Goal: Information Seeking & Learning: Learn about a topic

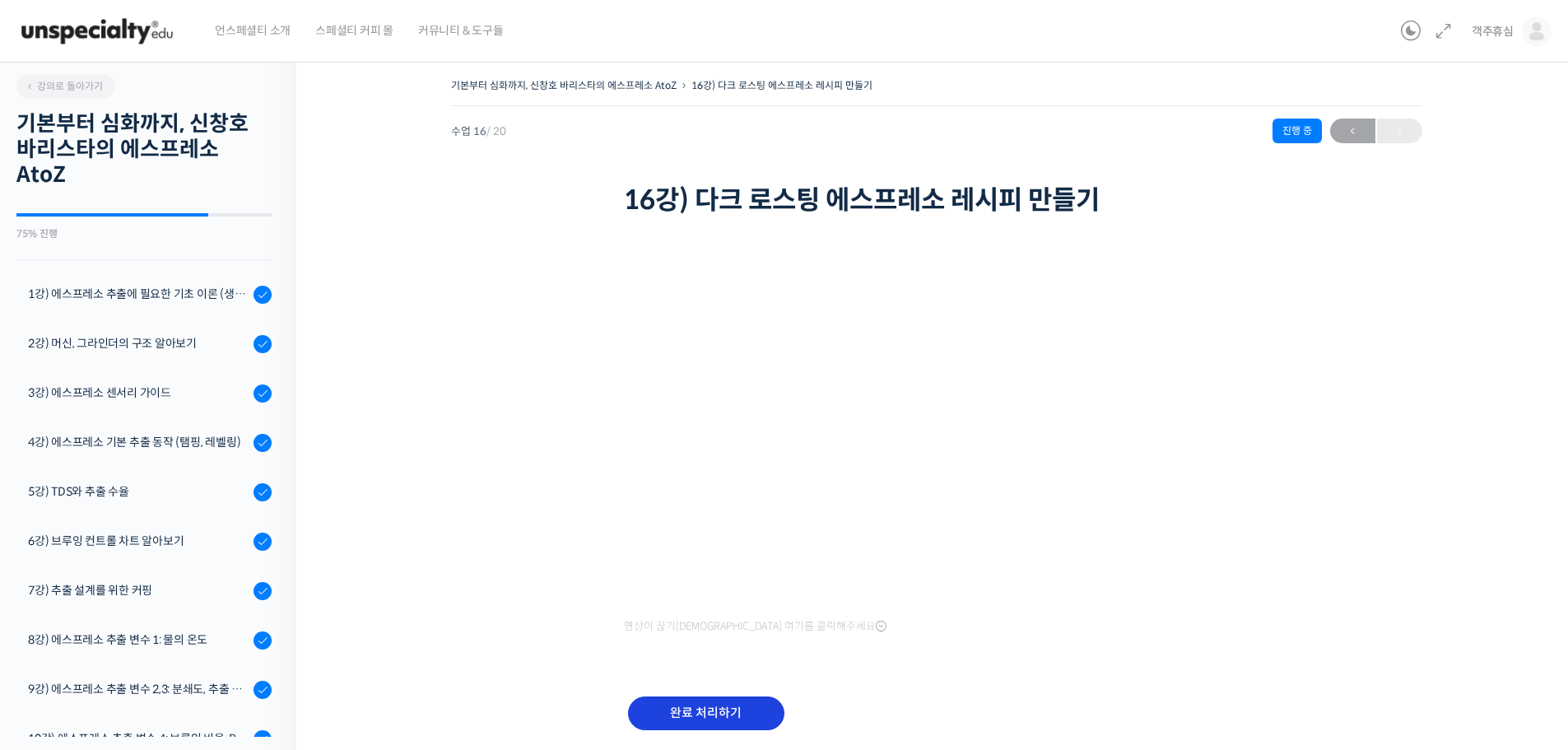
scroll to position [386, 0]
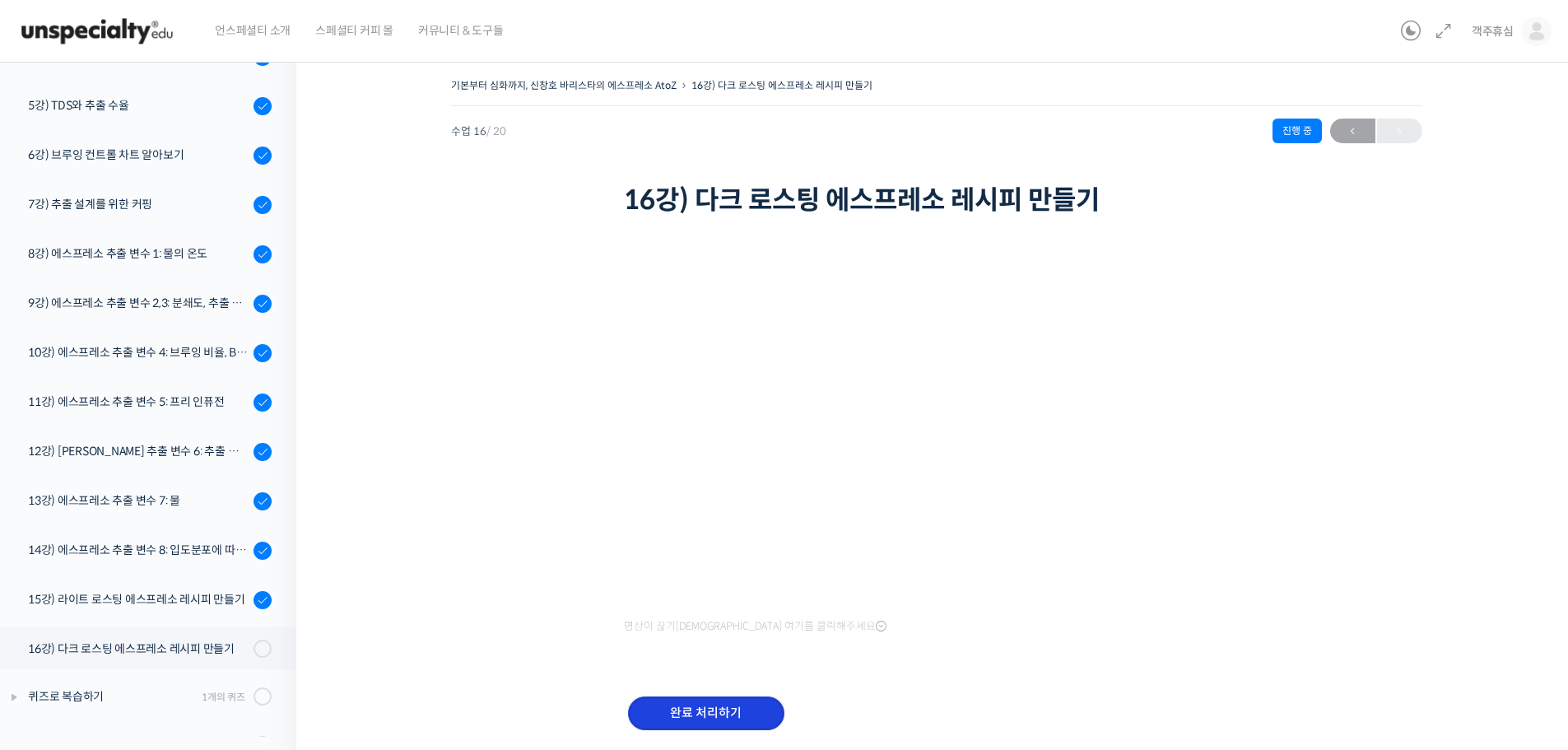
click at [737, 705] on input "완료 처리하기" at bounding box center [706, 713] width 156 height 34
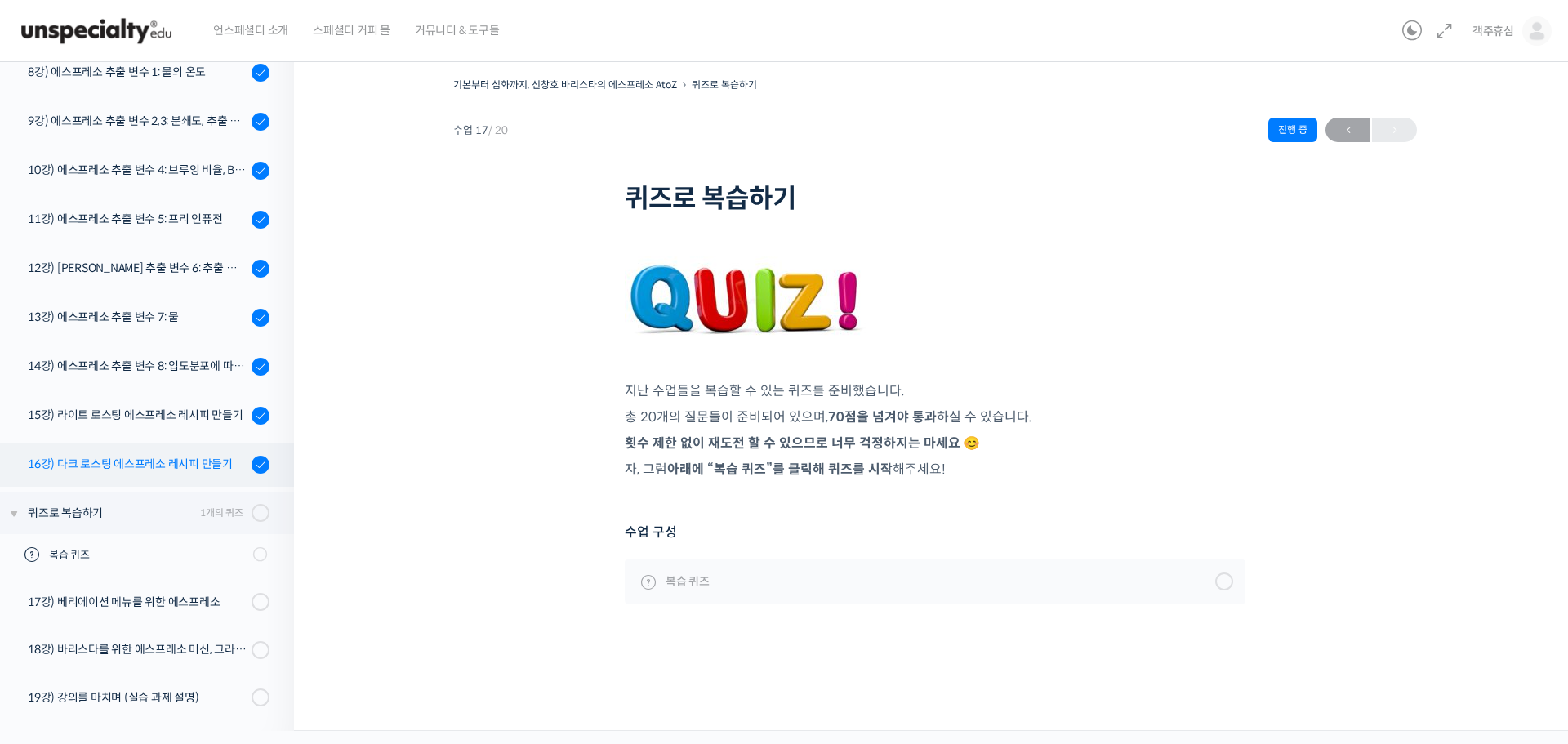
scroll to position [562, 0]
click at [261, 514] on span at bounding box center [265, 513] width 9 height 18
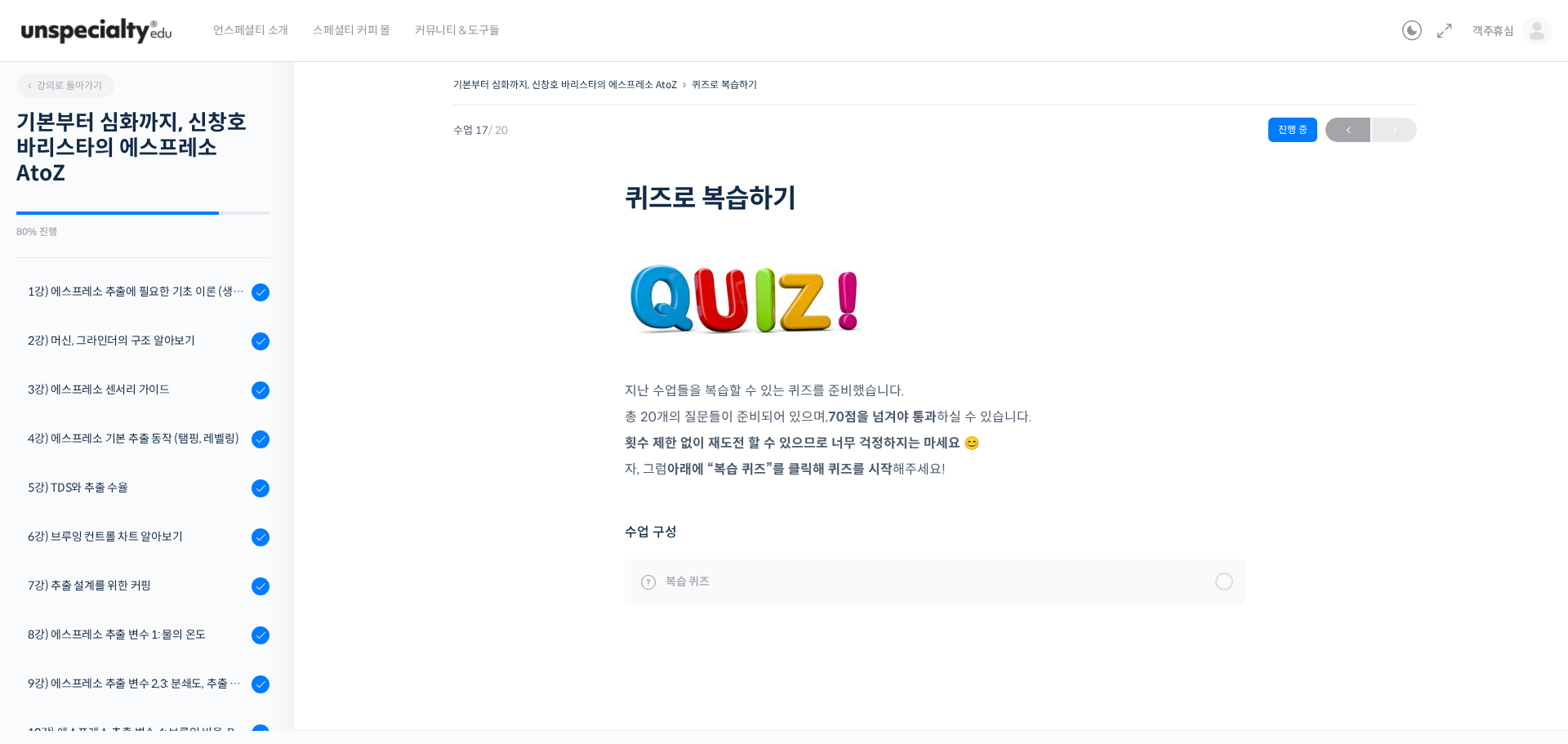
scroll to position [562, 0]
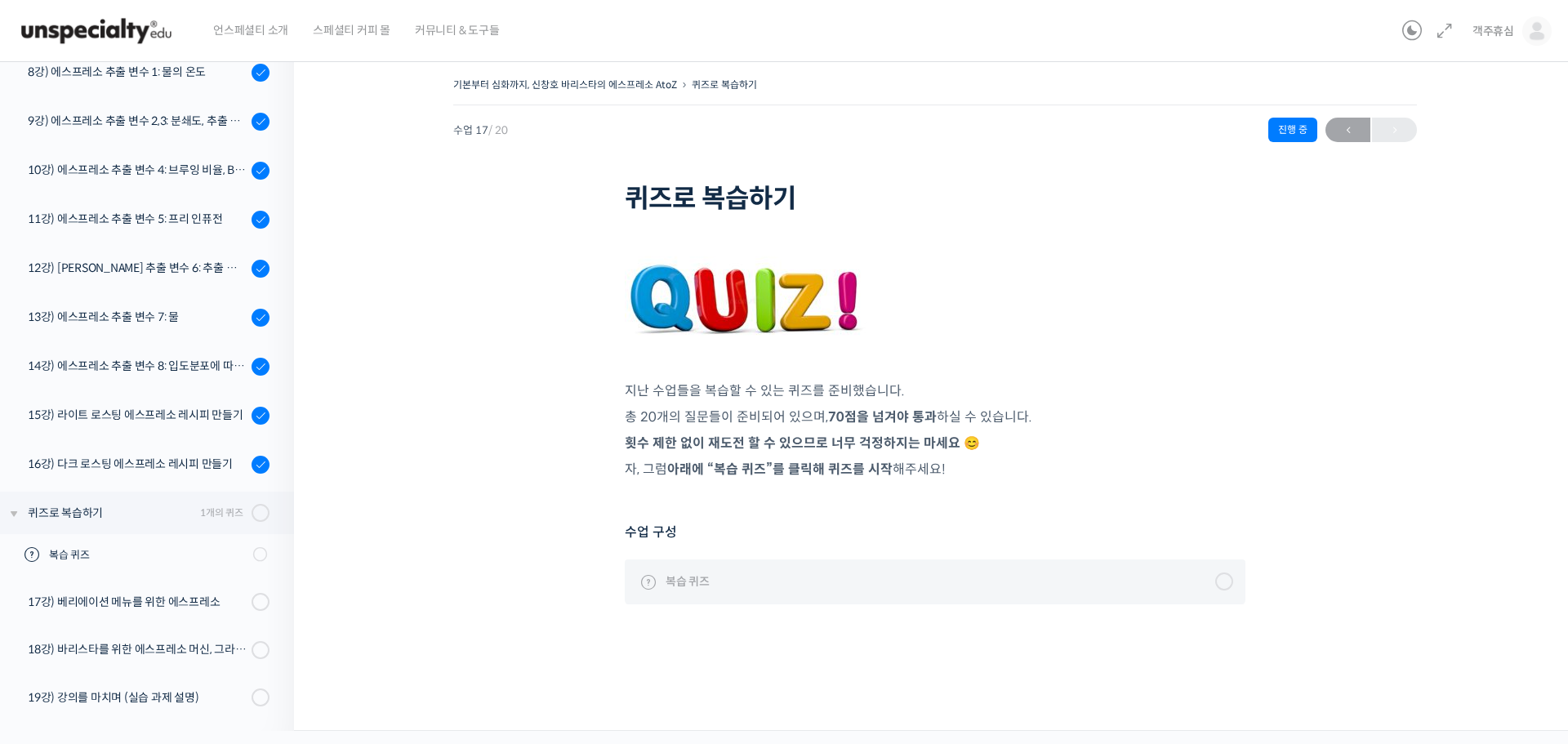
click at [717, 589] on link "복습 퀴즈" at bounding box center [935, 581] width 621 height 44
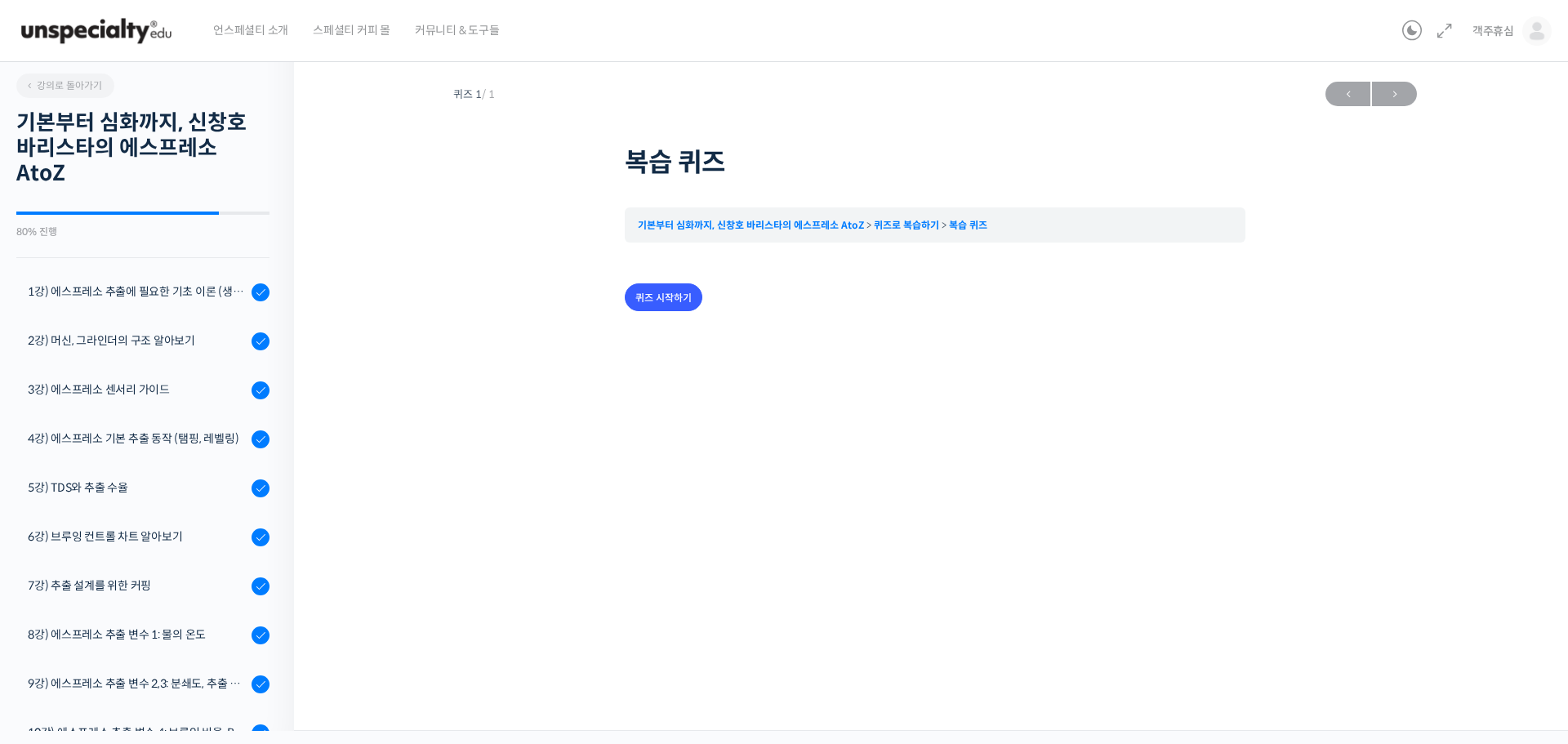
scroll to position [562, 0]
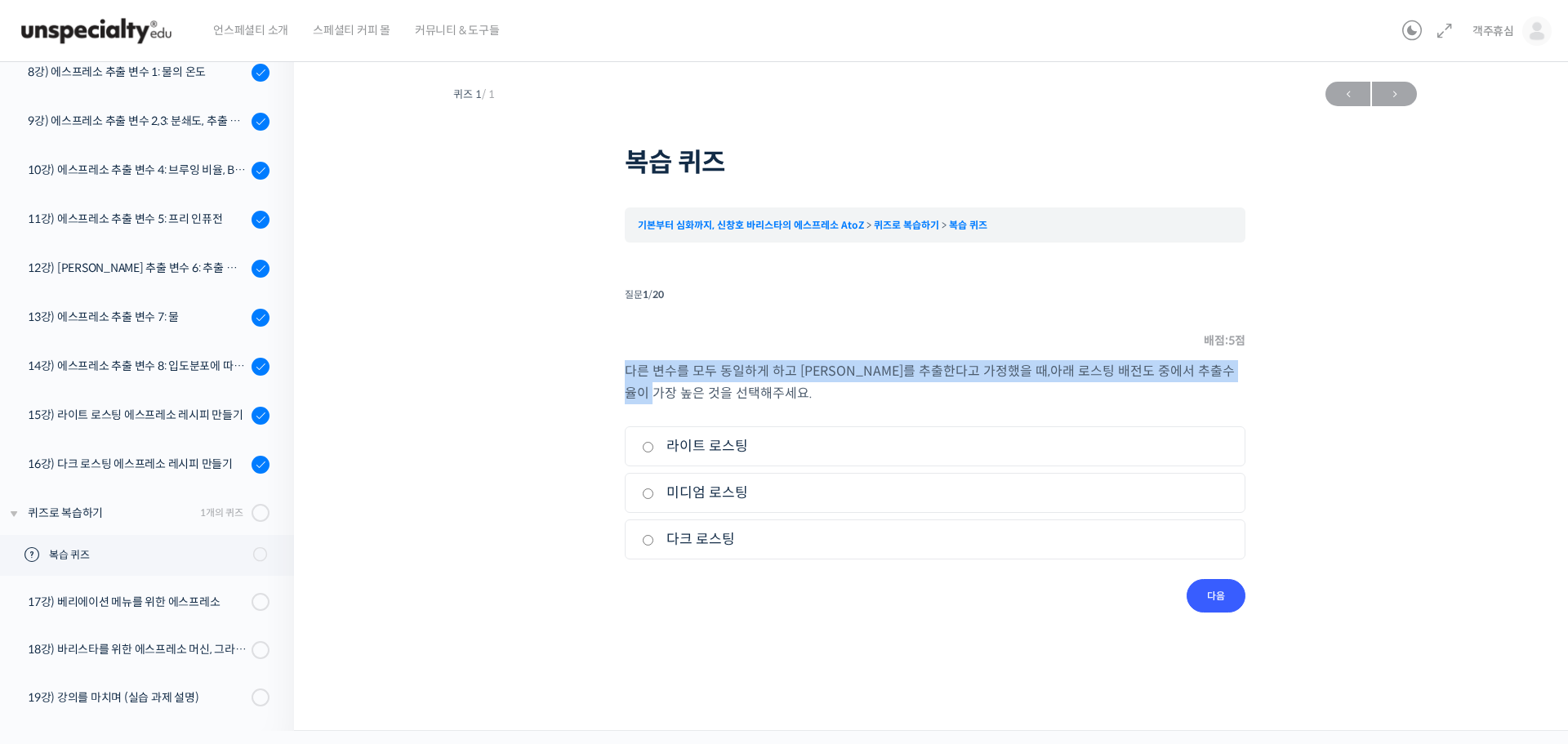
drag, startPoint x: 629, startPoint y: 374, endPoint x: 1207, endPoint y: 372, distance: 578.0
click at [1207, 372] on p "다른 변수를 모두 동일하게 하고 에스프레소를 추출한다고 가정했을 때 , 아래 로스팅 배전도 중에서 추출수율이 가장 높은 것을 선택해주세요." at bounding box center [935, 382] width 621 height 44
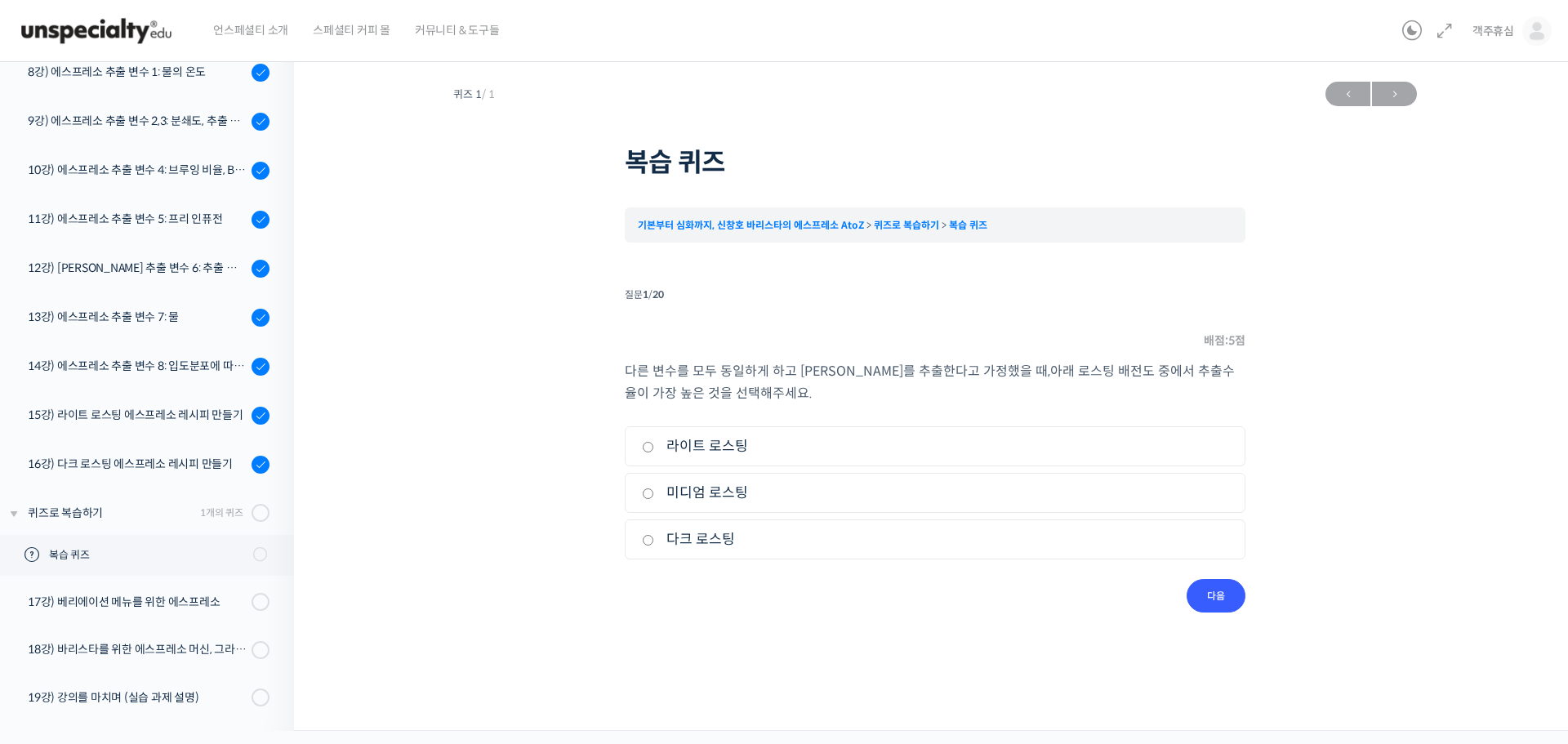
click at [724, 541] on label "다크 로스팅" at bounding box center [935, 538] width 587 height 22
click at [654, 541] on input "다크 로스팅" at bounding box center [648, 540] width 12 height 11
radio input "true"
click at [1223, 594] on input "다음" at bounding box center [1216, 595] width 59 height 34
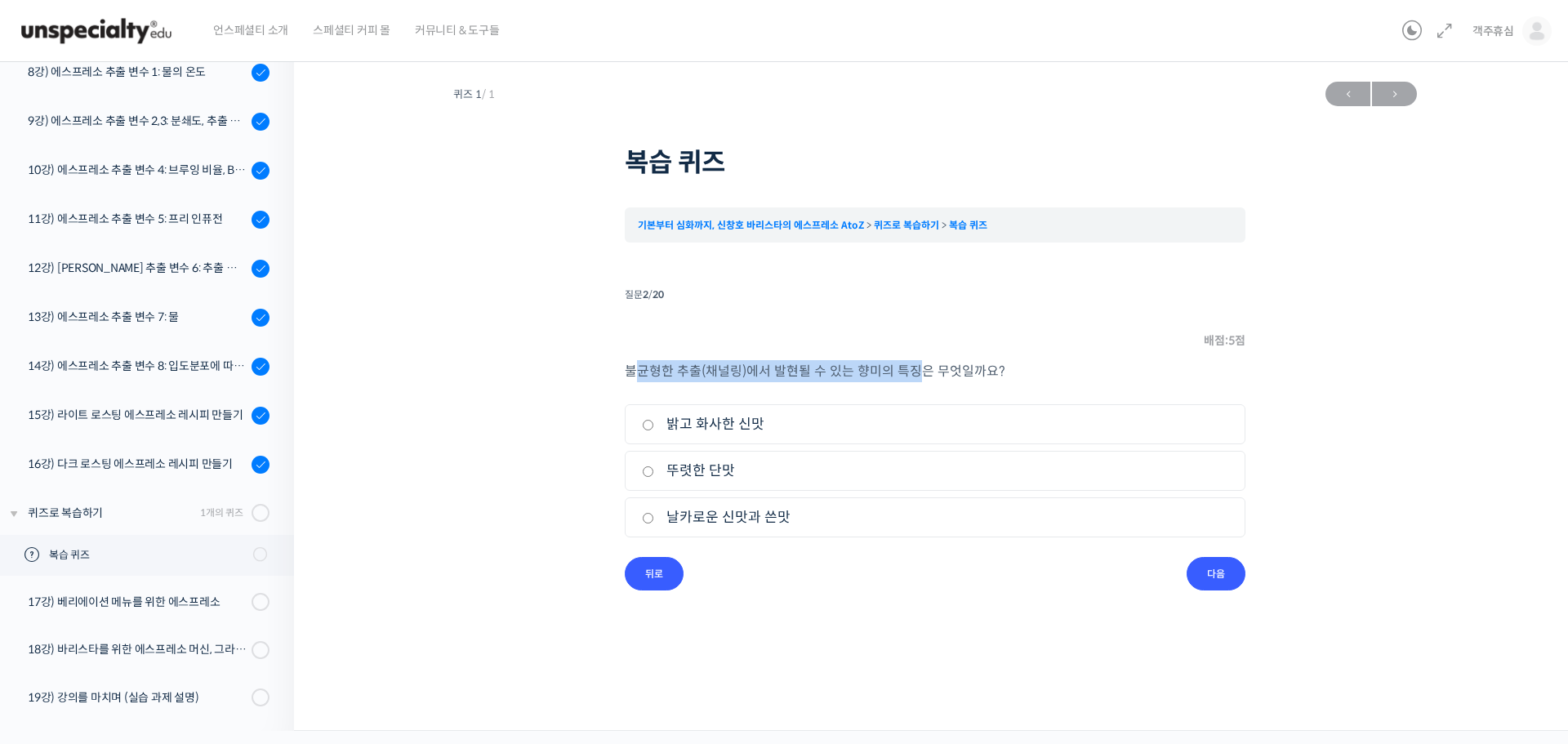
drag, startPoint x: 636, startPoint y: 369, endPoint x: 922, endPoint y: 371, distance: 286.0
click at [922, 371] on p "불균형한 추출 ( 채널링 ) 에서 발현될 수 있는 향미의 특징은 무엇일까요?" at bounding box center [935, 370] width 621 height 22
click at [727, 513] on label "날카로운 신맛과 쓴맛" at bounding box center [935, 517] width 587 height 22
click at [654, 513] on input "날카로운 신맛과 쓴맛" at bounding box center [648, 518] width 12 height 11
radio input "true"
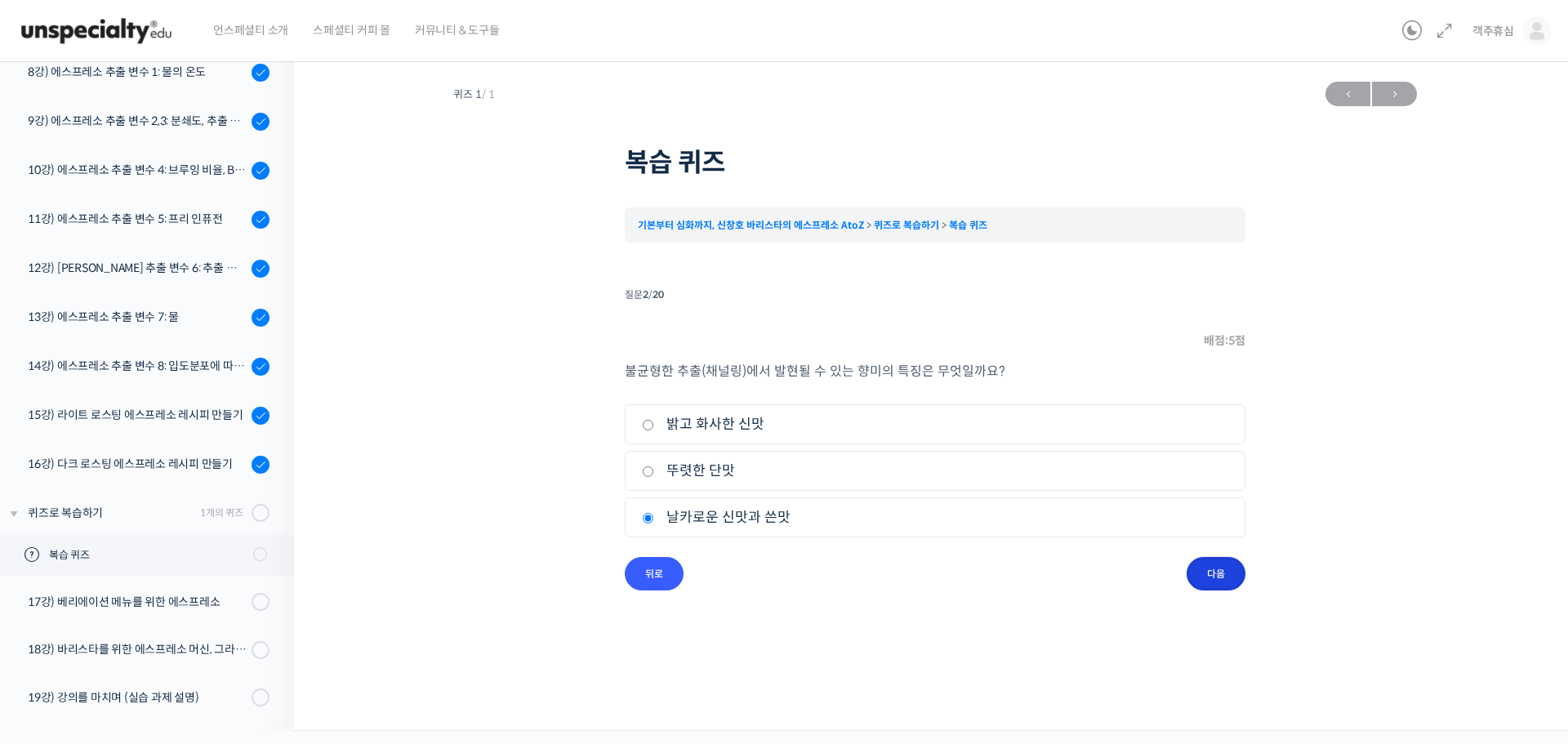
click at [1231, 577] on input "다음" at bounding box center [1216, 573] width 59 height 34
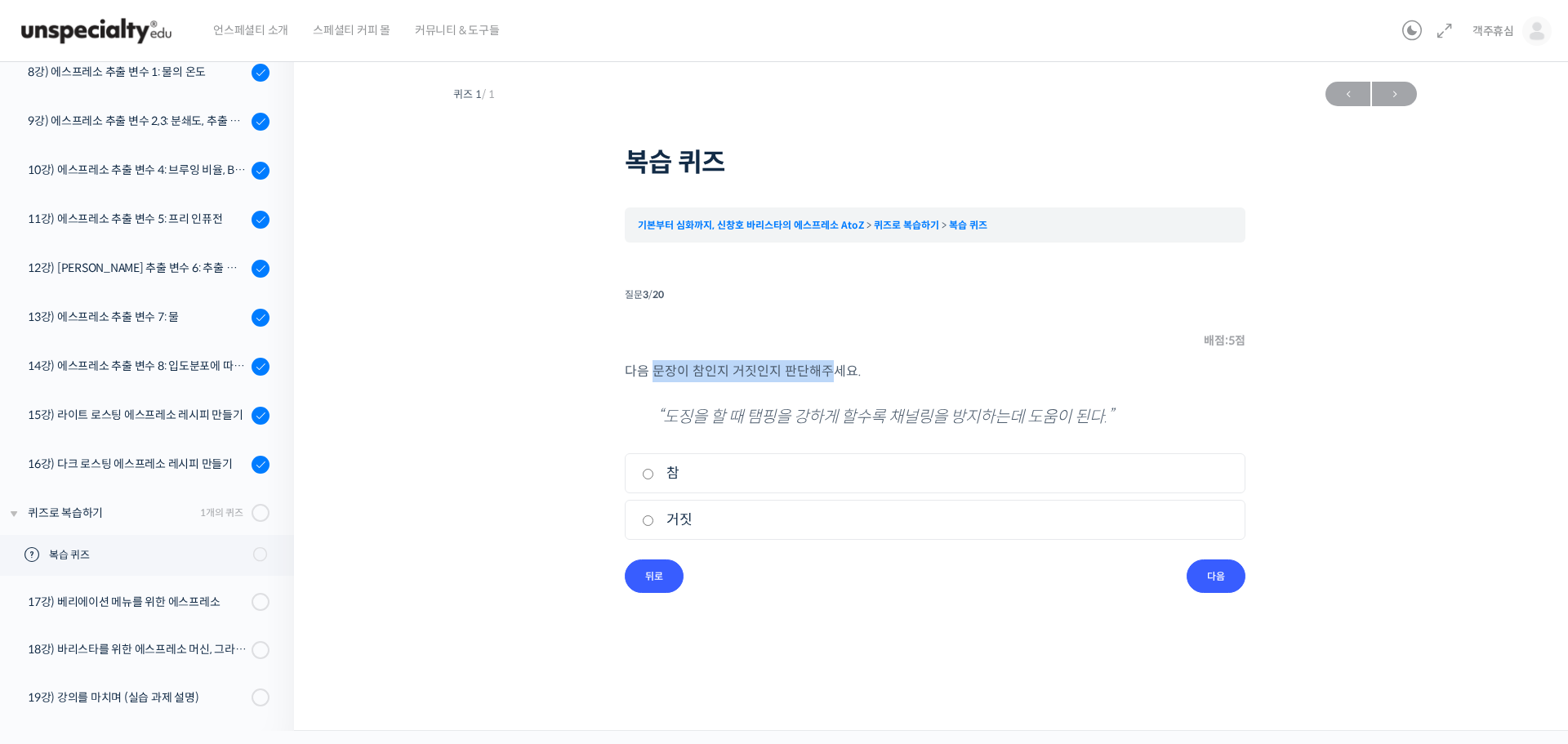
drag, startPoint x: 670, startPoint y: 369, endPoint x: 826, endPoint y: 369, distance: 156.0
click at [826, 369] on p "다음 문장이 참인지 거짓인지 판단해주세요." at bounding box center [935, 370] width 621 height 22
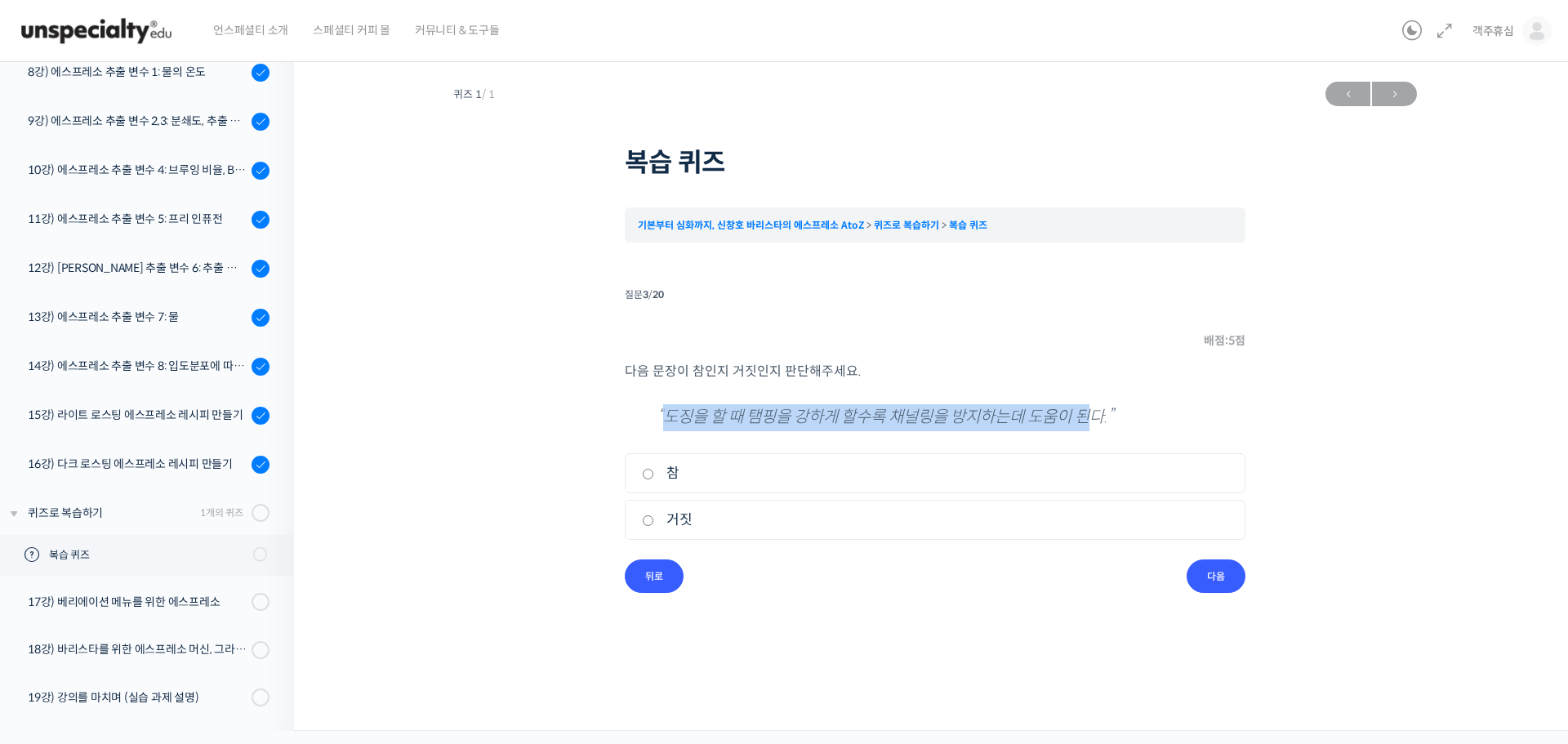
drag, startPoint x: 665, startPoint y: 416, endPoint x: 1029, endPoint y: 431, distance: 364.3
click at [1103, 416] on p "“도징을 할 때 탬핑을 강하게 할수록 채널링을 방지하는데 도움이 된다.”" at bounding box center [935, 417] width 556 height 27
click at [657, 527] on label "거짓" at bounding box center [935, 519] width 587 height 22
click at [654, 526] on input "거짓" at bounding box center [648, 521] width 12 height 11
radio input "true"
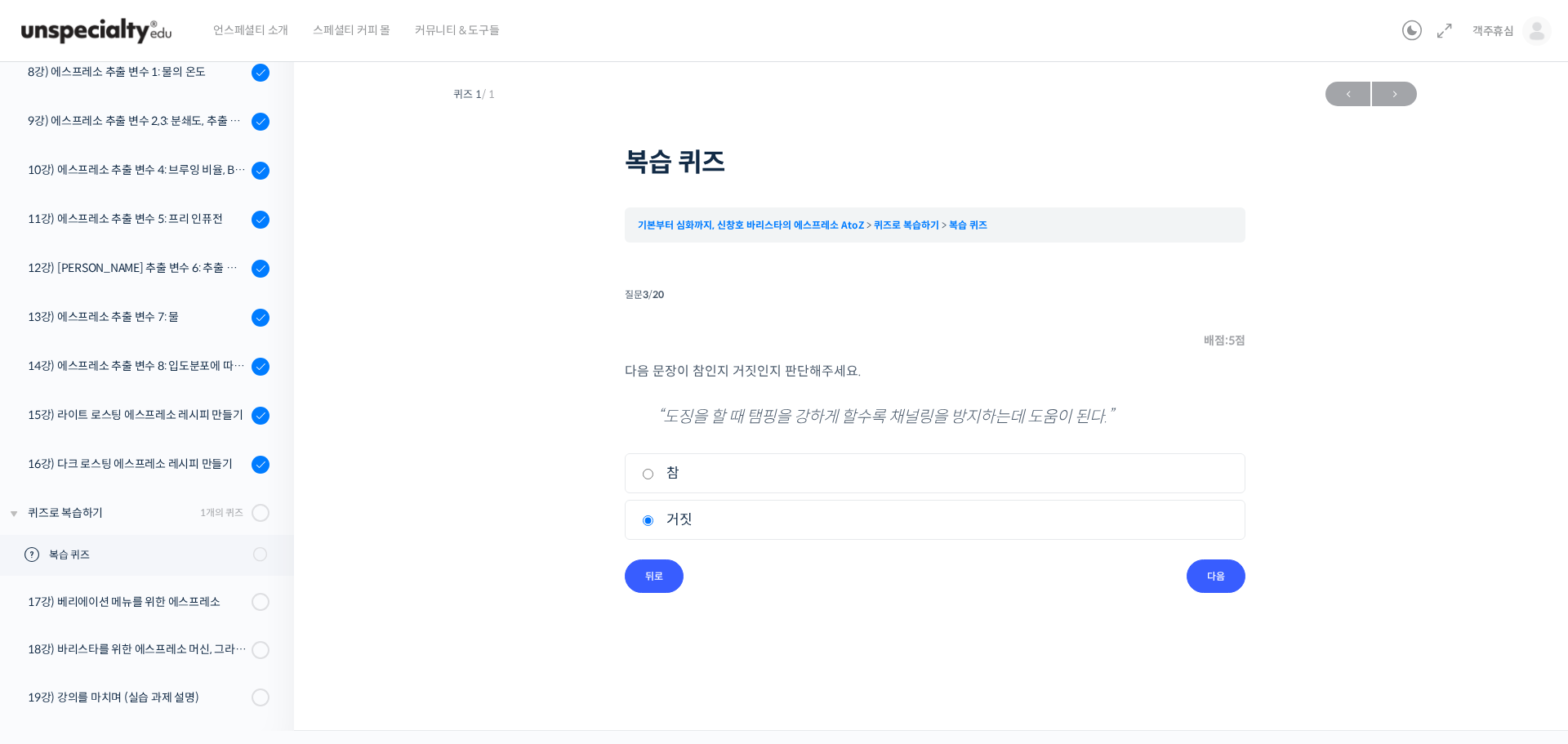
click at [1248, 590] on div "퀴즈 1 / 1 ← 이전 다음 → 복습 퀴즈 기본부터 심화까지, 신창호 바리스타의 에스프레소 AtoZ 퀴즈로 복습하기 복습 퀴즈 Time li…" at bounding box center [935, 333] width 1118 height 519
click at [1230, 582] on input "다음" at bounding box center [1216, 576] width 59 height 34
drag, startPoint x: 638, startPoint y: 368, endPoint x: 846, endPoint y: 369, distance: 208.0
click at [848, 368] on p "다음 문장이 참인지 거짓인지 판단해주세요." at bounding box center [935, 370] width 621 height 22
drag, startPoint x: 695, startPoint y: 411, endPoint x: 964, endPoint y: 408, distance: 269.0
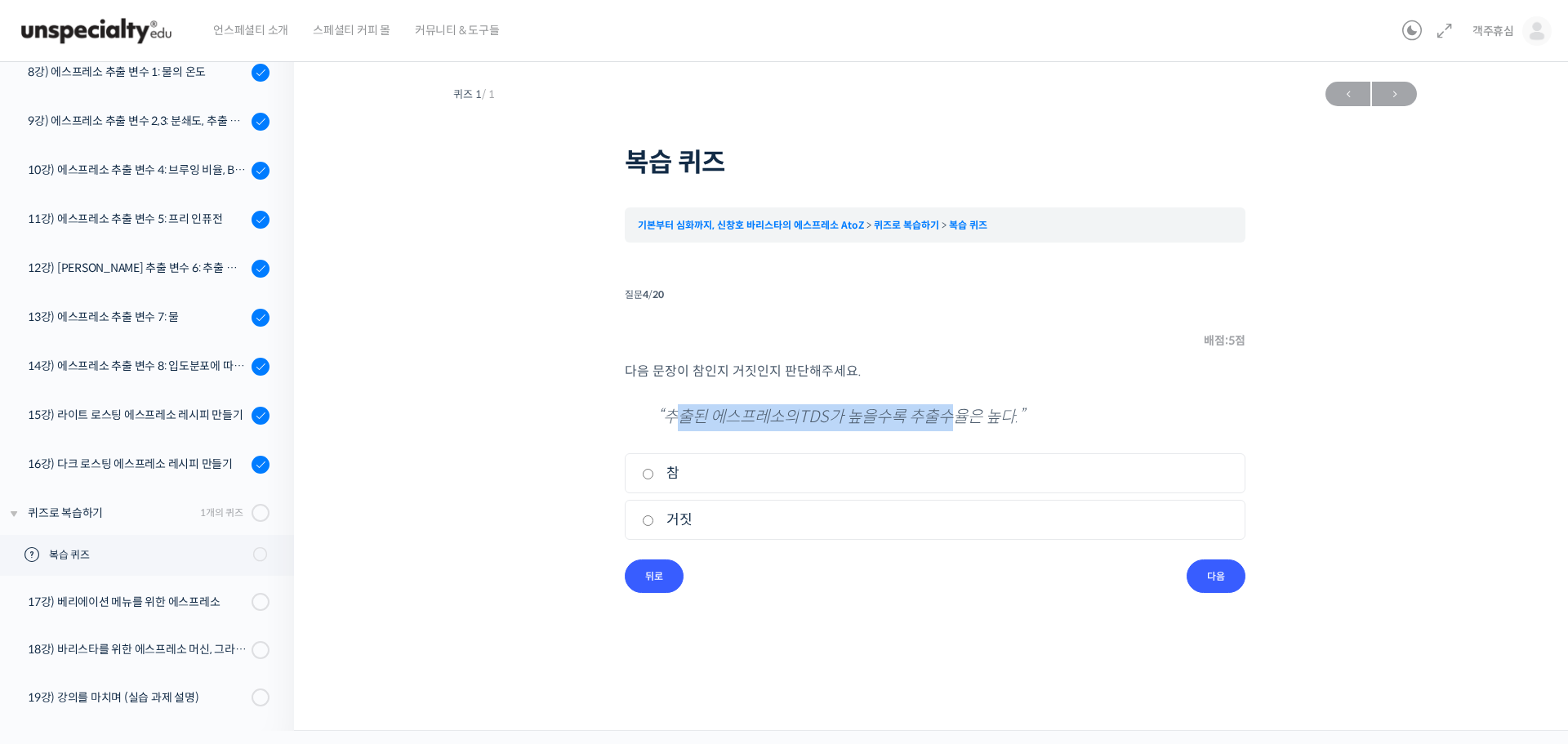
click at [964, 408] on p "“추출된 에스프레소의 TDS 가 높을수록 추출수율은 높다.”" at bounding box center [935, 417] width 556 height 27
click at [666, 518] on label "거짓" at bounding box center [935, 519] width 587 height 22
click at [654, 518] on input "거짓" at bounding box center [648, 521] width 12 height 11
radio input "true"
click at [1206, 572] on input "다음" at bounding box center [1216, 576] width 59 height 34
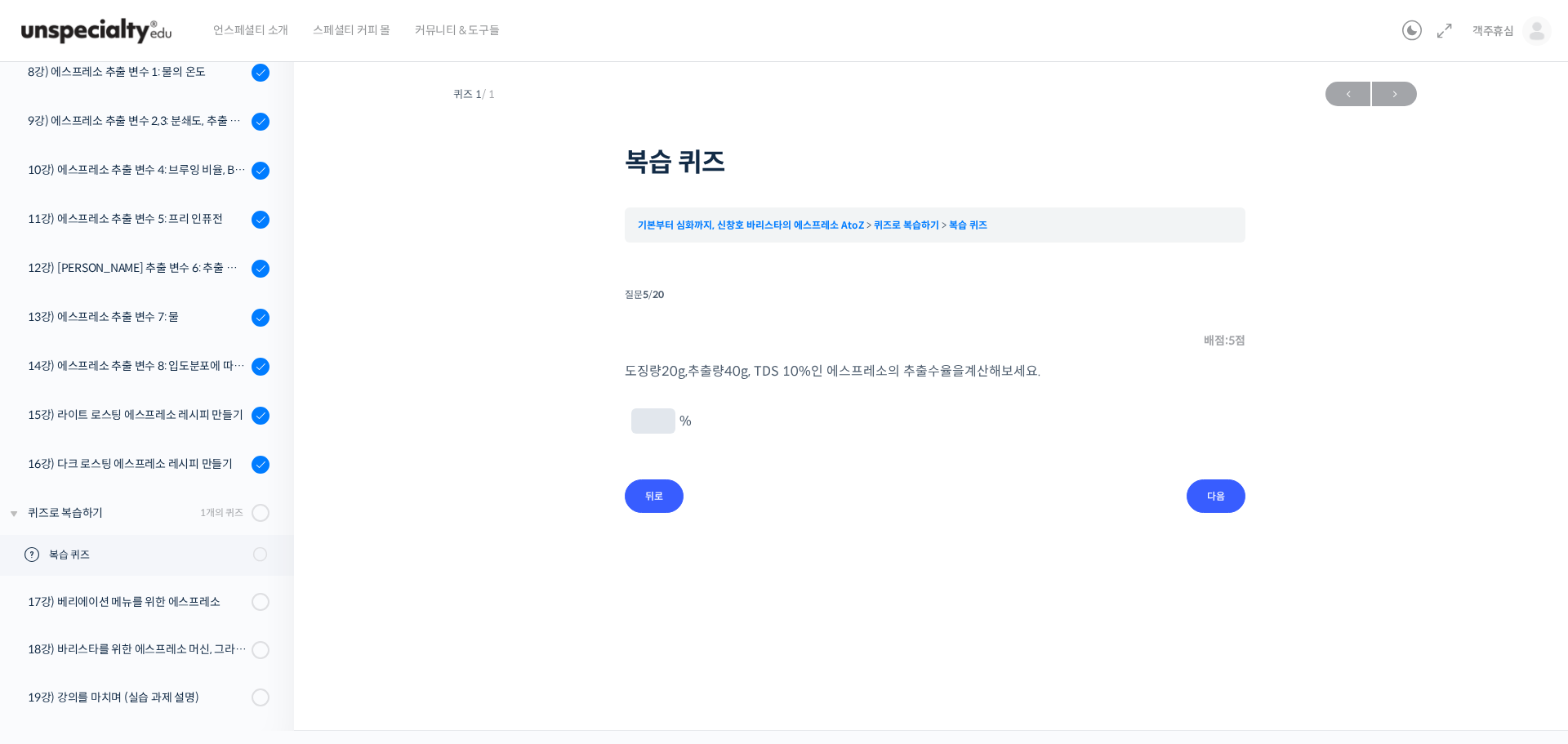
click at [660, 419] on input "text" at bounding box center [653, 422] width 31 height 15
type input "25"
click at [783, 413] on p "25 %" at bounding box center [935, 421] width 616 height 28
click at [1237, 486] on input "다음" at bounding box center [1216, 496] width 59 height 34
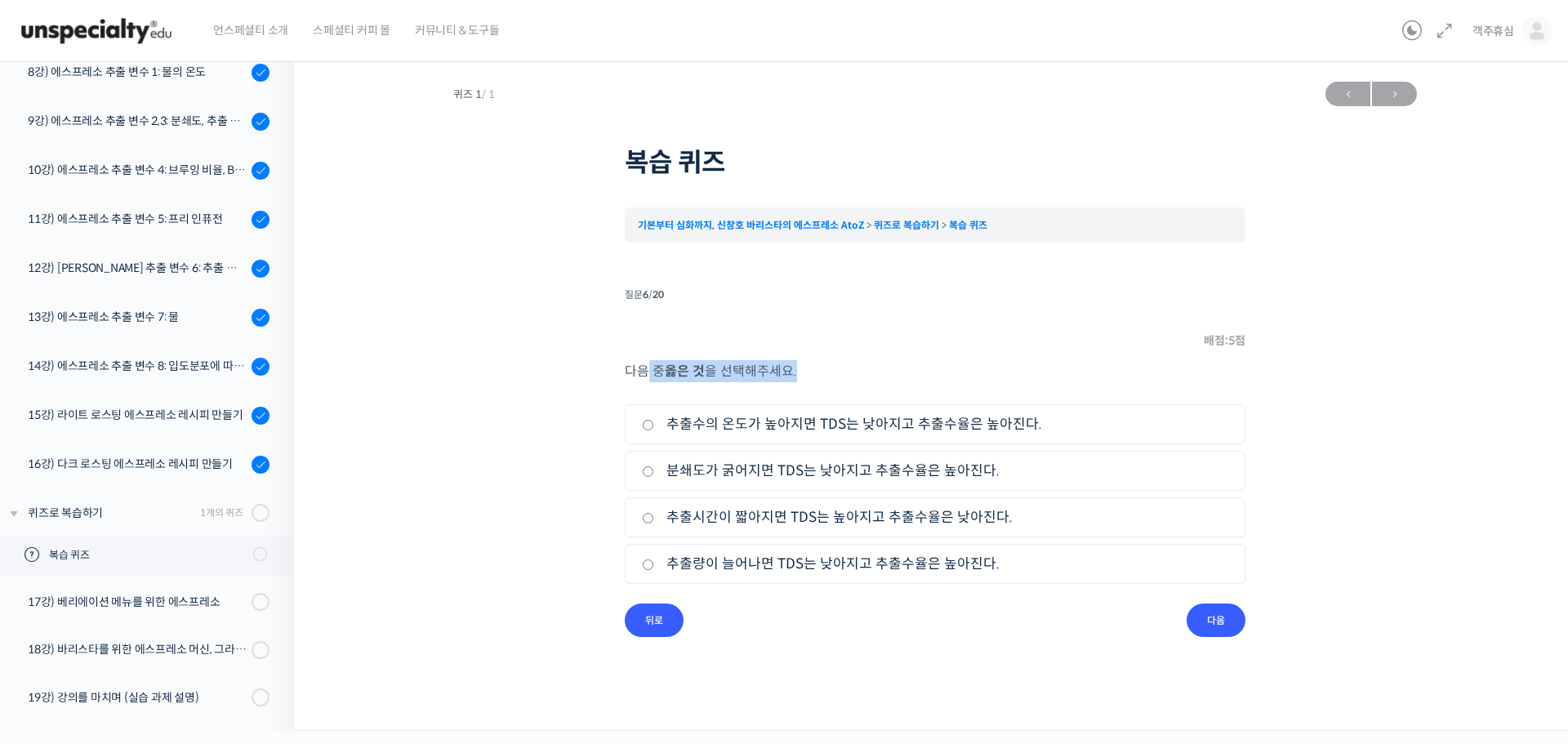
drag, startPoint x: 646, startPoint y: 376, endPoint x: 831, endPoint y: 376, distance: 185.0
click at [831, 376] on p "다음 중 옳은 것 을 선택해주세요." at bounding box center [935, 370] width 621 height 22
click at [830, 377] on p "다음 중 옳은 것 을 선택해주세요." at bounding box center [935, 370] width 621 height 22
drag, startPoint x: 672, startPoint y: 426, endPoint x: 1028, endPoint y: 439, distance: 356.2
click at [1028, 439] on li "1. 추출수의 온도가 높아지면 TDS는 낮아지고 추출수율은 높아진다." at bounding box center [935, 424] width 621 height 40
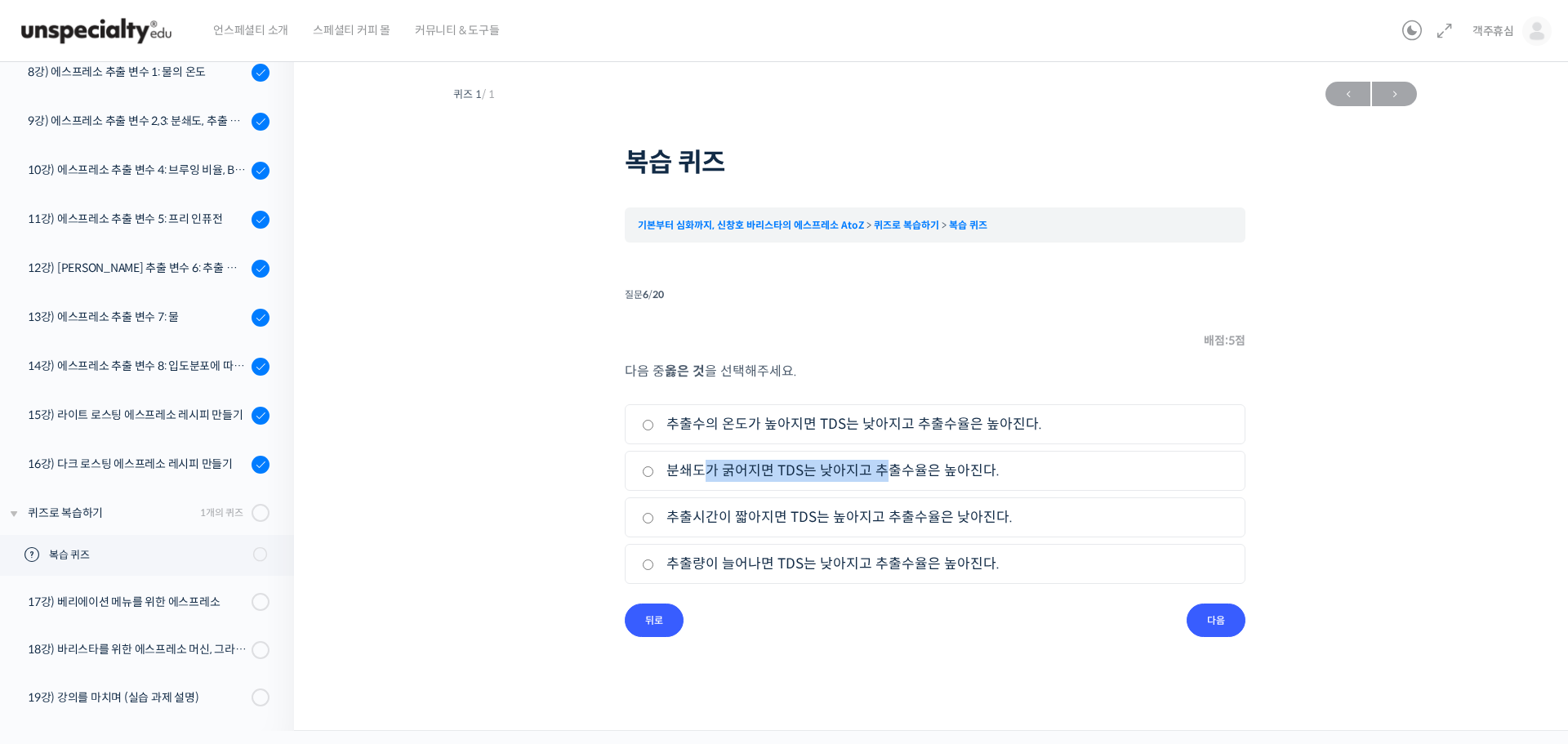
drag, startPoint x: 814, startPoint y: 469, endPoint x: 878, endPoint y: 478, distance: 64.6
click at [878, 478] on label "분쇄도가 굵어지면 TDS는 낮아지고 추출수율은 높아진다." at bounding box center [935, 470] width 587 height 22
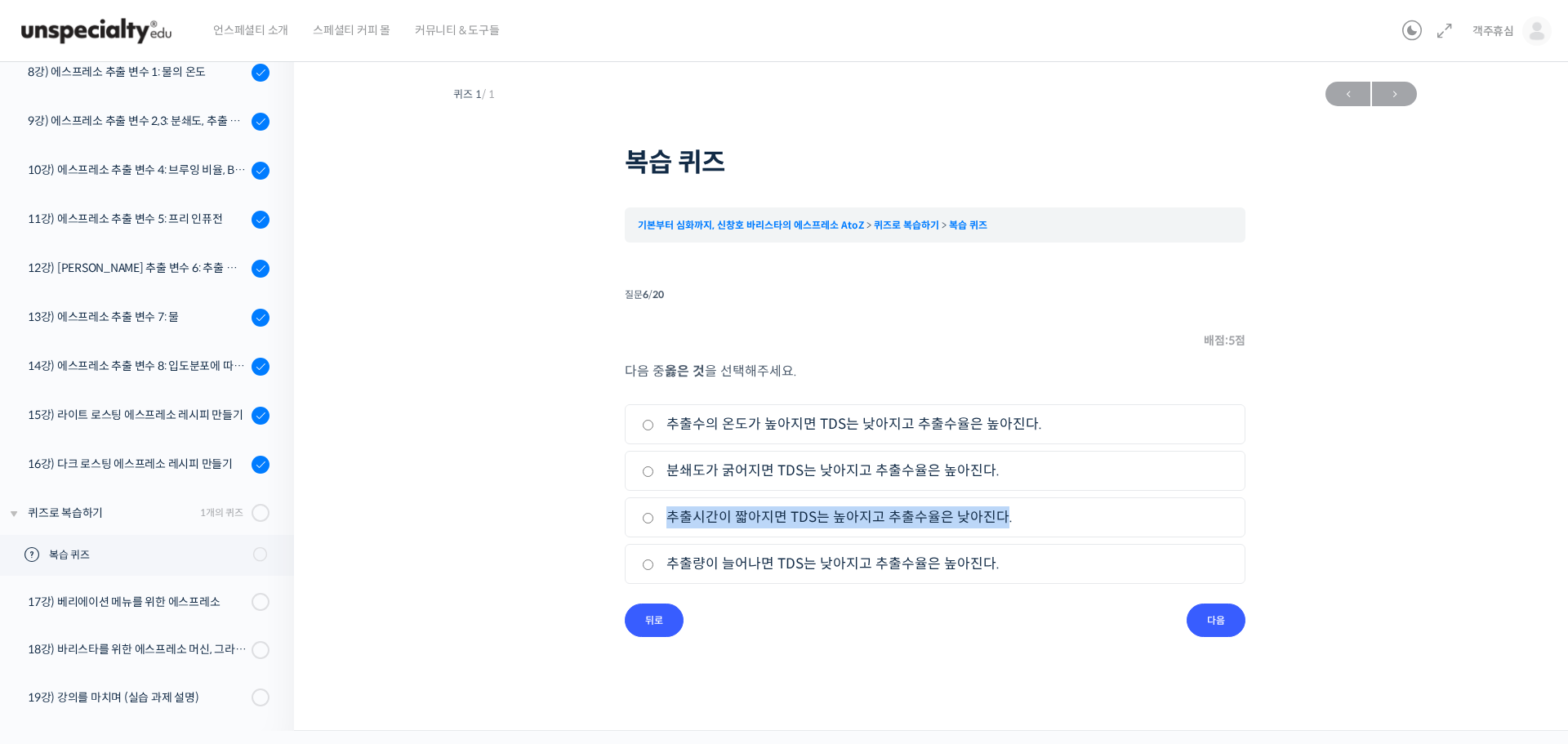
drag, startPoint x: 740, startPoint y: 516, endPoint x: 988, endPoint y: 525, distance: 248.2
click at [988, 525] on label "추출시간이 짧아지면 TDS는 높아지고 추출수율은 낮아진다." at bounding box center [935, 517] width 587 height 22
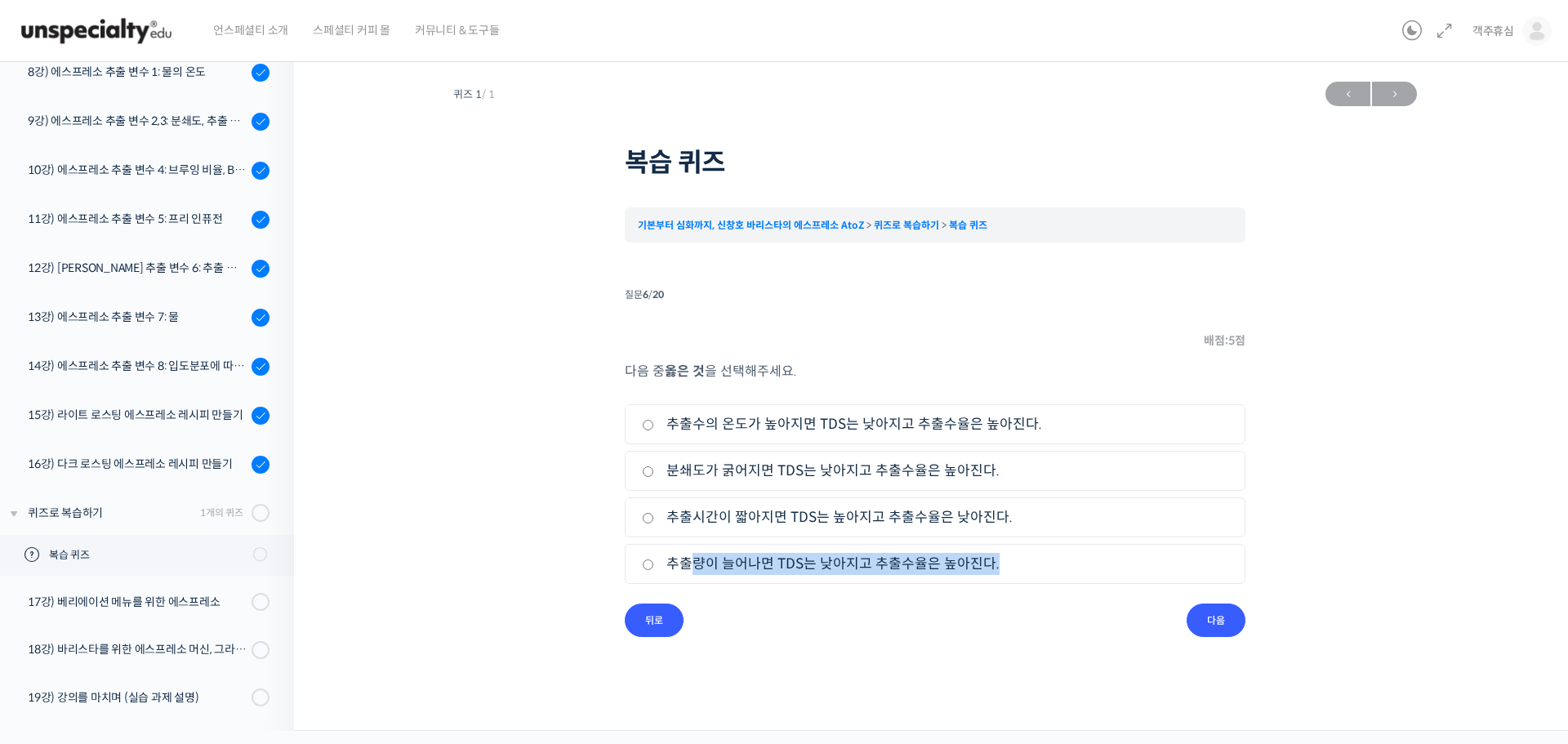
drag, startPoint x: 687, startPoint y: 563, endPoint x: 990, endPoint y: 573, distance: 303.2
click at [990, 573] on label "추출량이 늘어나면 TDS는 낮아지고 추출수율은 높아진다." at bounding box center [935, 563] width 587 height 22
drag, startPoint x: 782, startPoint y: 425, endPoint x: 971, endPoint y: 439, distance: 189.5
click at [971, 439] on li "1. 추출수의 온도가 높아지면 TDS는 낮아지고 추출수율은 높아진다." at bounding box center [935, 424] width 621 height 40
click at [919, 566] on label "추출량이 늘어나면 TDS는 낮아지고 추출수율은 높아진다." at bounding box center [935, 563] width 587 height 22
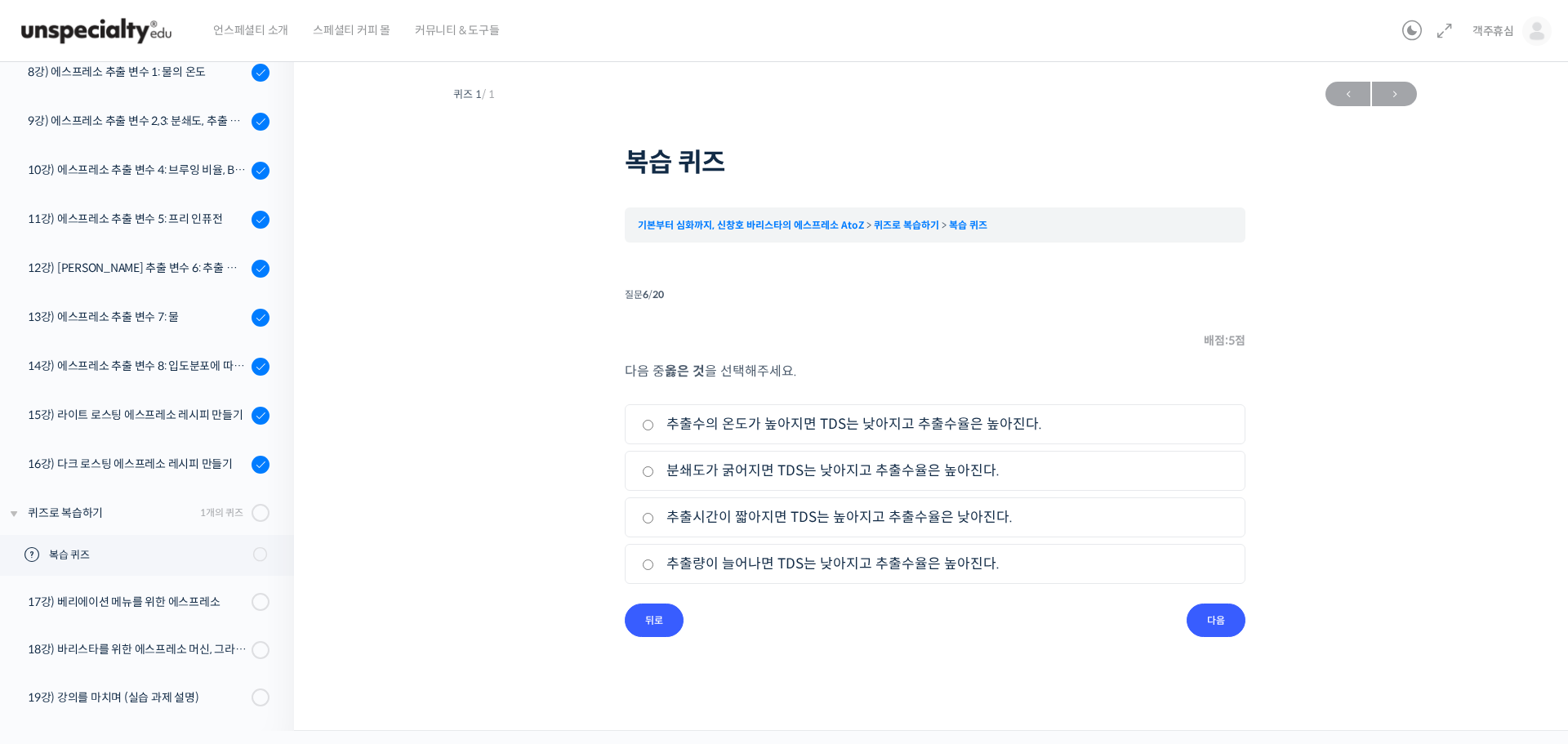
click at [654, 566] on input "추출량이 늘어나면 TDS는 낮아지고 추출수율은 높아진다." at bounding box center [648, 564] width 12 height 11
radio input "true"
click at [1218, 616] on input "다음" at bounding box center [1216, 620] width 59 height 34
drag, startPoint x: 679, startPoint y: 421, endPoint x: 1023, endPoint y: 428, distance: 344.1
click at [1023, 428] on label "분쇄도가 굵어지면 추출시간이 늘어나고 추출수율이 높아진다." at bounding box center [935, 424] width 587 height 22
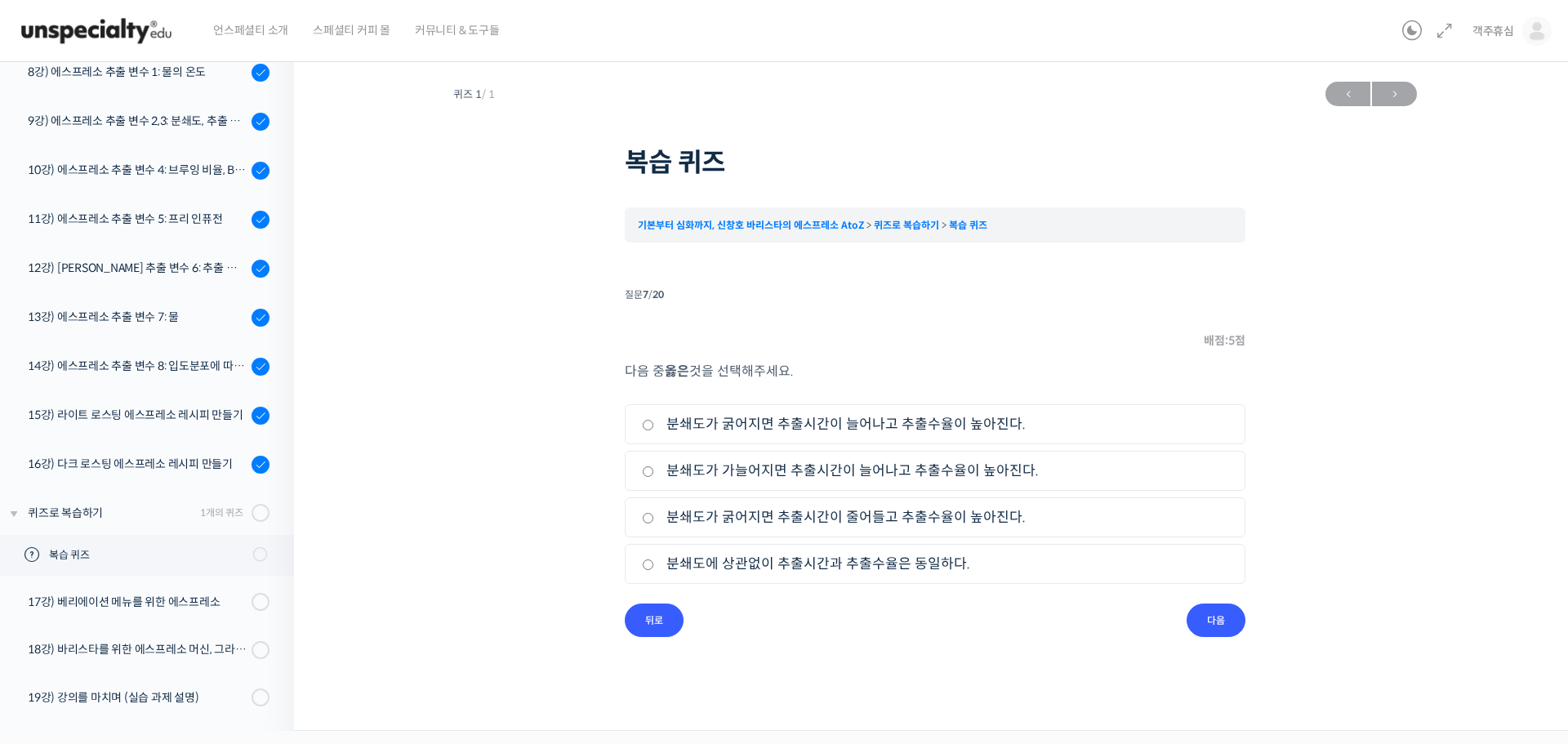
click at [986, 455] on li "2. 분쇄도가 가늘어지면 추출시간이 늘어나고 추출수율이 높아진다." at bounding box center [935, 470] width 621 height 40
drag, startPoint x: 663, startPoint y: 468, endPoint x: 1062, endPoint y: 488, distance: 399.5
click at [1062, 488] on li "2. 분쇄도가 가늘어지면 추출시간이 늘어나고 추출수율이 높아진다." at bounding box center [935, 470] width 621 height 40
drag, startPoint x: 676, startPoint y: 510, endPoint x: 1011, endPoint y: 529, distance: 335.5
click at [1011, 529] on li "3. 분쇄도가 굵어지면 추출시간이 줄어들고 추출수율이 높아진다." at bounding box center [935, 517] width 621 height 40
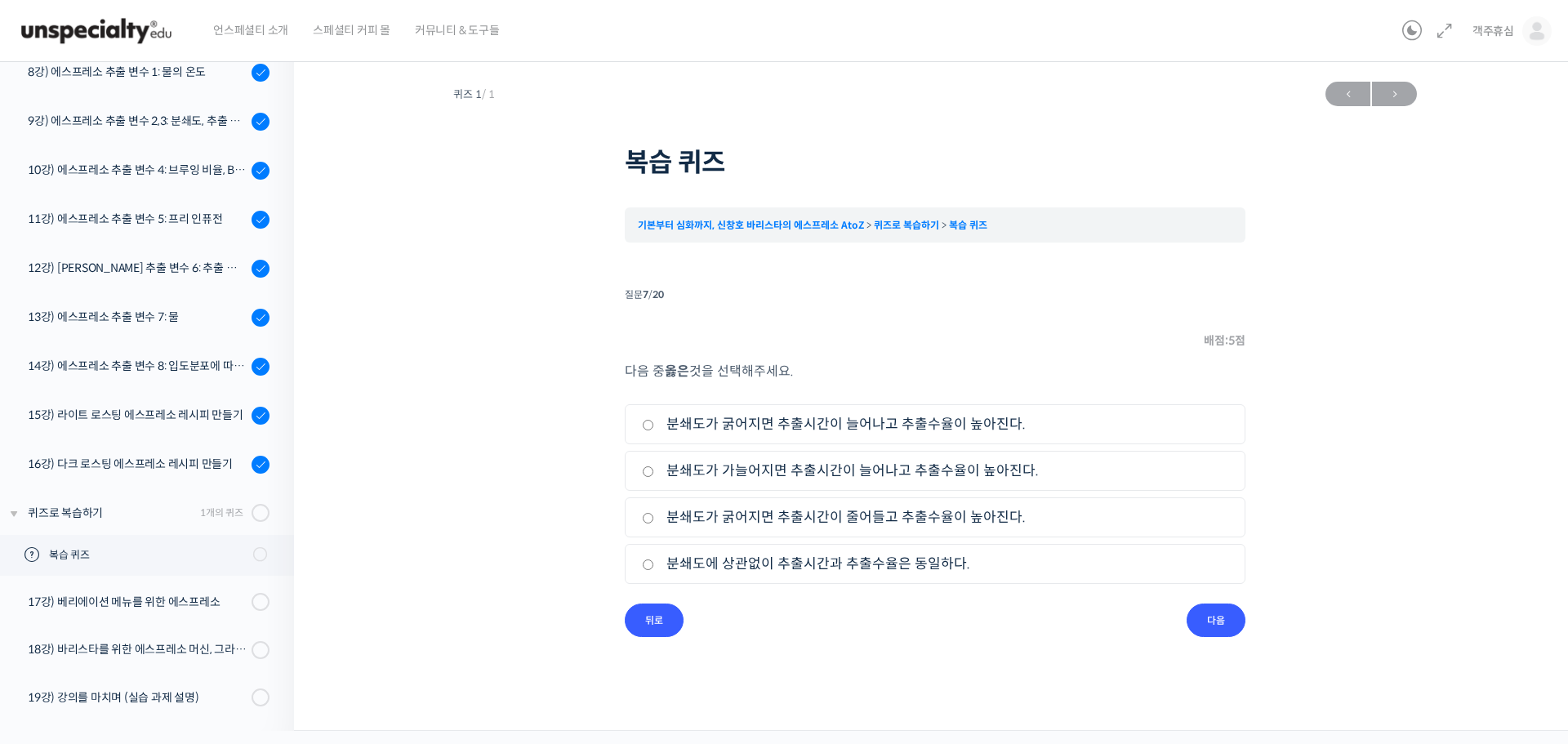
click at [952, 565] on label "분쇄도에 상관없이 추출시간과 추출수율은 동일하다." at bounding box center [935, 563] width 587 height 22
click at [654, 565] on input "분쇄도에 상관없이 추출시간과 추출수율은 동일하다." at bounding box center [648, 564] width 12 height 11
radio input "true"
click at [732, 473] on label "분쇄도가 가늘어지면 추출시간이 늘어나고 추출수율이 높아진다." at bounding box center [935, 470] width 587 height 22
click at [654, 473] on input "분쇄도가 가늘어지면 추출시간이 늘어나고 추출수율이 높아진다." at bounding box center [648, 472] width 12 height 11
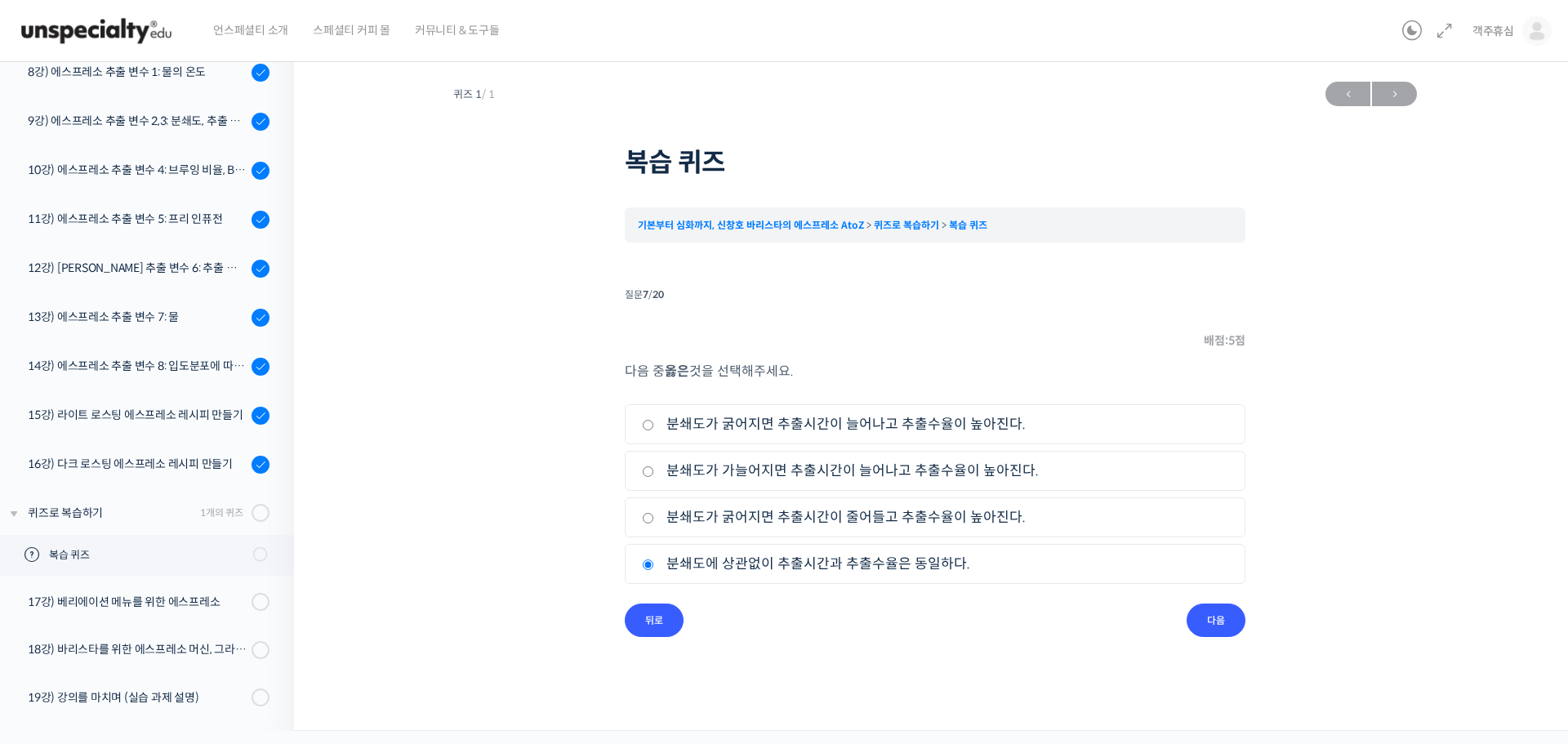
radio input "true"
click at [1217, 626] on input "다음" at bounding box center [1216, 620] width 59 height 34
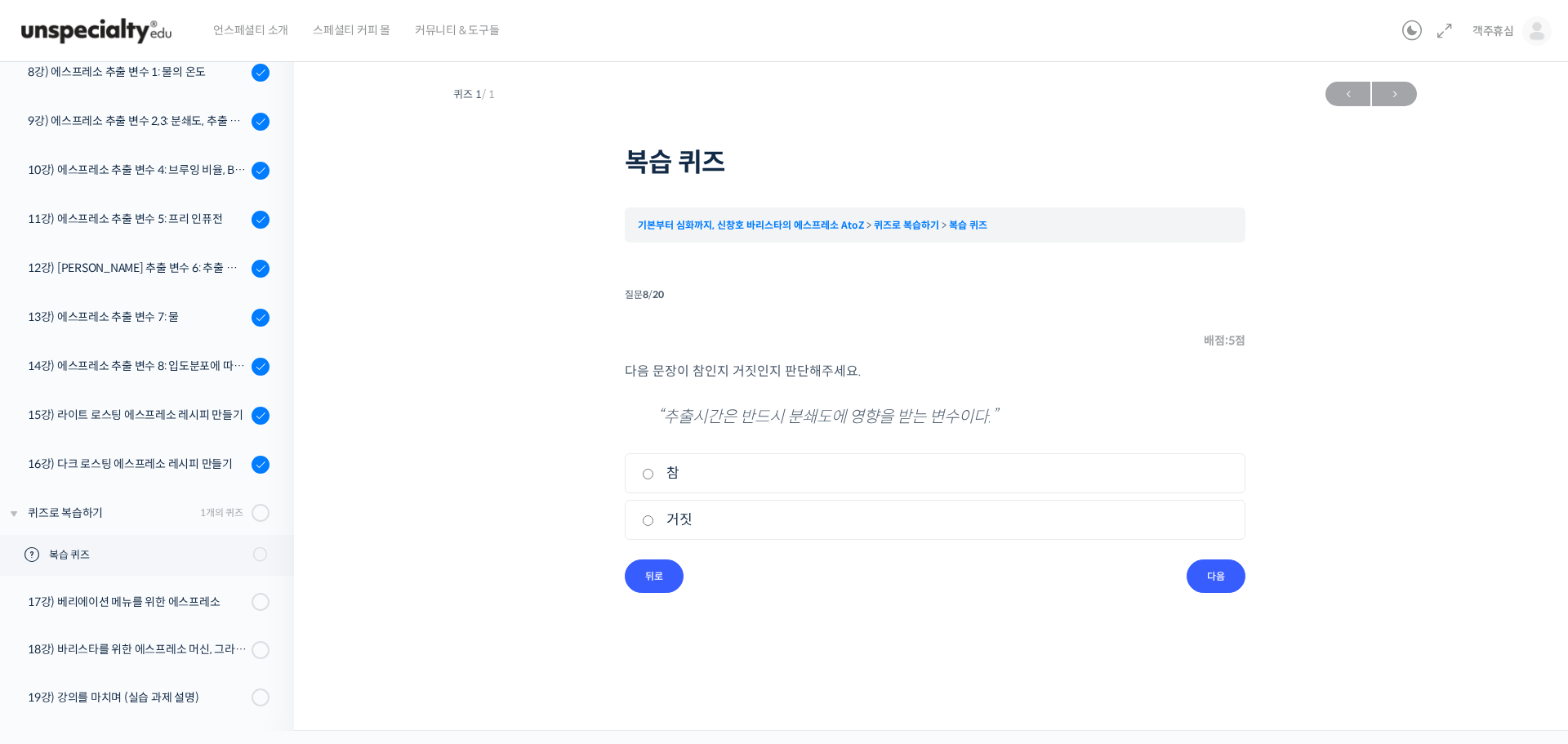
click at [693, 513] on label "거짓" at bounding box center [935, 519] width 587 height 22
click at [654, 515] on input "거짓" at bounding box center [648, 521] width 12 height 11
radio input "true"
click at [1224, 586] on input "다음" at bounding box center [1216, 576] width 59 height 34
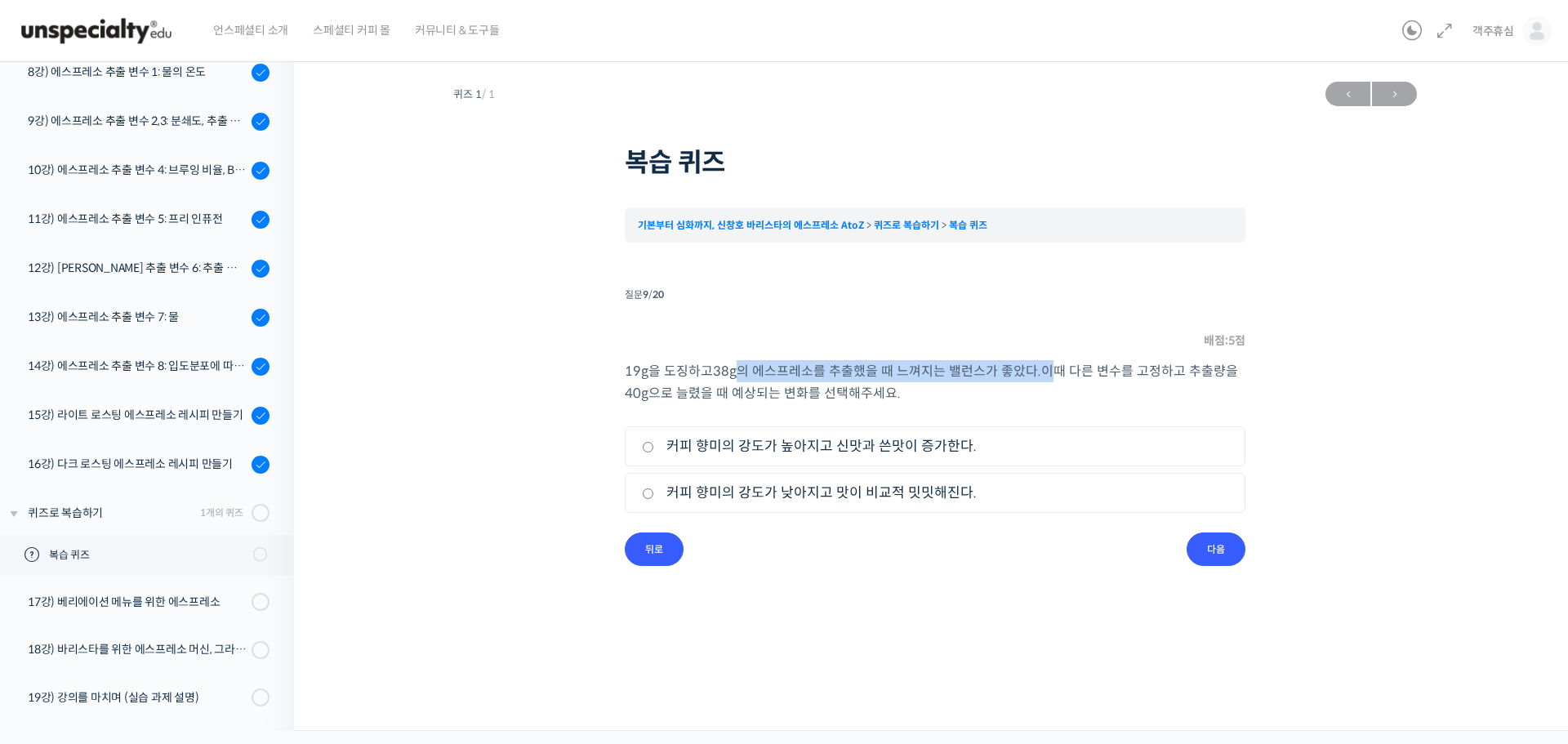
drag, startPoint x: 914, startPoint y: 386, endPoint x: 1052, endPoint y: 371, distance: 138.8
click at [1052, 371] on p "19g 을 도징하고 38g 의 에스프레소를 추출했을 때 느껴지는 밸런스가 좋았다 . 이때 다른 변수를 고정하고 추출량을 40g 으로 늘렸을 때…" at bounding box center [935, 382] width 621 height 44
click at [892, 489] on label "커피 향미의 강도가 낮아지고 맛이 비교적 밋밋해진다." at bounding box center [935, 492] width 587 height 22
click at [654, 489] on input "커피 향미의 강도가 낮아지고 맛이 비교적 밋밋해진다." at bounding box center [648, 493] width 12 height 11
radio input "true"
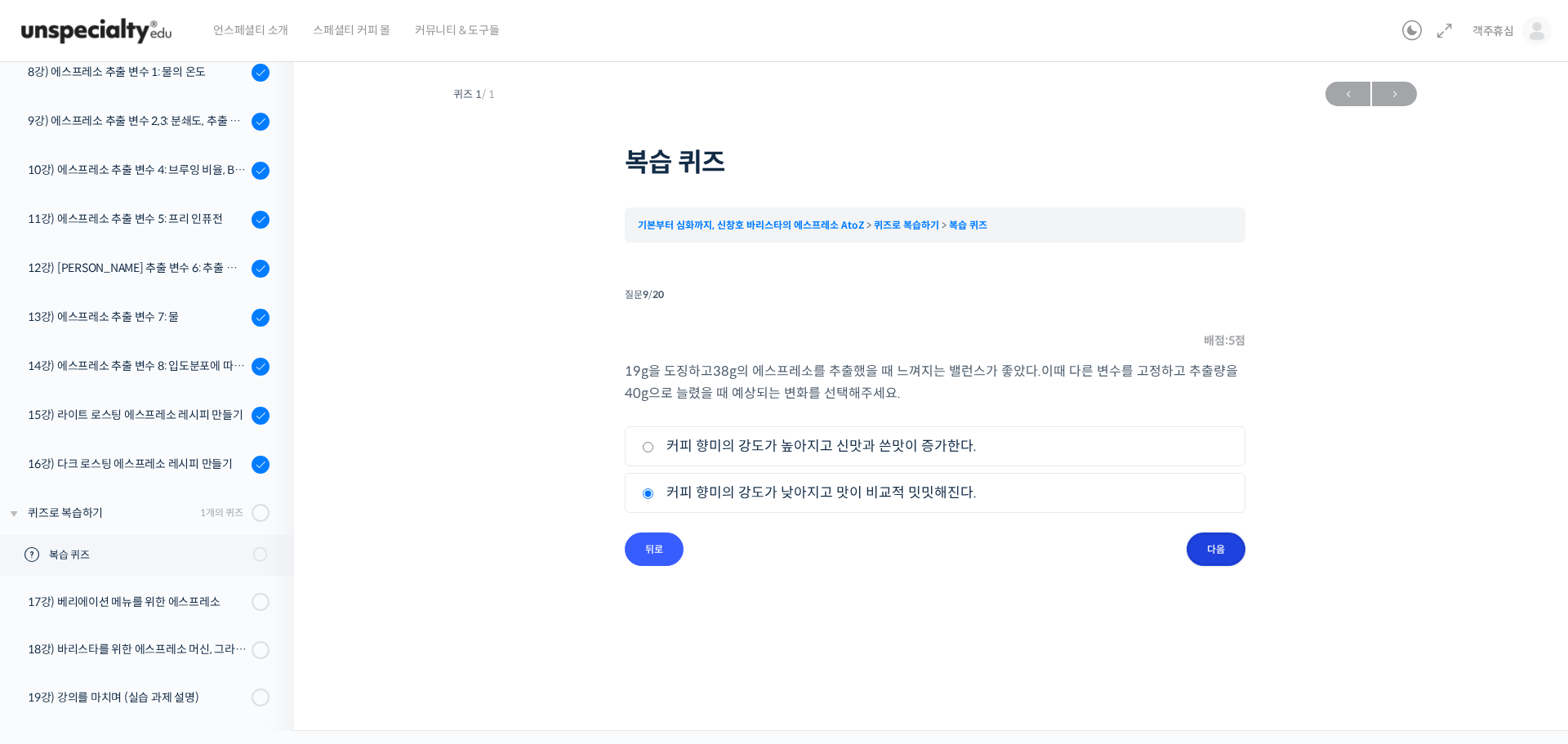
click at [1217, 541] on input "다음" at bounding box center [1216, 549] width 59 height 34
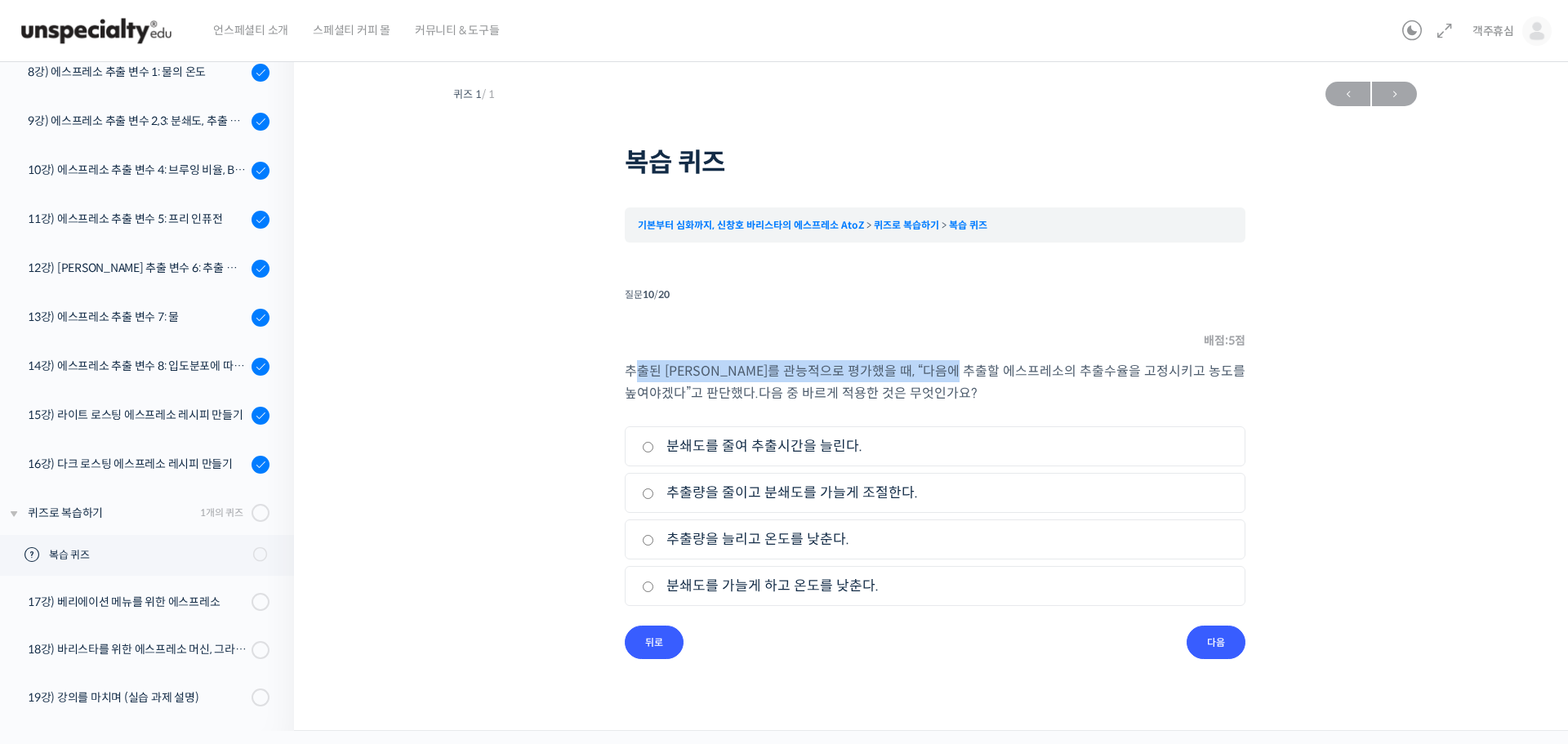
drag, startPoint x: 639, startPoint y: 372, endPoint x: 911, endPoint y: 377, distance: 272.0
click at [910, 377] on p "추출된 에스프레소를 관능적으로 평가했을 때 , “ 다음에 추출할 에스프레소의 추출수율을 고정시키고 농도를 높여야겠다”고 판단했다 . 다음 중 …" at bounding box center [935, 382] width 621 height 44
click at [976, 377] on p "추출된 에스프레소를 관능적으로 평가했을 때 , “ 다음에 추출할 에스프레소의 추출수율을 고정시키고 농도를 높여야겠다”고 판단했다 . 다음 중 …" at bounding box center [935, 382] width 621 height 44
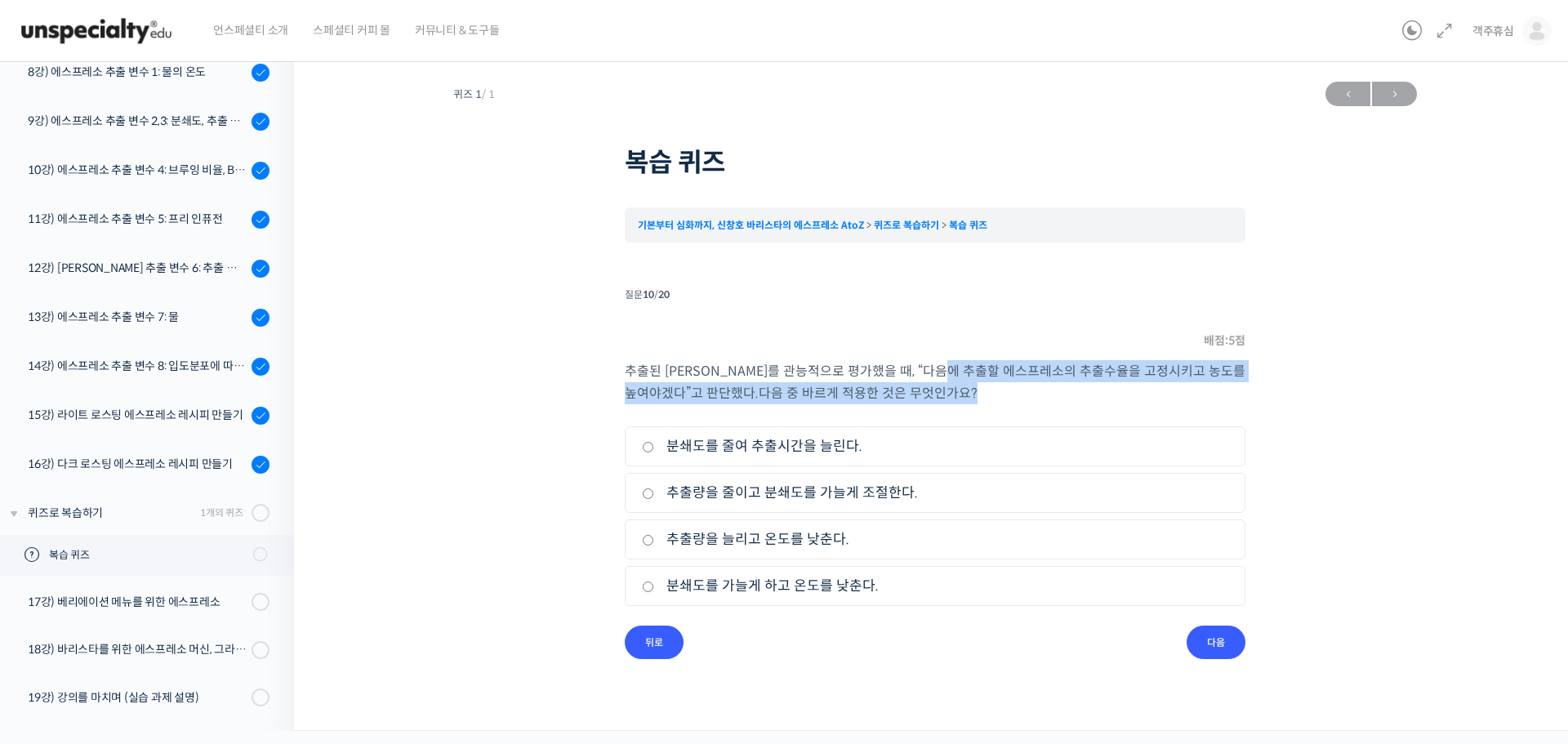
drag, startPoint x: 900, startPoint y: 374, endPoint x: 1114, endPoint y: 384, distance: 214.2
click at [1114, 384] on p "추출된 에스프레소를 관능적으로 평가했을 때 , “ 다음에 추출할 에스프레소의 추출수율을 고정시키고 농도를 높여야겠다”고 판단했다 . 다음 중 …" at bounding box center [935, 382] width 621 height 44
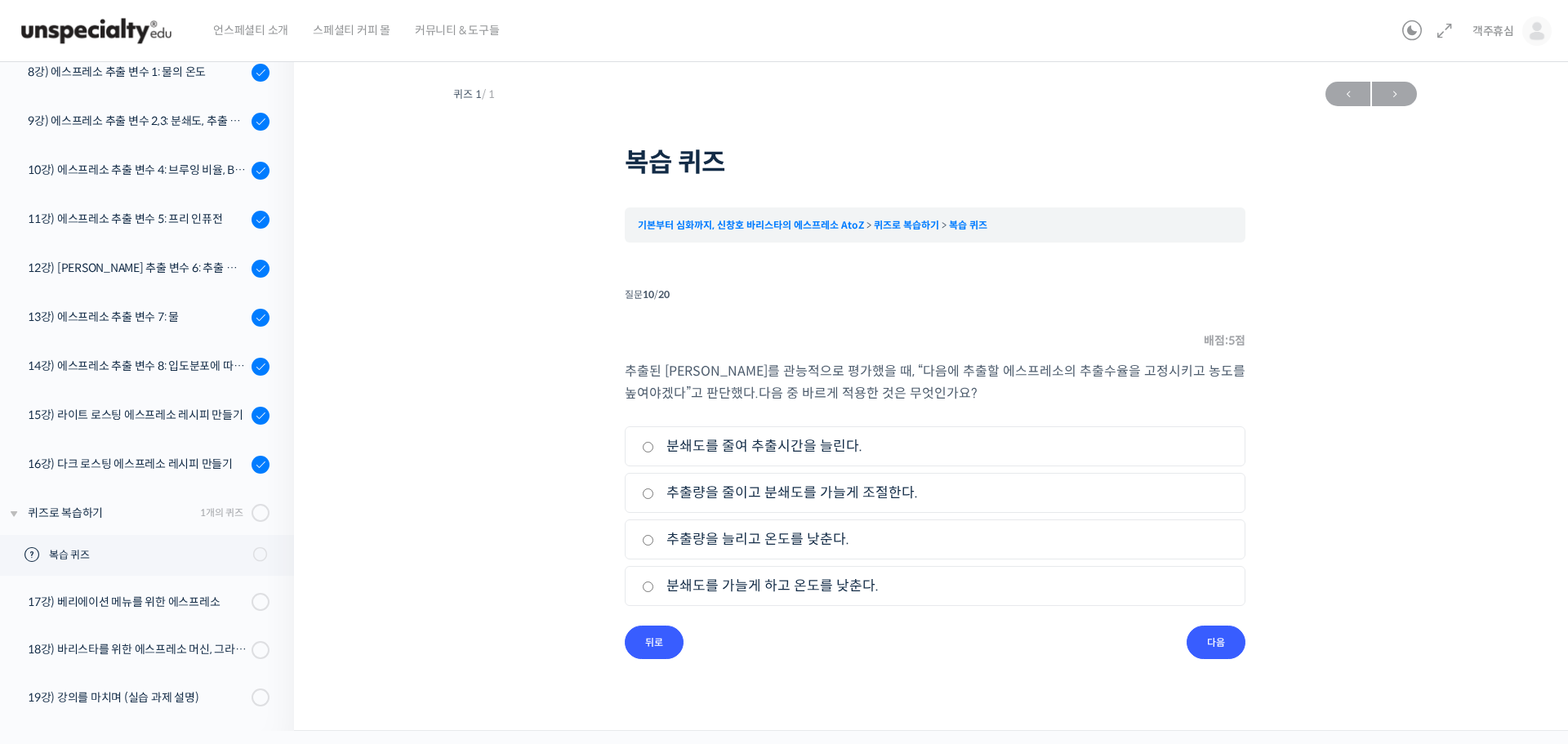
click at [656, 380] on p "추출된 에스프레소를 관능적으로 평가했을 때 , “ 다음에 추출할 에스프레소의 추출수율을 고정시키고 농도를 높여야겠다”고 판단했다 . 다음 중 …" at bounding box center [935, 382] width 621 height 44
drag, startPoint x: 643, startPoint y: 375, endPoint x: 949, endPoint y: 369, distance: 306.1
click at [949, 369] on p "추출된 에스프레소를 관능적으로 평가했을 때 , “ 다음에 추출할 에스프레소의 추출수율을 고정시키고 농도를 높여야겠다”고 판단했다 . 다음 중 …" at bounding box center [935, 382] width 621 height 44
drag, startPoint x: 863, startPoint y: 375, endPoint x: 1231, endPoint y: 377, distance: 368.0
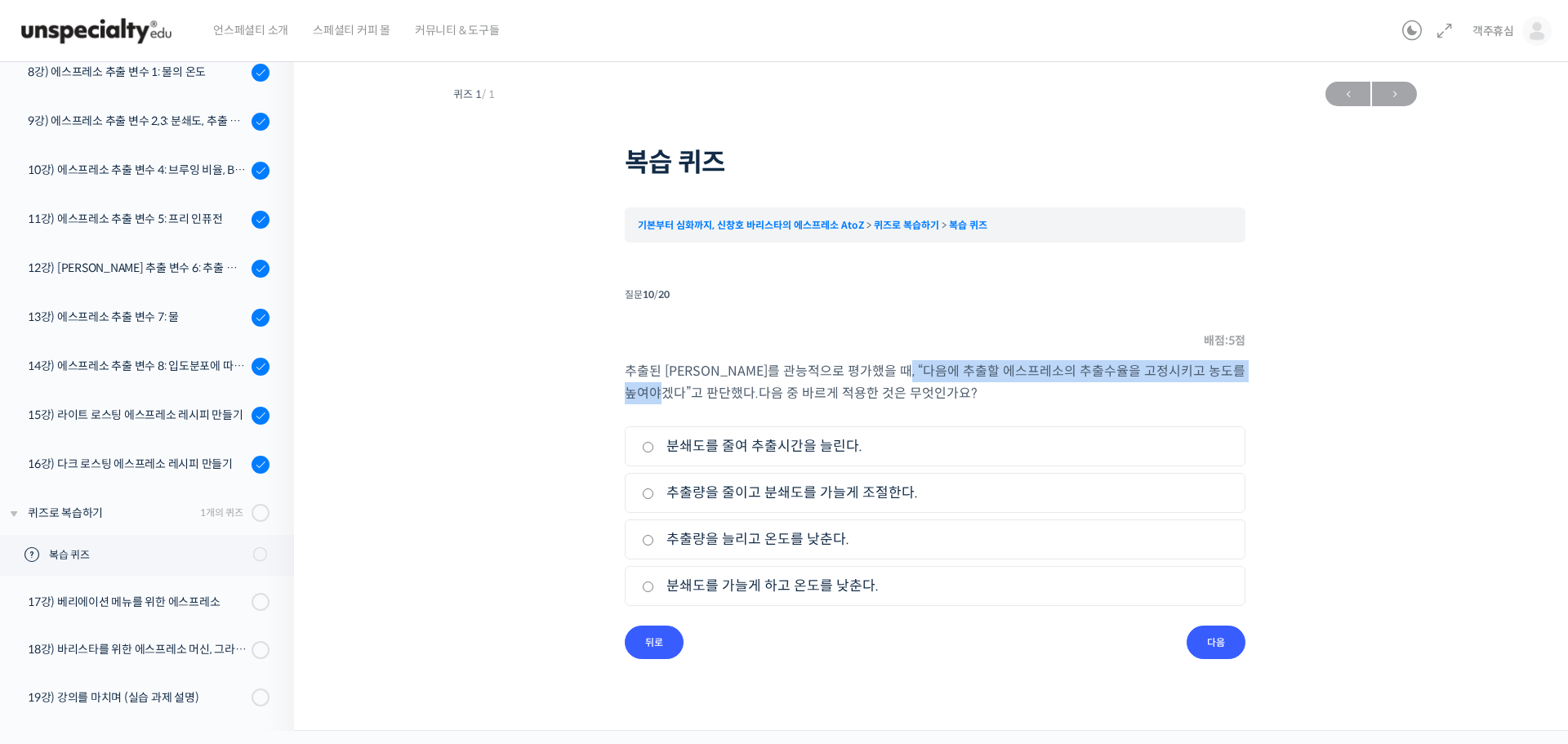
click at [1231, 377] on p "추출된 에스프레소를 관능적으로 평가했을 때 , “ 다음에 추출할 에스프레소의 추출수율을 고정시키고 농도를 높여야겠다”고 판단했다 . 다음 중 …" at bounding box center [935, 382] width 621 height 44
click at [755, 406] on div "추출된 에스프레소를 관능적으로 평가했을 때 , “ 다음에 추출할 에스프레소의 추출수율을 고정시키고 농도를 높여야겠다”고 판단했다 . 다음 중 …" at bounding box center [935, 492] width 621 height 265
drag, startPoint x: 642, startPoint y: 399, endPoint x: 743, endPoint y: 395, distance: 101.1
click at [743, 395] on p "추출된 에스프레소를 관능적으로 평가했을 때 , “ 다음에 추출할 에스프레소의 추출수율을 고정시키고 농도를 높여야겠다”고 판단했다 . 다음 중 …" at bounding box center [935, 382] width 621 height 44
click at [913, 394] on p "추출된 에스프레소를 관능적으로 평가했을 때 , “ 다음에 추출할 에스프레소의 추출수율을 고정시키고 농도를 높여야겠다”고 판단했다 . 다음 중 …" at bounding box center [935, 382] width 621 height 44
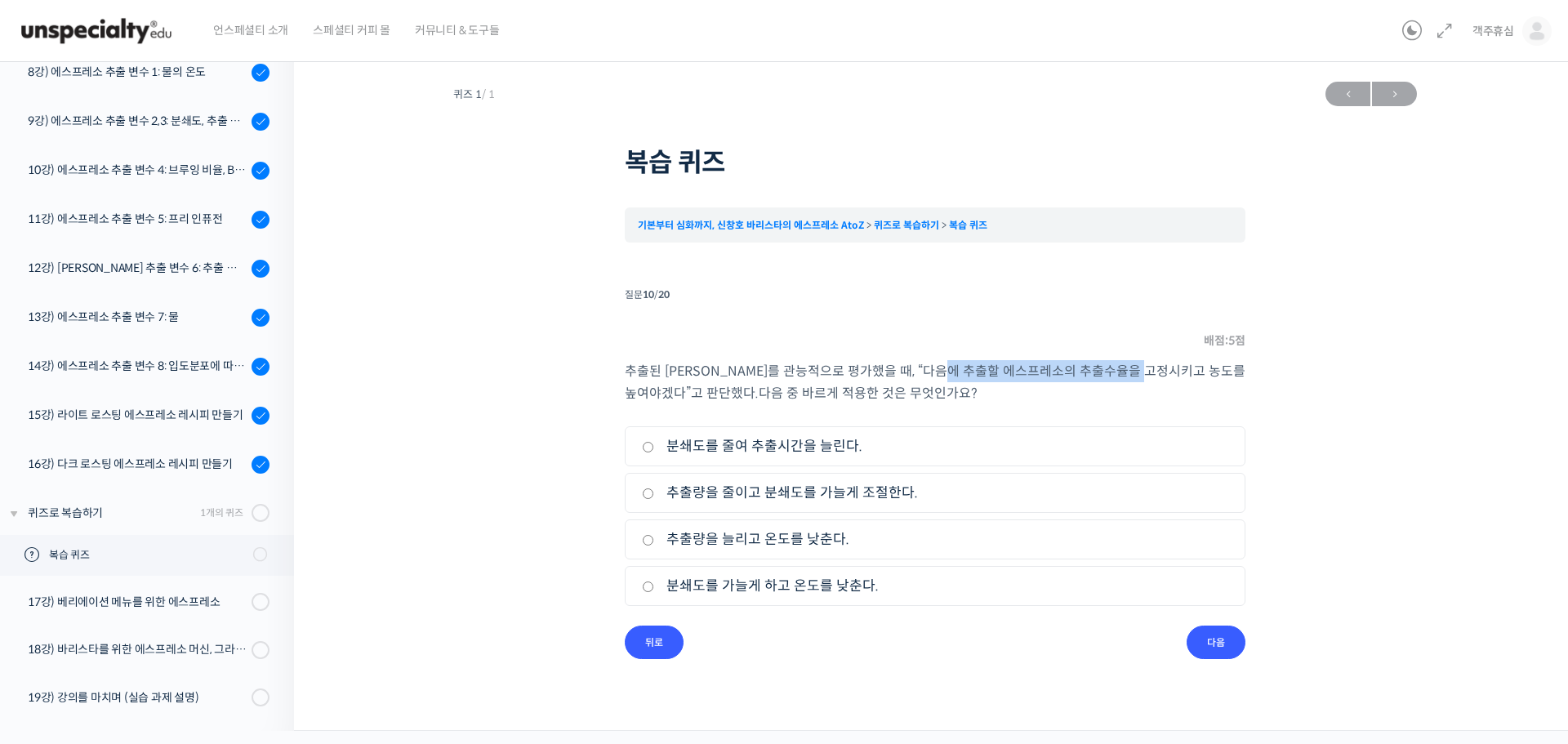
drag, startPoint x: 894, startPoint y: 372, endPoint x: 1096, endPoint y: 373, distance: 202.0
click at [1096, 373] on p "추출된 에스프레소를 관능적으로 평가했을 때 , “ 다음에 추출할 에스프레소의 추출수율을 고정시키고 농도를 높여야겠다”고 판단했다 . 다음 중 …" at bounding box center [935, 382] width 621 height 44
click at [1088, 387] on p "추출된 에스프레소를 관능적으로 평가했을 때 , “ 다음에 추출할 에스프레소의 추출수율을 고정시키고 농도를 높여야겠다”고 판단했다 . 다음 중 …" at bounding box center [935, 382] width 621 height 44
click at [853, 491] on label "추출량을 줄이고 분쇄도를 가늘게 조절한다." at bounding box center [935, 492] width 587 height 22
click at [654, 491] on input "추출량을 줄이고 분쇄도를 가늘게 조절한다." at bounding box center [648, 493] width 12 height 11
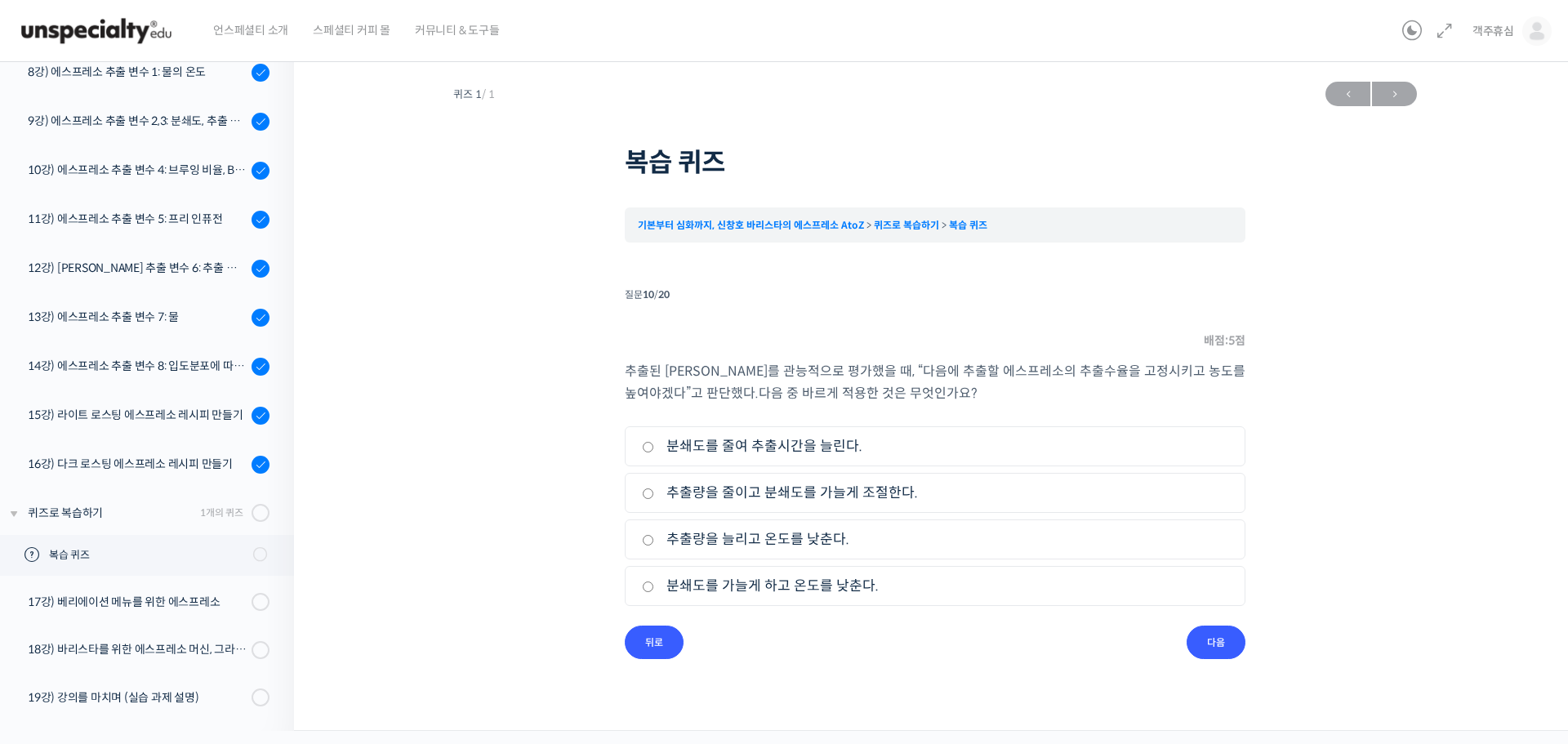
radio input "true"
click at [1199, 639] on input "다음" at bounding box center [1216, 643] width 59 height 34
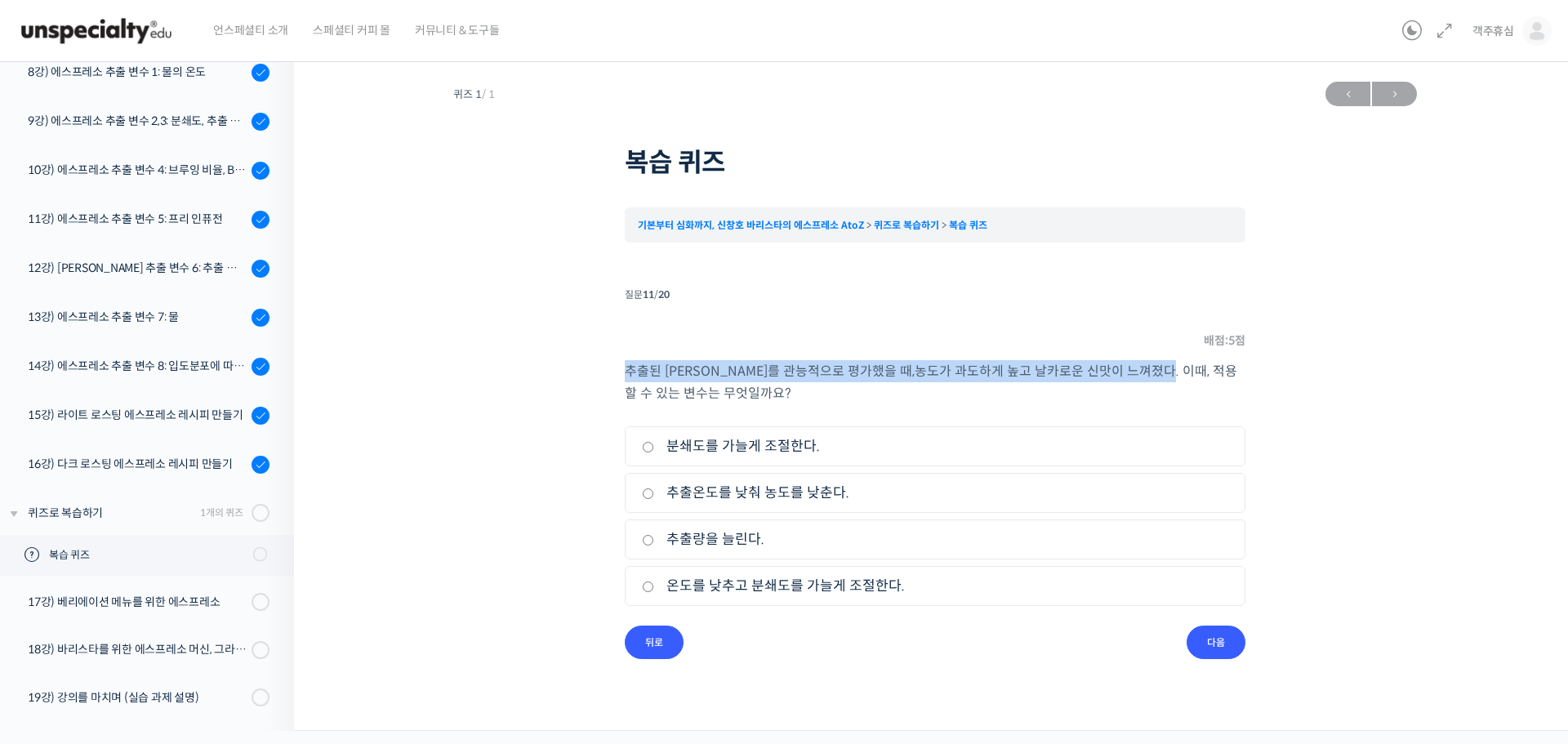
drag, startPoint x: 678, startPoint y: 364, endPoint x: 1124, endPoint y: 377, distance: 446.2
click at [1124, 377] on p "추출된 에스프레소를 관능적으로 평가했을 때 , 농도가 과도하게 높고 날카로운 신맛이 느껴졌다. 이때, 적용할 수 있는 변수는 무엇일까요 ?" at bounding box center [935, 382] width 621 height 44
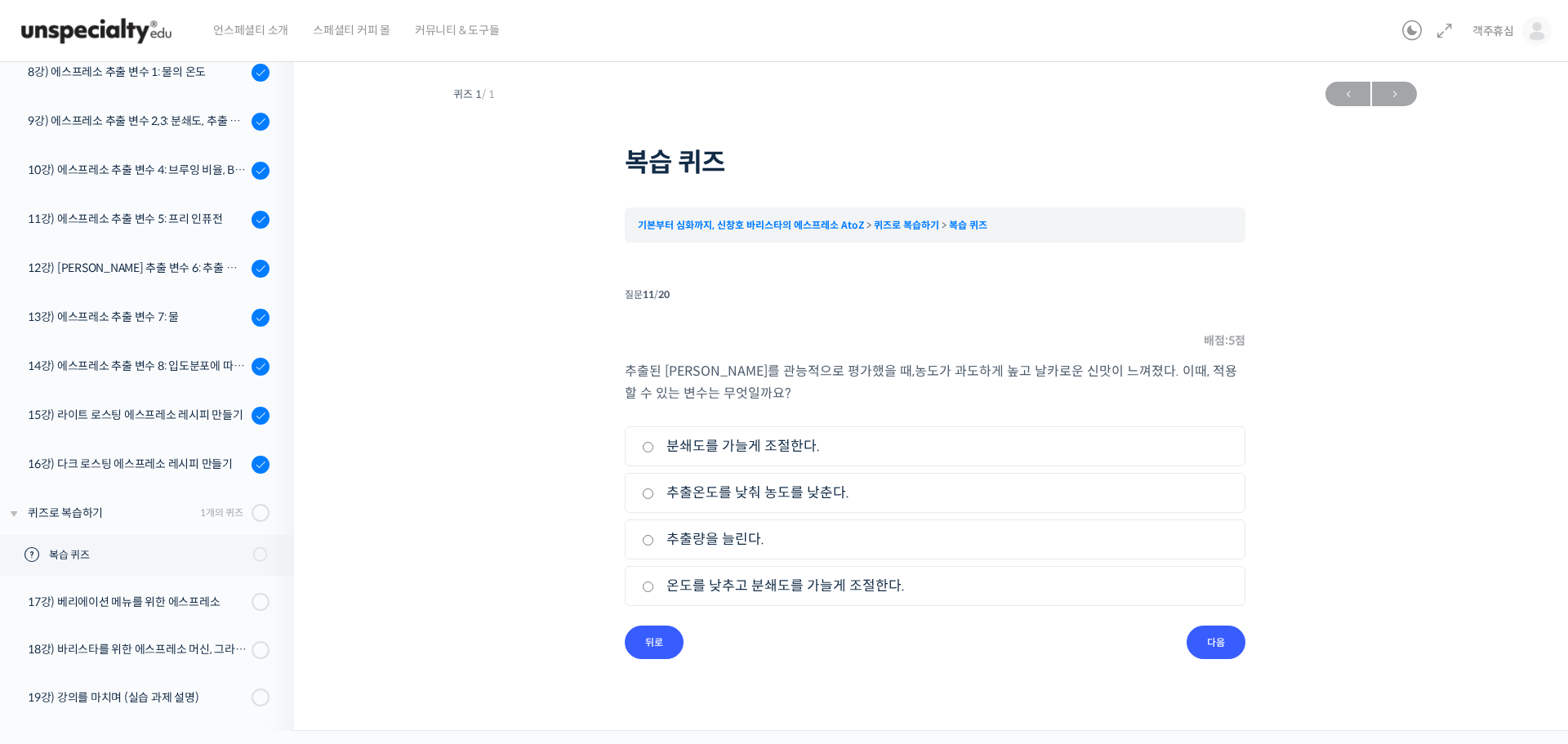
click at [930, 403] on p "추출된 에스프레소를 관능적으로 평가했을 때 , 농도가 과도하게 높고 날카로운 신맛이 느껴졌다. 이때, 적용할 수 있는 변수는 무엇일까요 ?" at bounding box center [935, 382] width 621 height 44
click at [800, 441] on label "분쇄도를 가늘게 조절한다." at bounding box center [935, 446] width 587 height 22
click at [654, 441] on input "분쇄도를 가늘게 조절한다." at bounding box center [648, 447] width 12 height 11
radio input "true"
click at [745, 538] on label "추출량을 늘린다." at bounding box center [935, 538] width 587 height 22
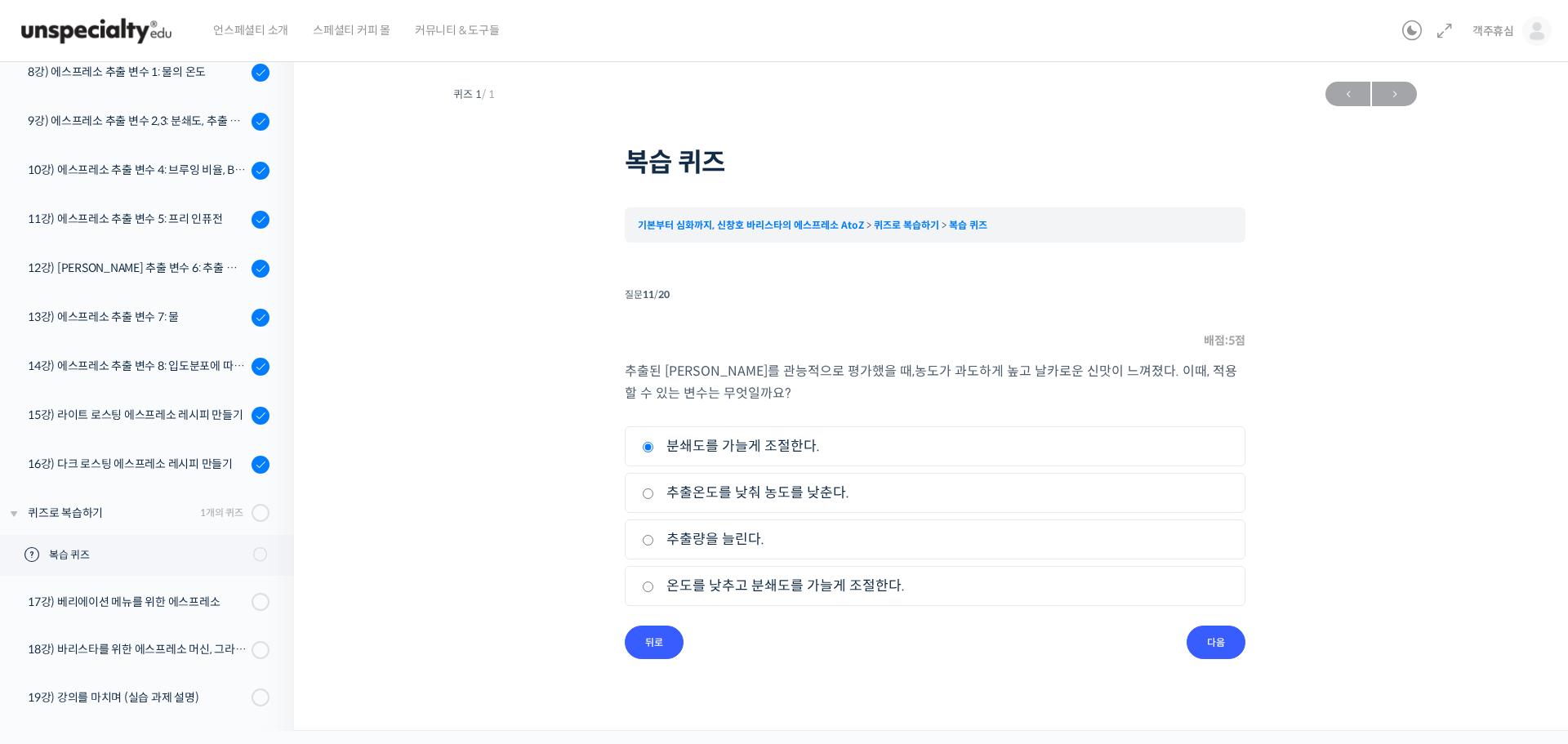
click at [654, 538] on input "추출량을 늘린다." at bounding box center [648, 540] width 12 height 11
radio input "true"
click at [1212, 639] on input "다음" at bounding box center [1216, 643] width 59 height 34
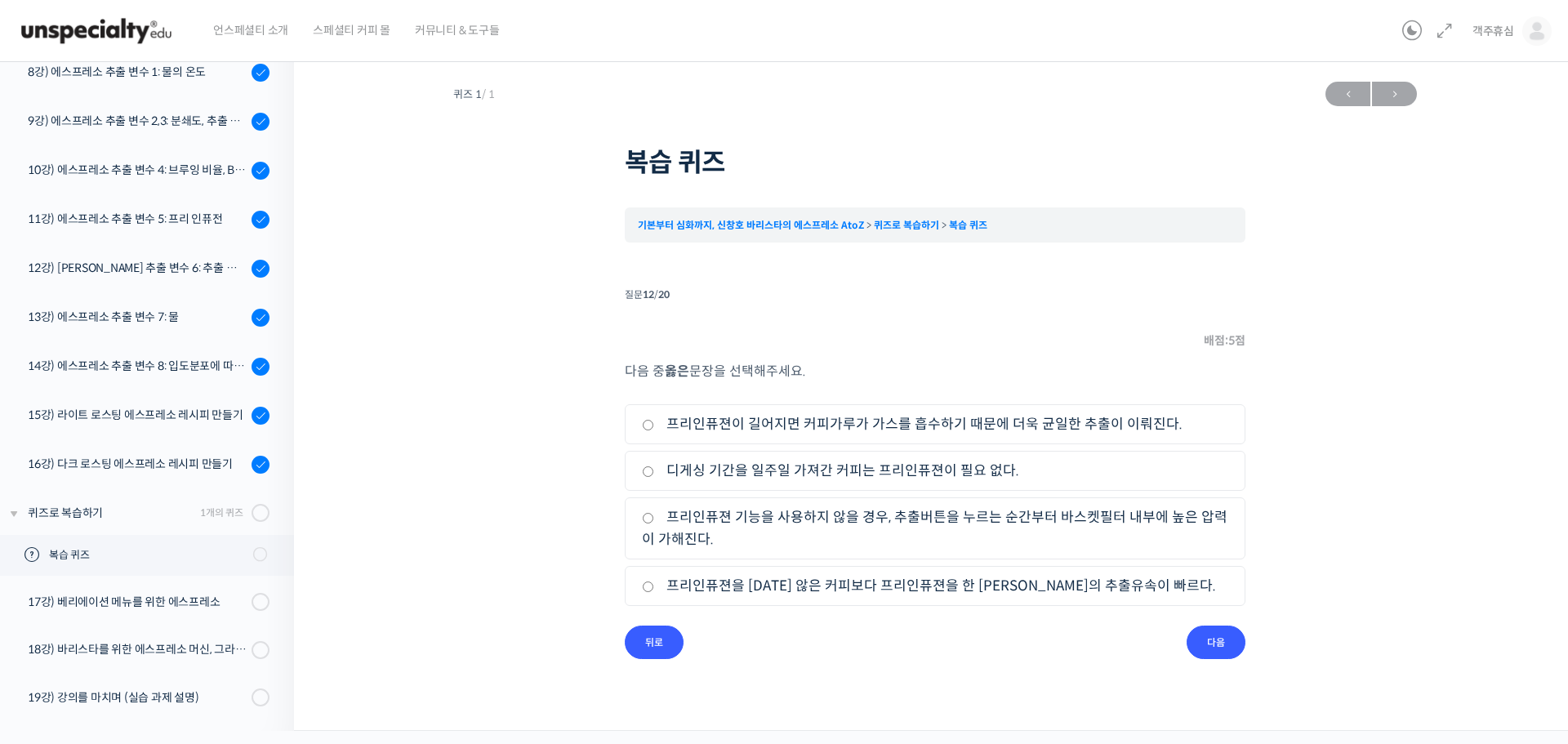
click at [994, 521] on label "프리인퓨젼 기능을 사용하지 않을 경우, 추출버튼을 누르는 순간부터 바스켓필터 내부에 높은 압력이 가해진다." at bounding box center [935, 529] width 587 height 44
click at [654, 521] on input "프리인퓨젼 기능을 사용하지 않을 경우, 추출버튼을 누르는 순간부터 바스켓필터 내부에 높은 압력이 가해진다." at bounding box center [648, 518] width 12 height 11
radio input "true"
click at [1230, 648] on input "다음" at bounding box center [1216, 643] width 59 height 34
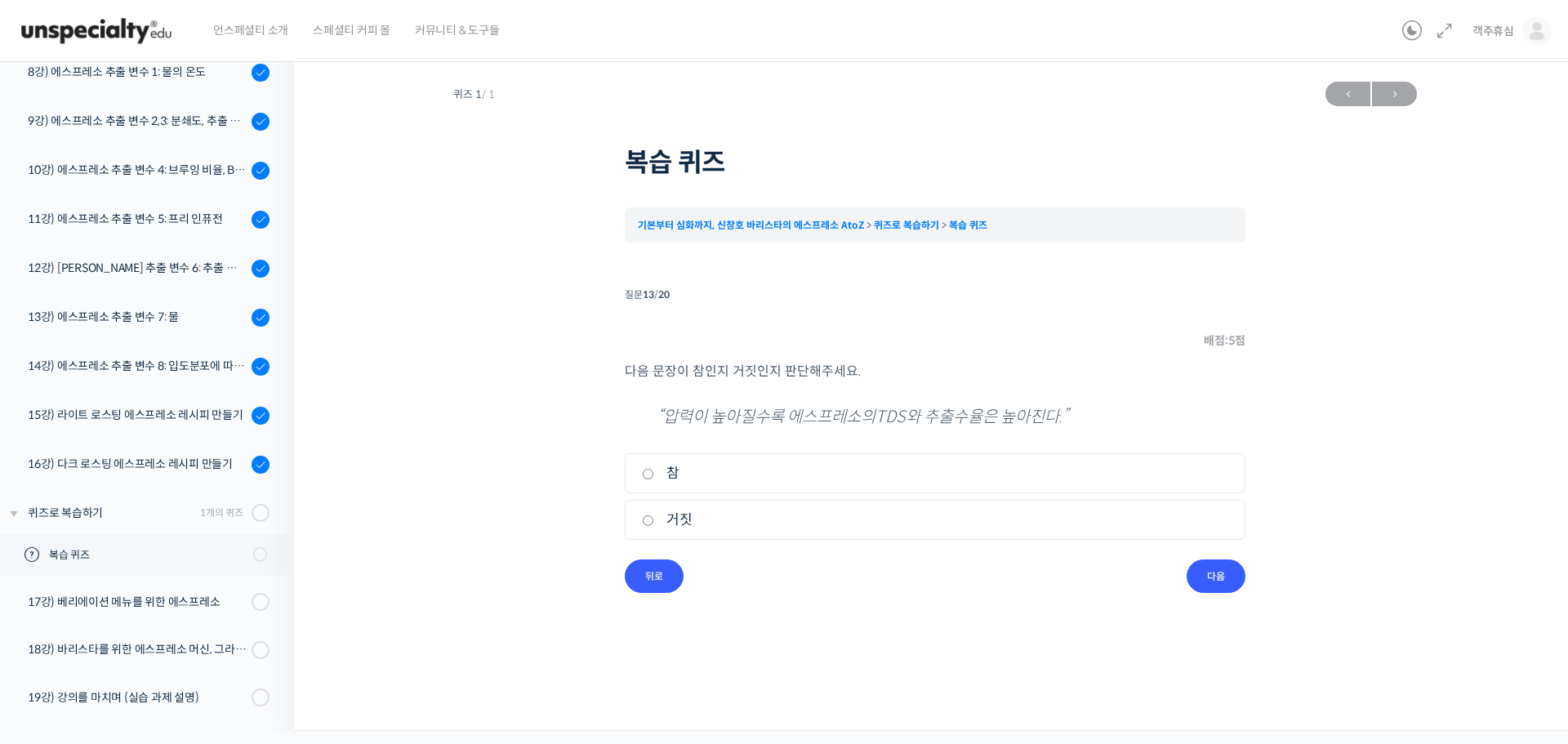
click at [682, 506] on li "2. 거짓" at bounding box center [935, 519] width 621 height 40
click at [678, 514] on label "거짓" at bounding box center [935, 519] width 587 height 22
click at [654, 515] on input "거짓" at bounding box center [648, 521] width 12 height 11
radio input "true"
click at [1227, 574] on input "다음" at bounding box center [1216, 576] width 59 height 34
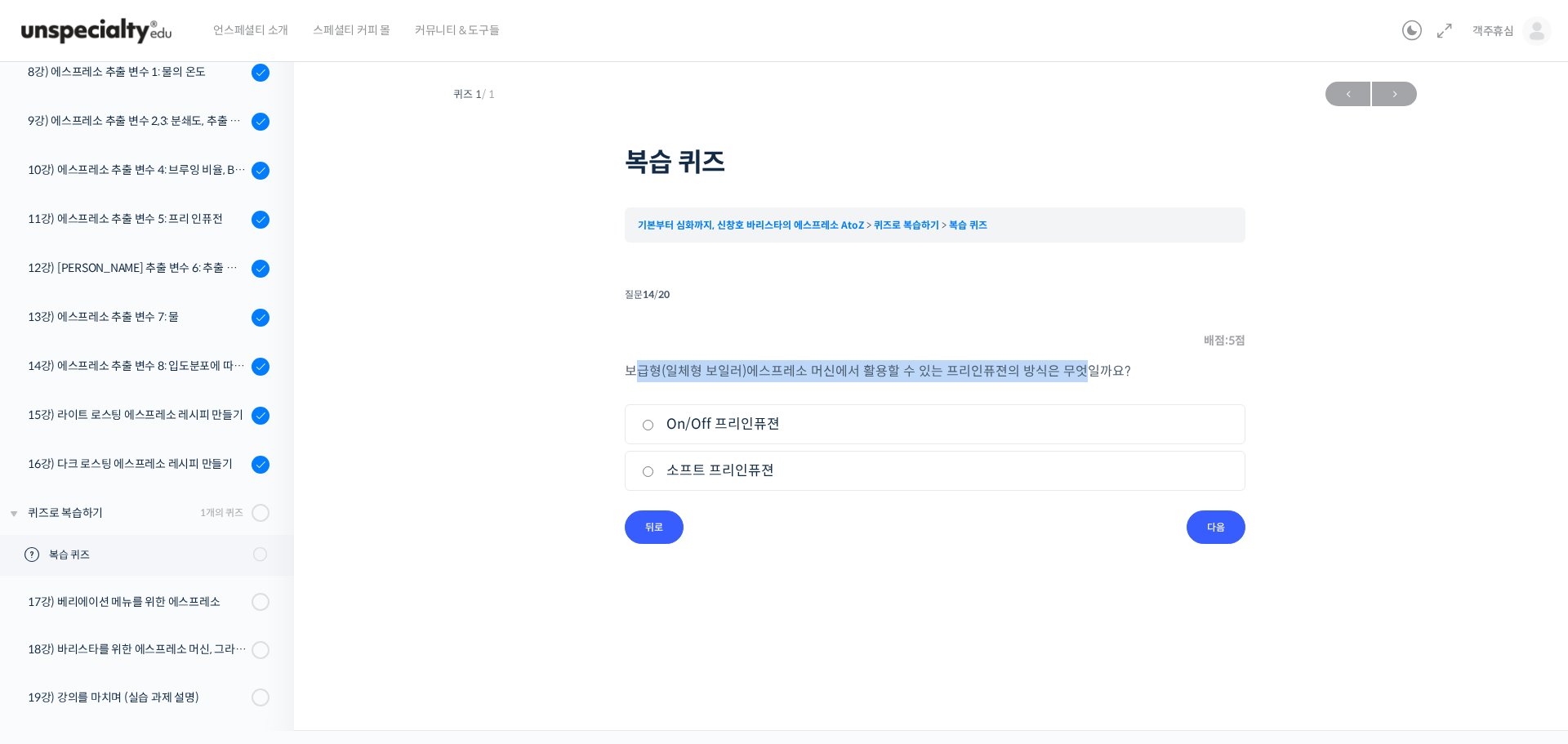
drag, startPoint x: 634, startPoint y: 369, endPoint x: 1079, endPoint y: 364, distance: 445.0
click at [1079, 364] on p "보급형 ( 일체형 보일러 ) 에스프레소 머신에서 활용할 수 있는 프리인퓨젼의 방식은 무엇일까요 ?" at bounding box center [935, 370] width 621 height 22
click at [695, 496] on ul "1. On/Off 프리인퓨젼 2. 소프트 프리인퓨젼" at bounding box center [935, 450] width 621 height 93
click at [727, 476] on label "소프트 프리인퓨젼" at bounding box center [935, 470] width 587 height 22
click at [654, 476] on input "소프트 프리인퓨젼" at bounding box center [648, 472] width 12 height 11
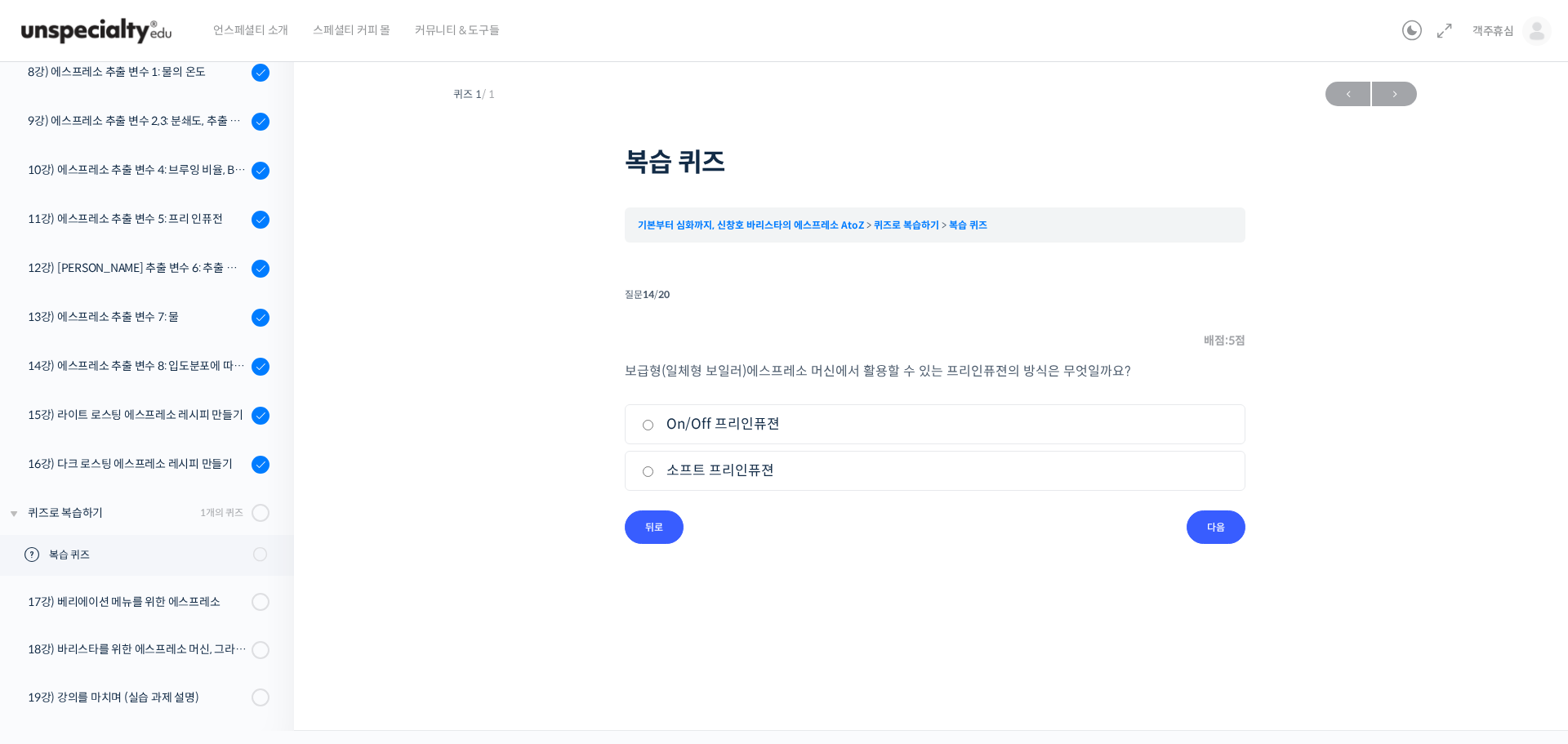
radio input "true"
click at [751, 426] on label "On/Off 프리인퓨젼" at bounding box center [935, 424] width 587 height 22
click at [654, 426] on input "On/Off 프리인퓨젼" at bounding box center [648, 425] width 12 height 11
radio input "true"
click at [1212, 525] on input "다음" at bounding box center [1216, 527] width 59 height 34
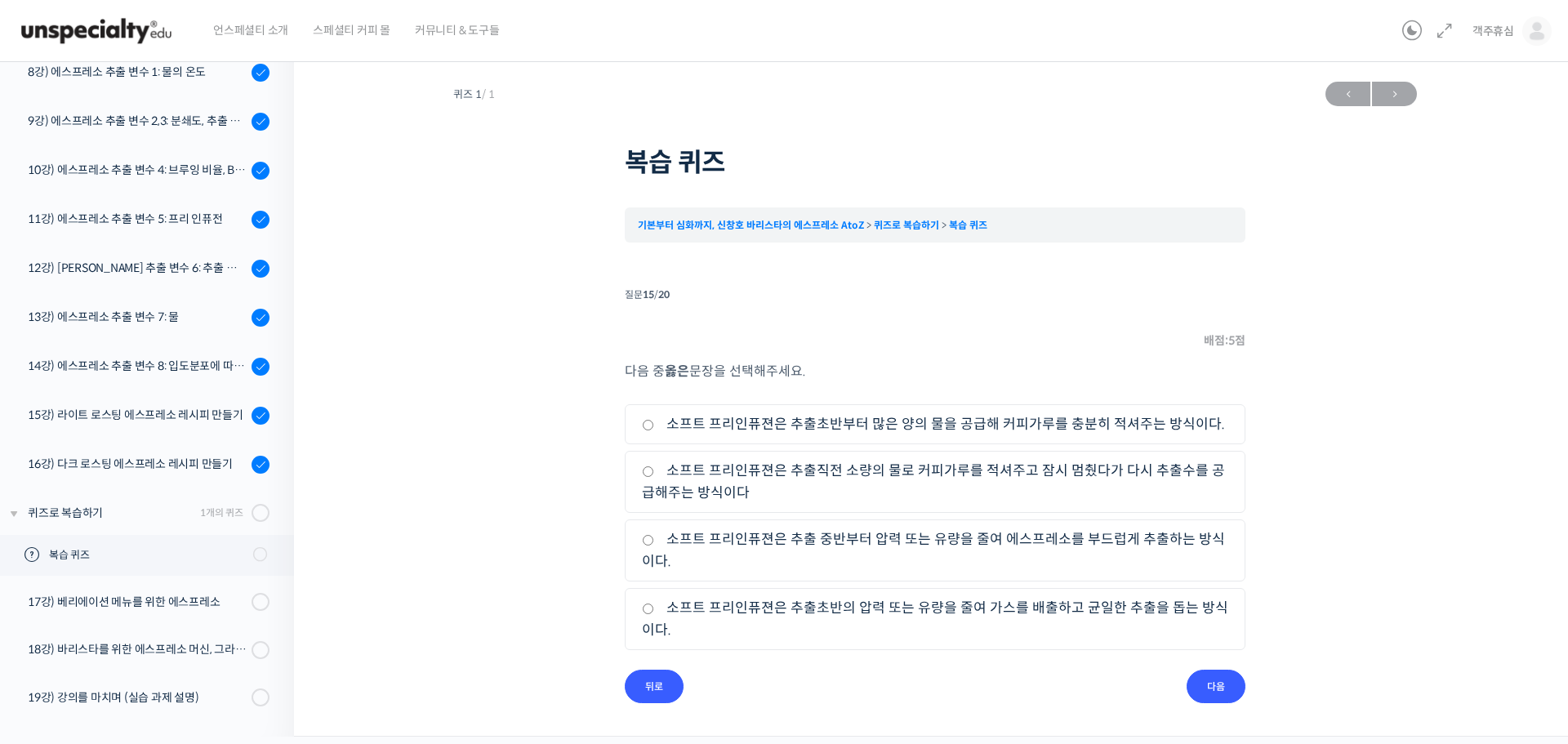
click at [986, 616] on label "소프트 프리인퓨젼은 추출초반의 압력 또는 유량을 줄여 가스를 배출하고 균일한 추출을 돕는 방식이다." at bounding box center [935, 619] width 587 height 44
click at [654, 614] on input "소프트 프리인퓨젼은 추출초반의 압력 또는 유량을 줄여 가스를 배출하고 균일한 추출을 돕는 방식이다." at bounding box center [648, 609] width 12 height 11
radio input "true"
click at [1231, 686] on input "다음" at bounding box center [1216, 686] width 59 height 34
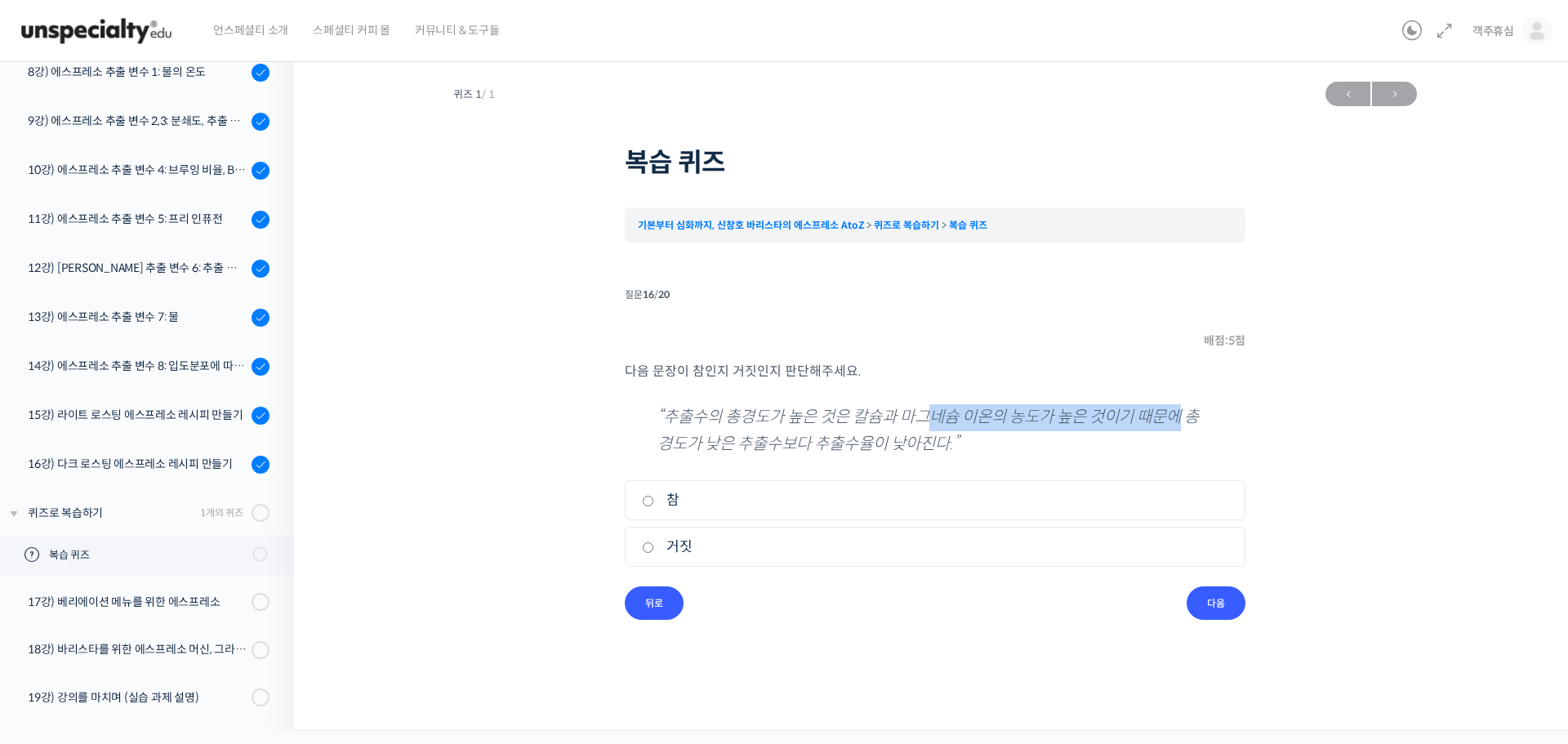
drag, startPoint x: 971, startPoint y: 407, endPoint x: 1192, endPoint y: 407, distance: 221.0
click at [1192, 407] on p "“추출수의 총경도가 높은 것은 칼슘과 마그네슘 이온의 농도가 높은 것이기 때문에 총경도가 낮은 추출수보다 추출수율이 낮아진다.”" at bounding box center [935, 431] width 556 height 53
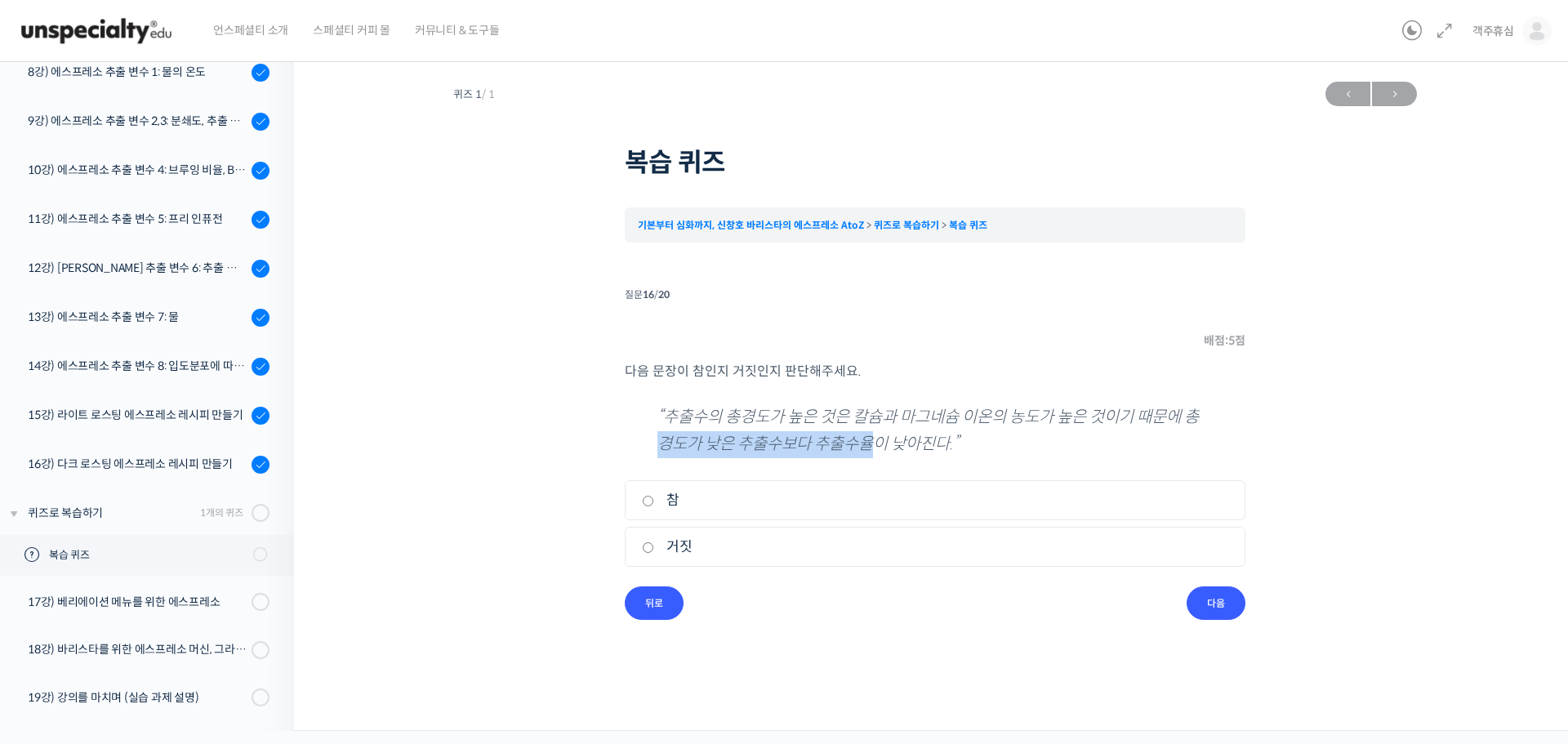
drag, startPoint x: 668, startPoint y: 445, endPoint x: 894, endPoint y: 443, distance: 226.0
click at [894, 443] on p "“추출수의 총경도가 높은 것은 칼슘과 마그네슘 이온의 농도가 높은 것이기 때문에 총경도가 낮은 추출수보다 추출수율이 낮아진다.”" at bounding box center [935, 431] width 556 height 53
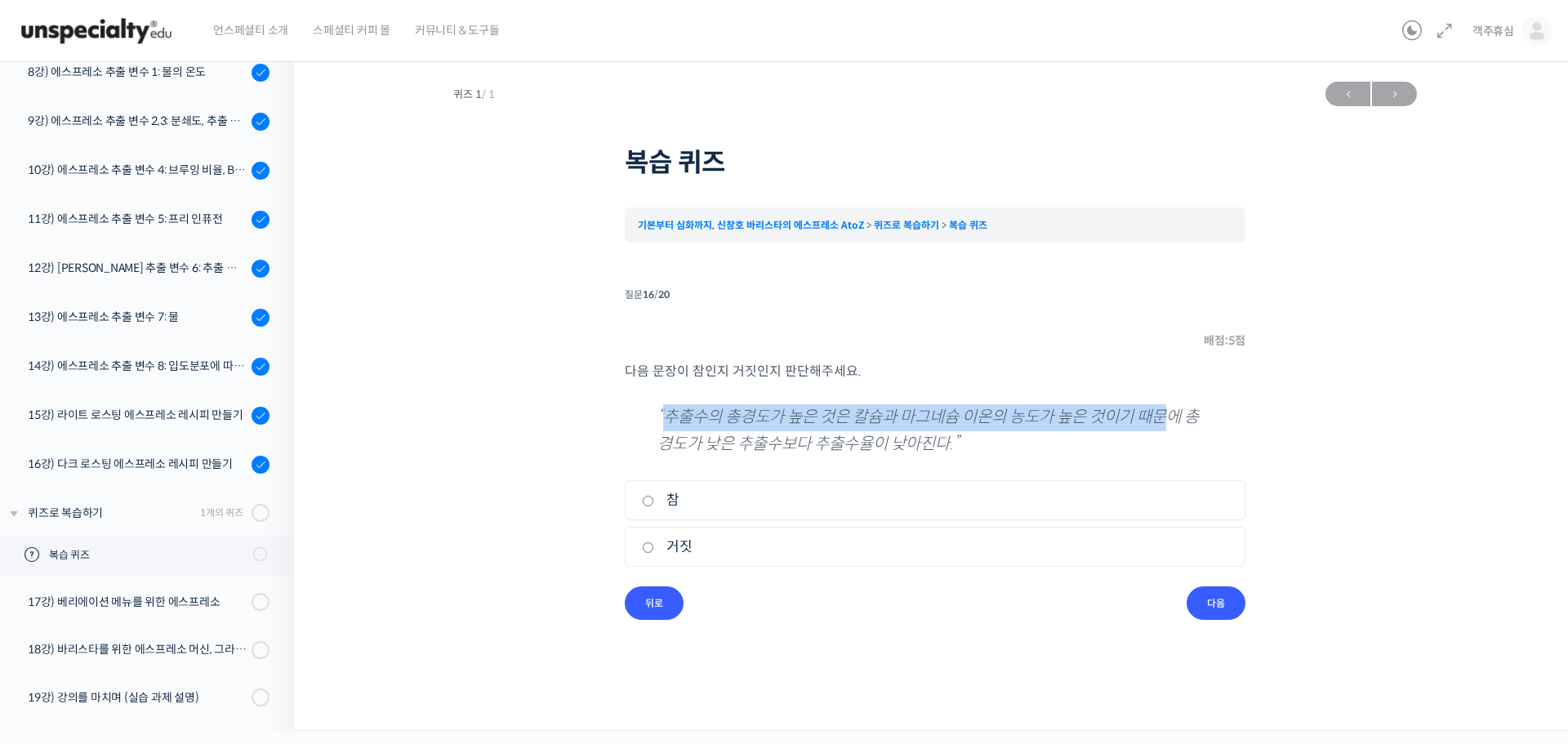
drag, startPoint x: 668, startPoint y: 418, endPoint x: 1134, endPoint y: 432, distance: 466.2
click at [1174, 423] on p "“추출수의 총경도가 높은 것은 칼슘과 마그네슘 이온의 농도가 높은 것이기 때문에 총경도가 낮은 추출수보다 추출수율이 낮아진다.”" at bounding box center [935, 431] width 556 height 53
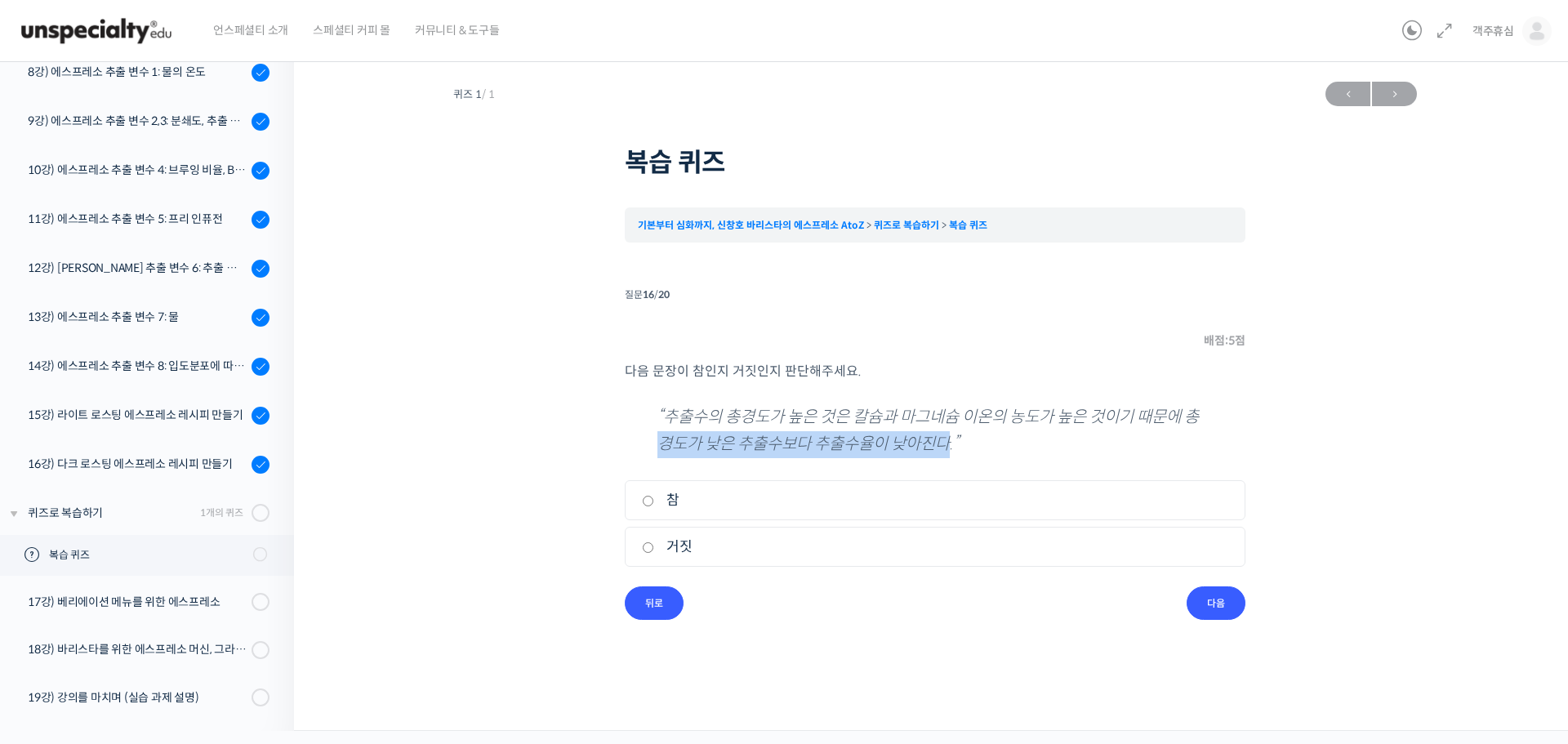
drag, startPoint x: 670, startPoint y: 449, endPoint x: 972, endPoint y: 445, distance: 302.0
click at [972, 445] on p "“추출수의 총경도가 높은 것은 칼슘과 마그네슘 이온의 농도가 높은 것이기 때문에 총경도가 낮은 추출수보다 추출수율이 낮아진다.”" at bounding box center [935, 431] width 556 height 53
click at [687, 541] on label "거짓" at bounding box center [935, 546] width 587 height 22
click at [654, 542] on input "거짓" at bounding box center [648, 547] width 12 height 11
radio input "true"
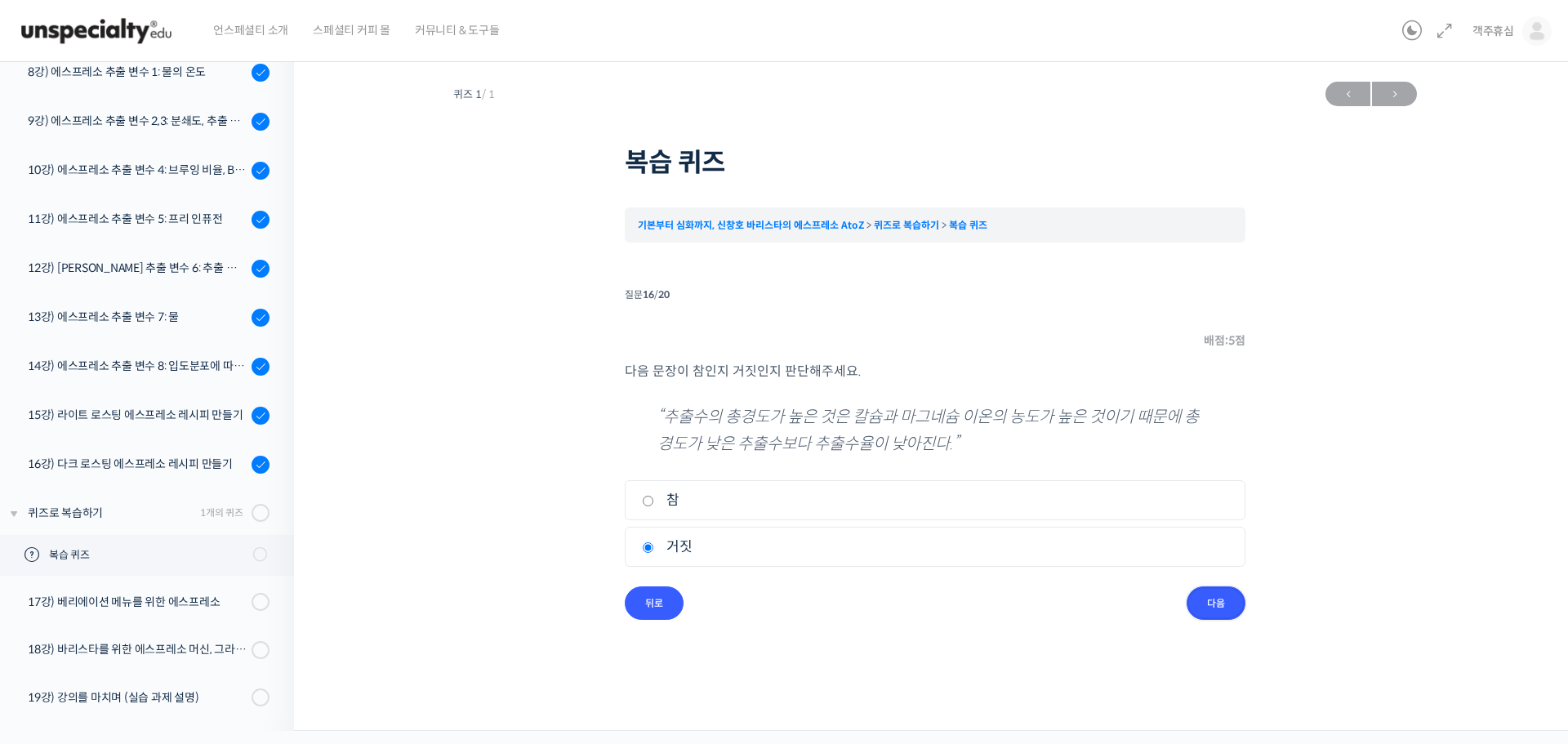
click at [1209, 605] on input "다음" at bounding box center [1216, 603] width 59 height 34
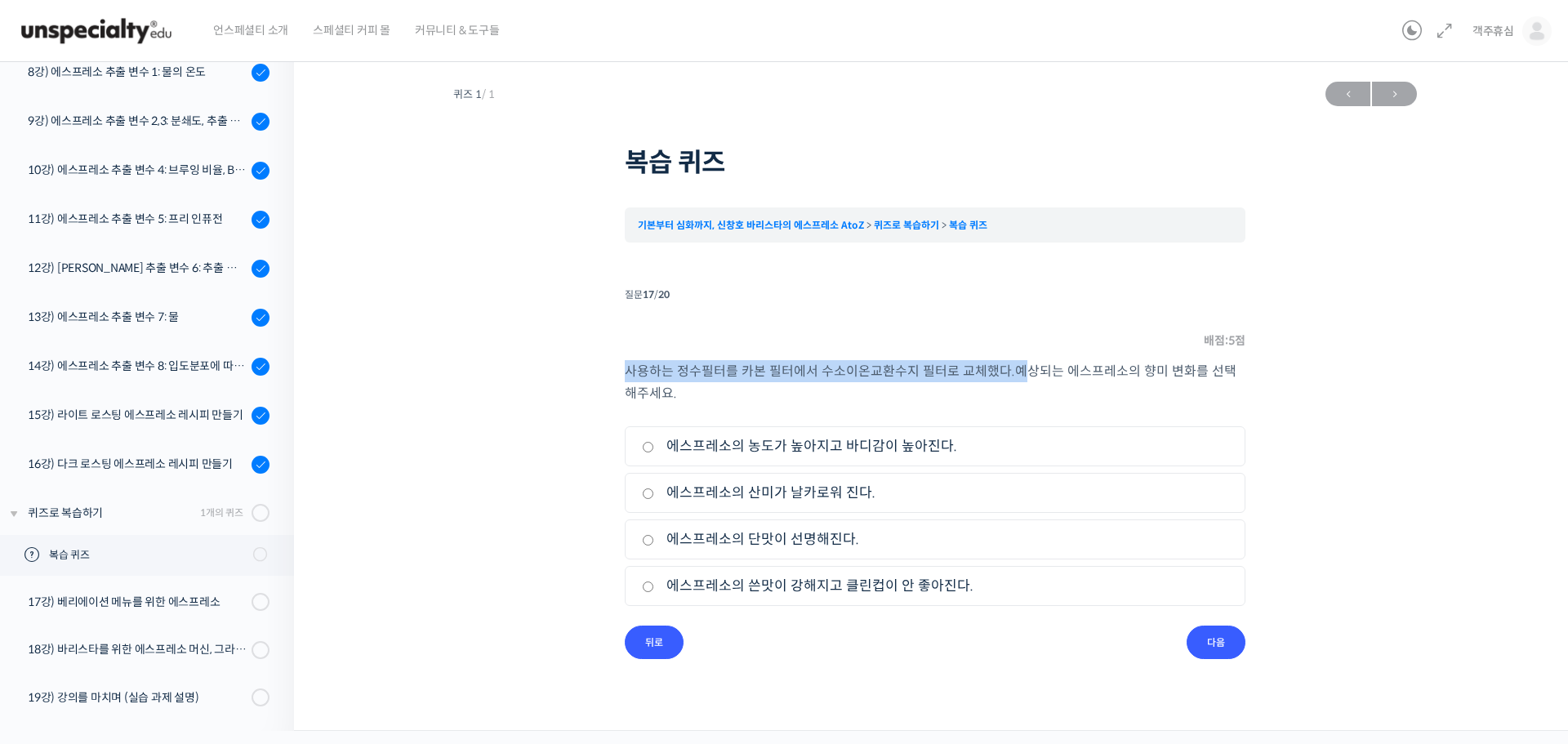
drag, startPoint x: 629, startPoint y: 374, endPoint x: 1022, endPoint y: 370, distance: 393.0
click at [1022, 370] on p "사용하는 정수필터를 카본 필터에서 수소이온교환수지 필터로 교체했다 . 예상되는 에스프레소의 향미 변화를 선택해주세요." at bounding box center [935, 382] width 621 height 44
click at [986, 367] on p "사용하는 정수필터를 카본 필터에서 수소이온교환수지 필터로 교체했다 . 예상되는 에스프레소의 향미 변화를 선택해주세요." at bounding box center [935, 382] width 621 height 44
drag, startPoint x: 687, startPoint y: 370, endPoint x: 1245, endPoint y: 368, distance: 558.0
click at [1245, 368] on p "사용하는 정수필터를 카본 필터에서 수소이온교환수지 필터로 교체했다 . 예상되는 에스프레소의 향미 변화를 선택해주세요." at bounding box center [935, 382] width 621 height 44
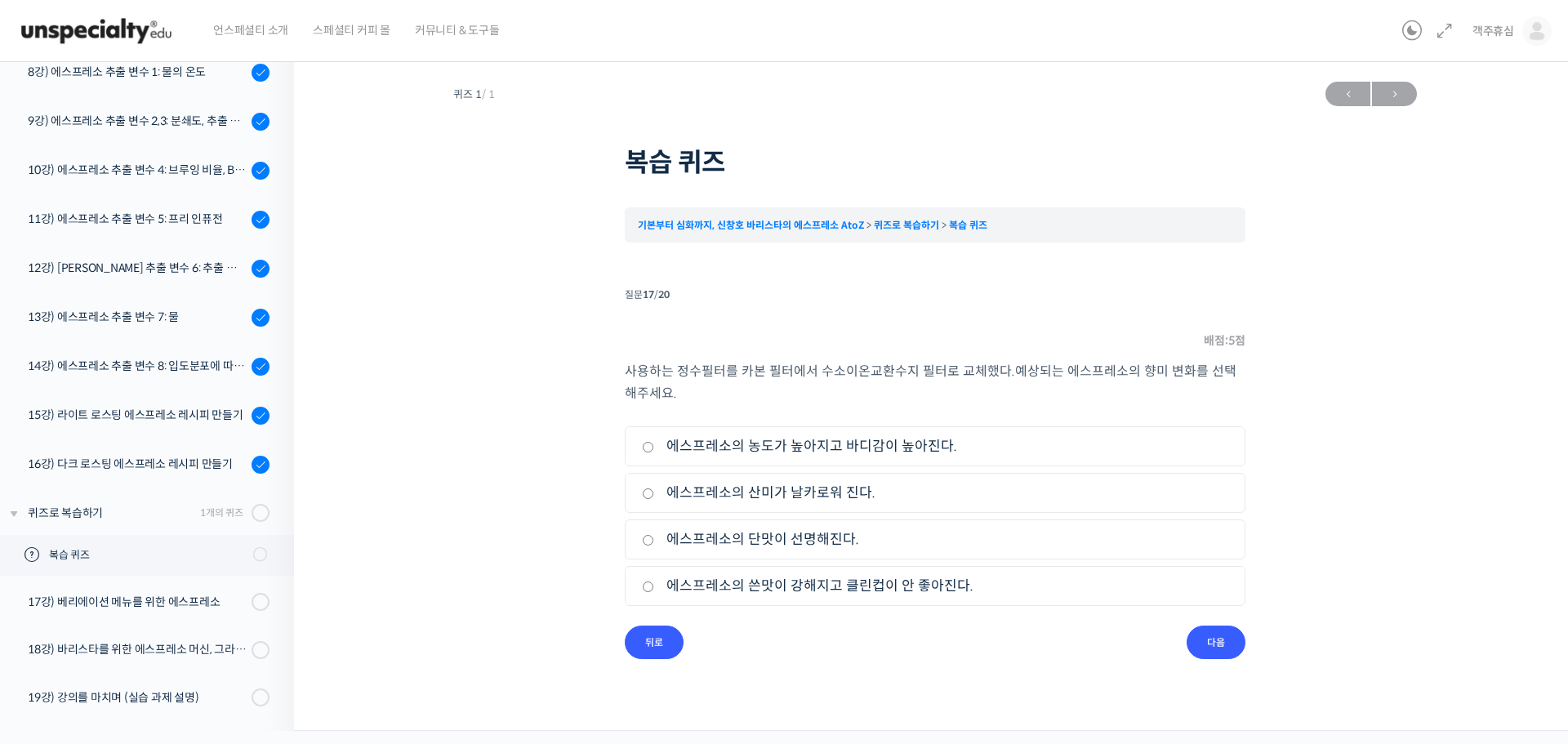
click at [1076, 390] on p "사용하는 정수필터를 카본 필터에서 수소이온교환수지 필터로 교체했다 . 예상되는 에스프레소의 향미 변화를 선택해주세요." at bounding box center [935, 382] width 621 height 44
click at [930, 595] on label "에스프레소의 쓴맛이 강해지고 클린컵이 안 좋아진다." at bounding box center [935, 586] width 587 height 22
click at [654, 592] on input "에스프레소의 쓴맛이 강해지고 클린컵이 안 좋아진다." at bounding box center [648, 586] width 12 height 11
radio input "true"
click at [1237, 635] on input "다음" at bounding box center [1216, 643] width 59 height 34
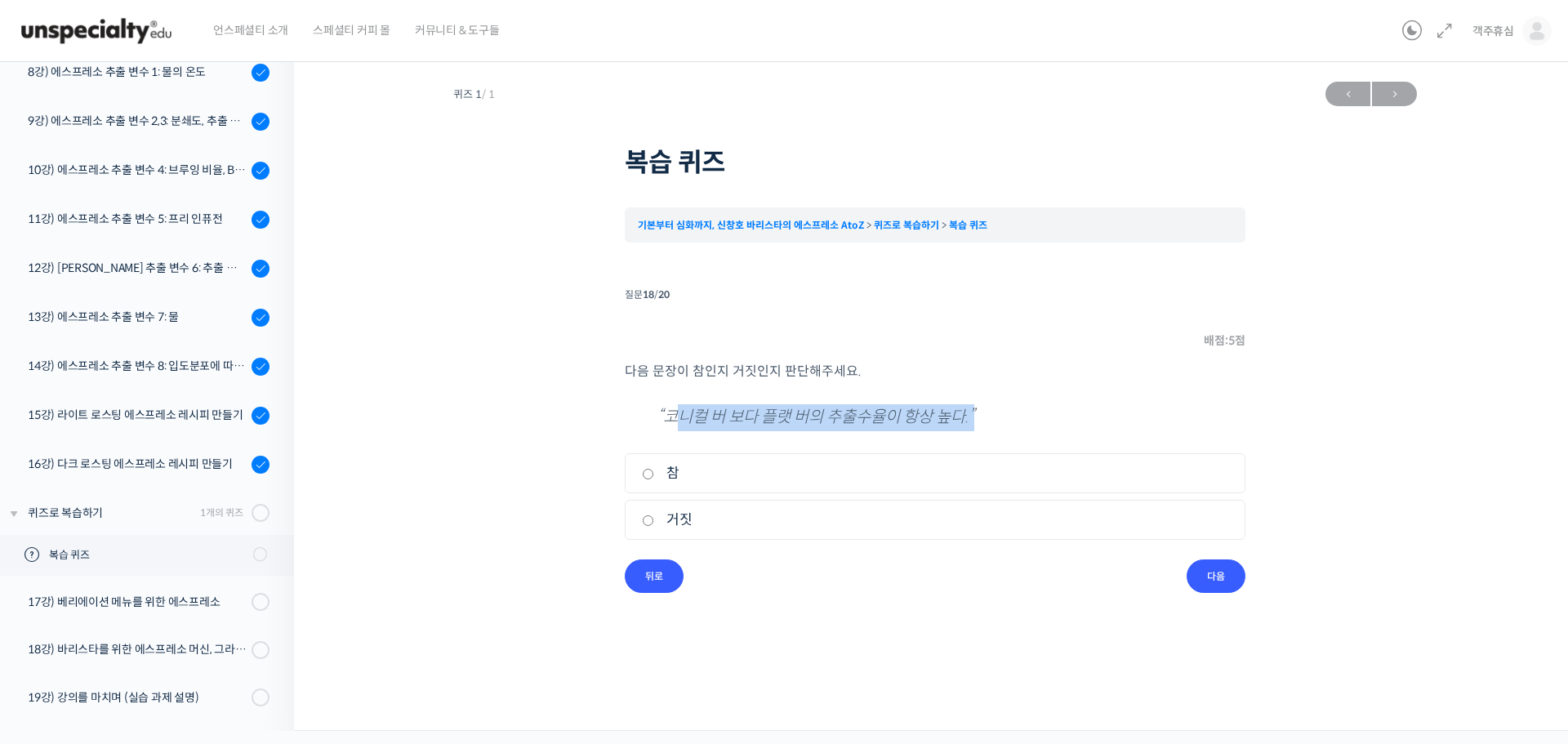
drag, startPoint x: 673, startPoint y: 428, endPoint x: 1004, endPoint y: 428, distance: 331.0
click at [1004, 428] on p "“코니컬 버 보다 플랫 버의 추출수율이 항상 높다.”" at bounding box center [935, 417] width 556 height 27
drag, startPoint x: 683, startPoint y: 519, endPoint x: 1098, endPoint y: 561, distance: 417.1
click at [684, 519] on label "거짓" at bounding box center [935, 519] width 587 height 22
click at [654, 519] on input "거짓" at bounding box center [648, 521] width 12 height 11
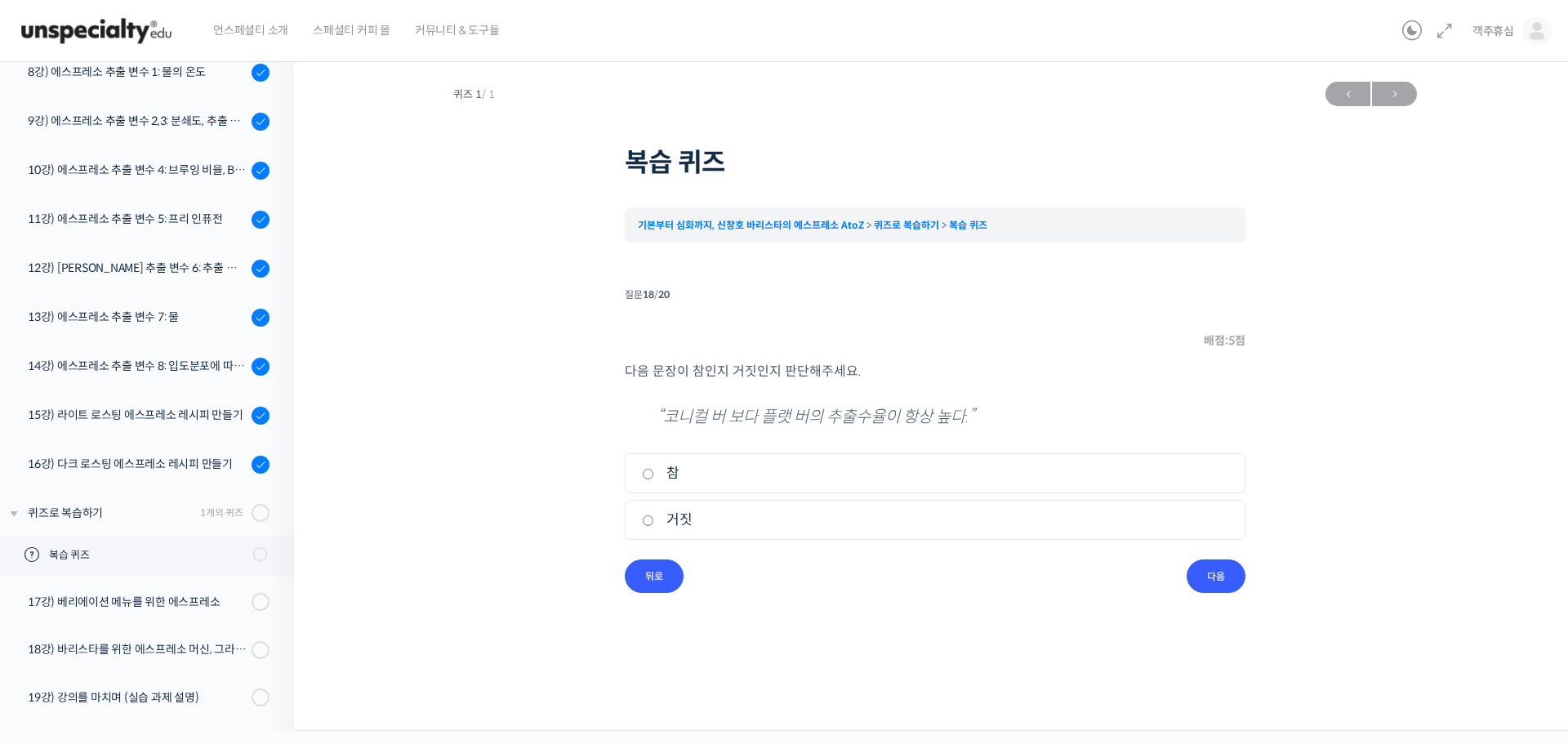
radio input "true"
click at [1222, 573] on input "다음" at bounding box center [1216, 576] width 59 height 34
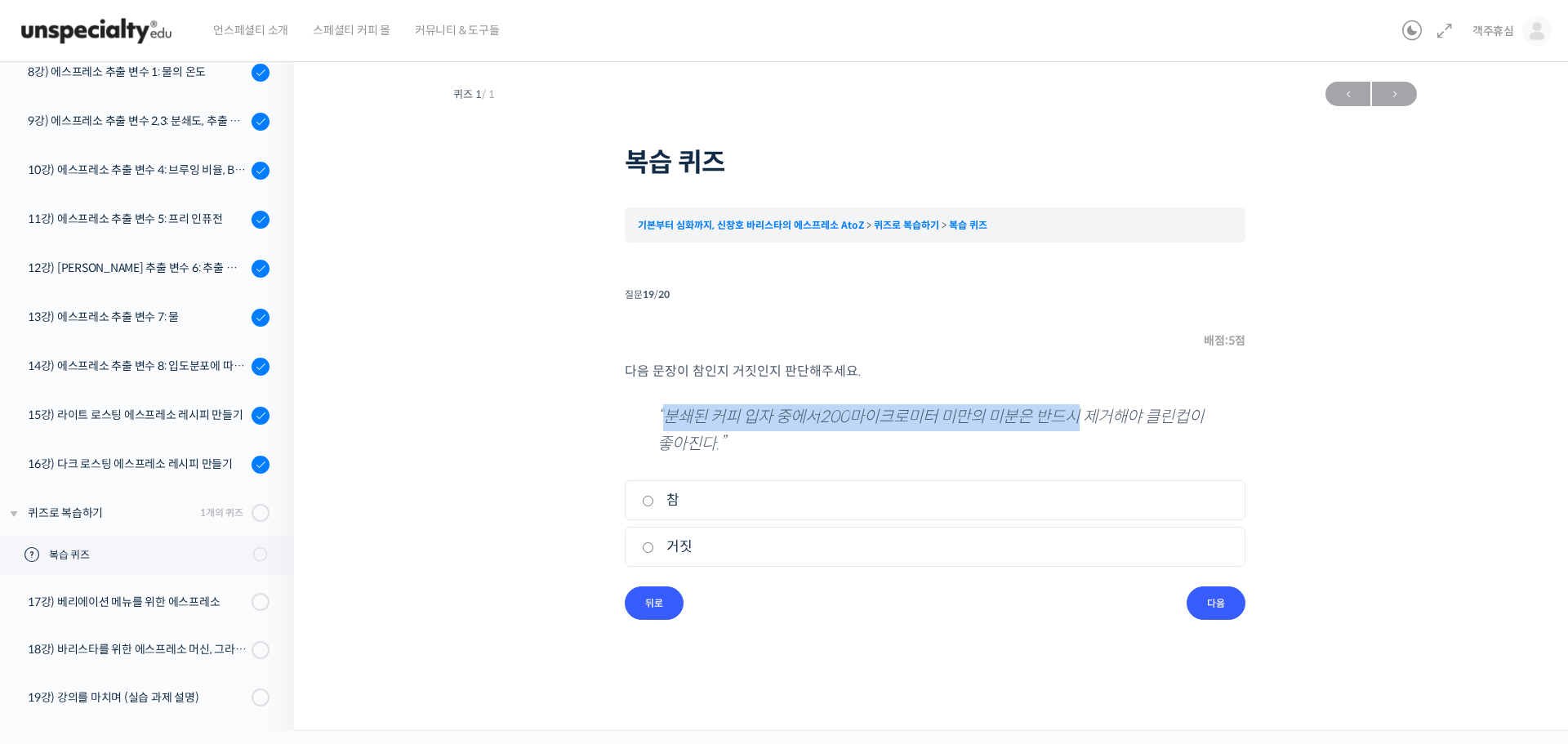
drag, startPoint x: 670, startPoint y: 408, endPoint x: 1080, endPoint y: 412, distance: 410.0
click at [1087, 411] on p "“분쇄된 커피 입자 중에서 200 마이크로미터 미만의 미분은 반드시 제거해야 클린컵이 좋아진다.”" at bounding box center [935, 431] width 556 height 53
drag, startPoint x: 699, startPoint y: 546, endPoint x: 792, endPoint y: 546, distance: 93.0
click at [705, 546] on label "거짓" at bounding box center [935, 546] width 587 height 22
click at [654, 546] on input "거짓" at bounding box center [648, 547] width 12 height 11
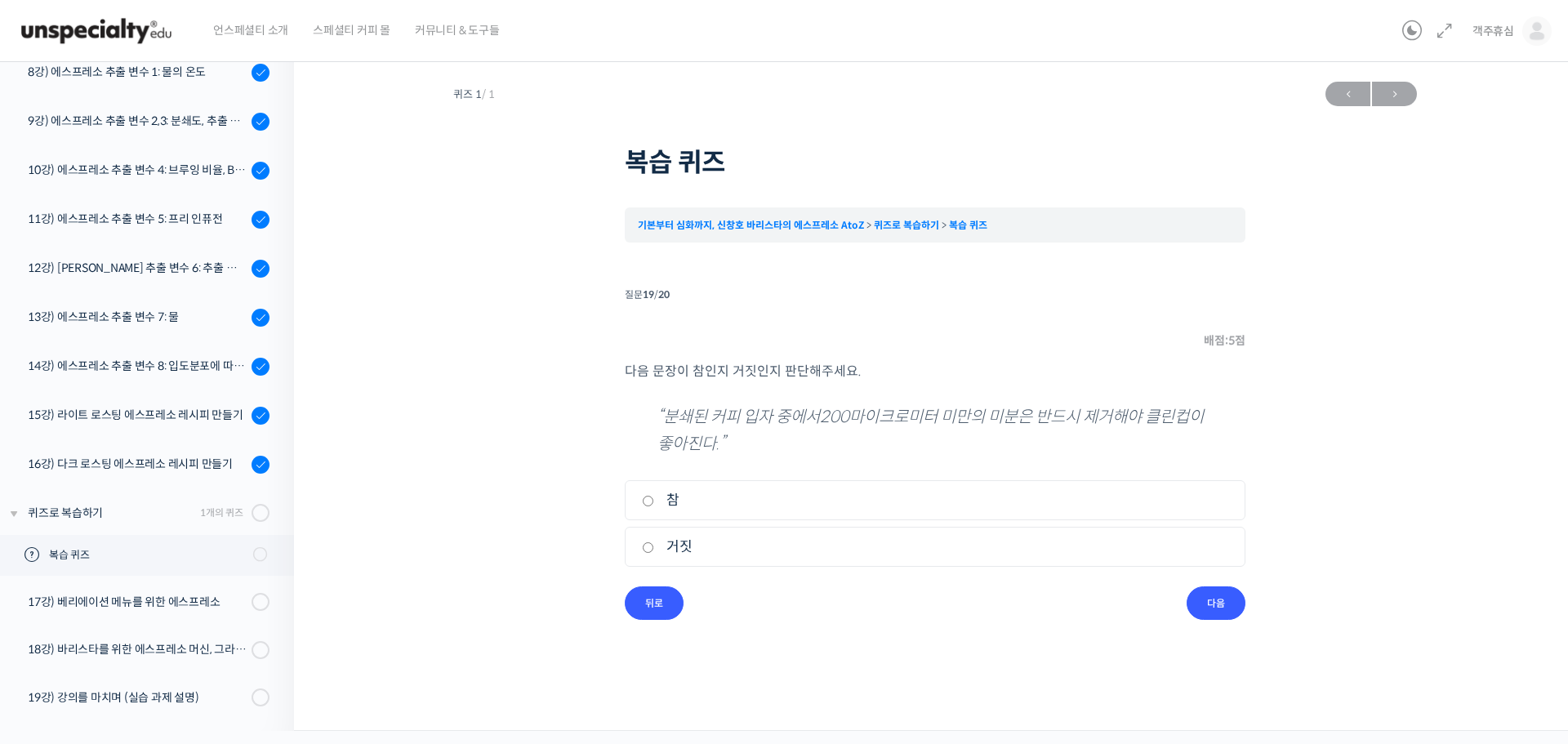
radio input "true"
click at [1206, 596] on input "다음" at bounding box center [1216, 603] width 59 height 34
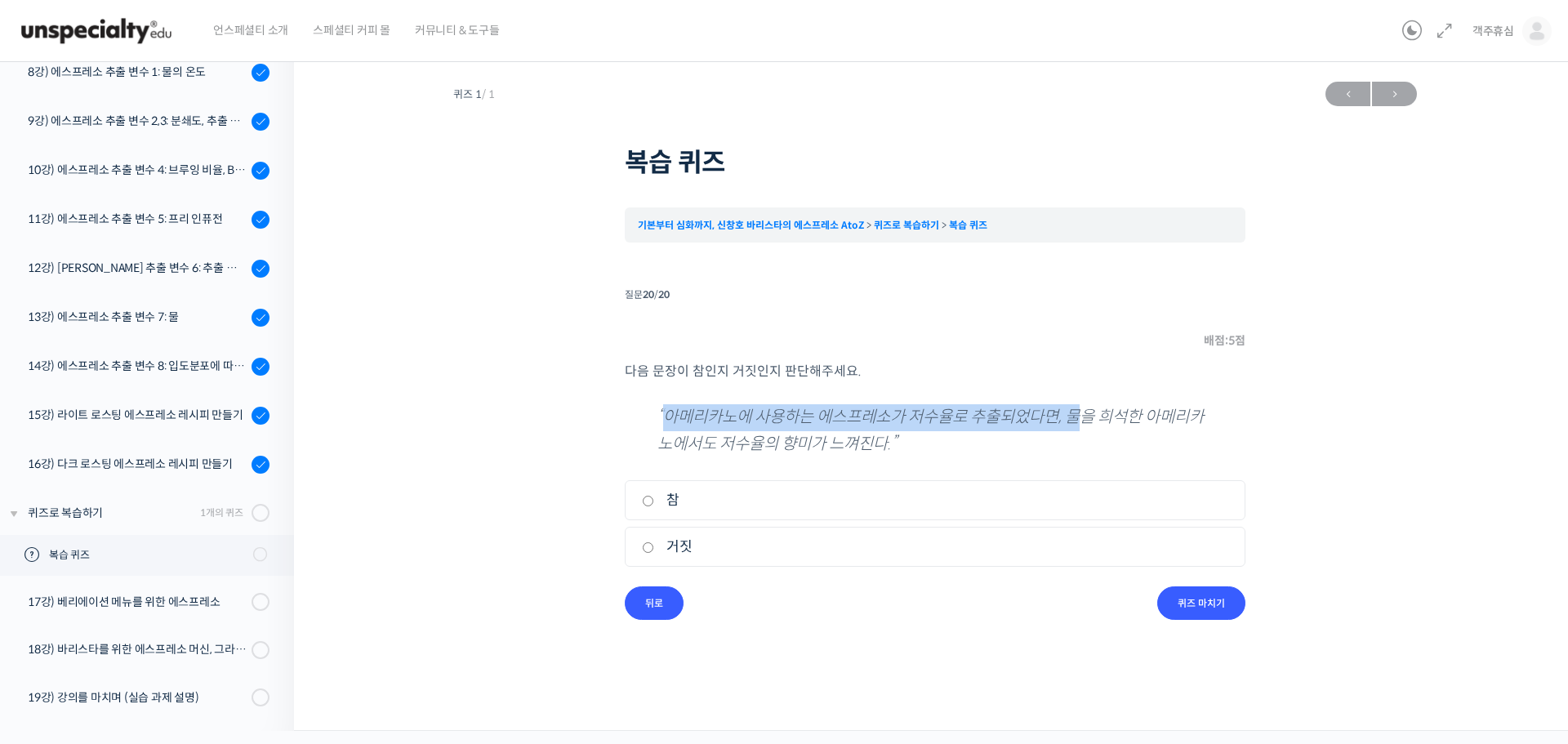
drag, startPoint x: 665, startPoint y: 413, endPoint x: 1085, endPoint y: 413, distance: 420.0
click at [1085, 413] on p "“아메리카노에 사용하는 에스프레소가 저수율로 추출되었다면, 물을 희석한 아메리카노에서도 저수율의 향미가 느껴진다.”" at bounding box center [935, 431] width 556 height 53
click at [1092, 441] on p "“아메리카노에 사용하는 에스프레소가 저수율로 추출되었다면, 물을 희석한 아메리카노에서도 저수율의 향미가 느껴진다.”" at bounding box center [935, 431] width 556 height 53
drag, startPoint x: 1085, startPoint y: 416, endPoint x: 1164, endPoint y: 422, distance: 79.2
click at [1164, 422] on p "“아메리카노에 사용하는 에스프레소가 저수율로 추출되었다면, 물을 희석한 아메리카노에서도 저수율의 향미가 느껴진다.”" at bounding box center [935, 431] width 556 height 53
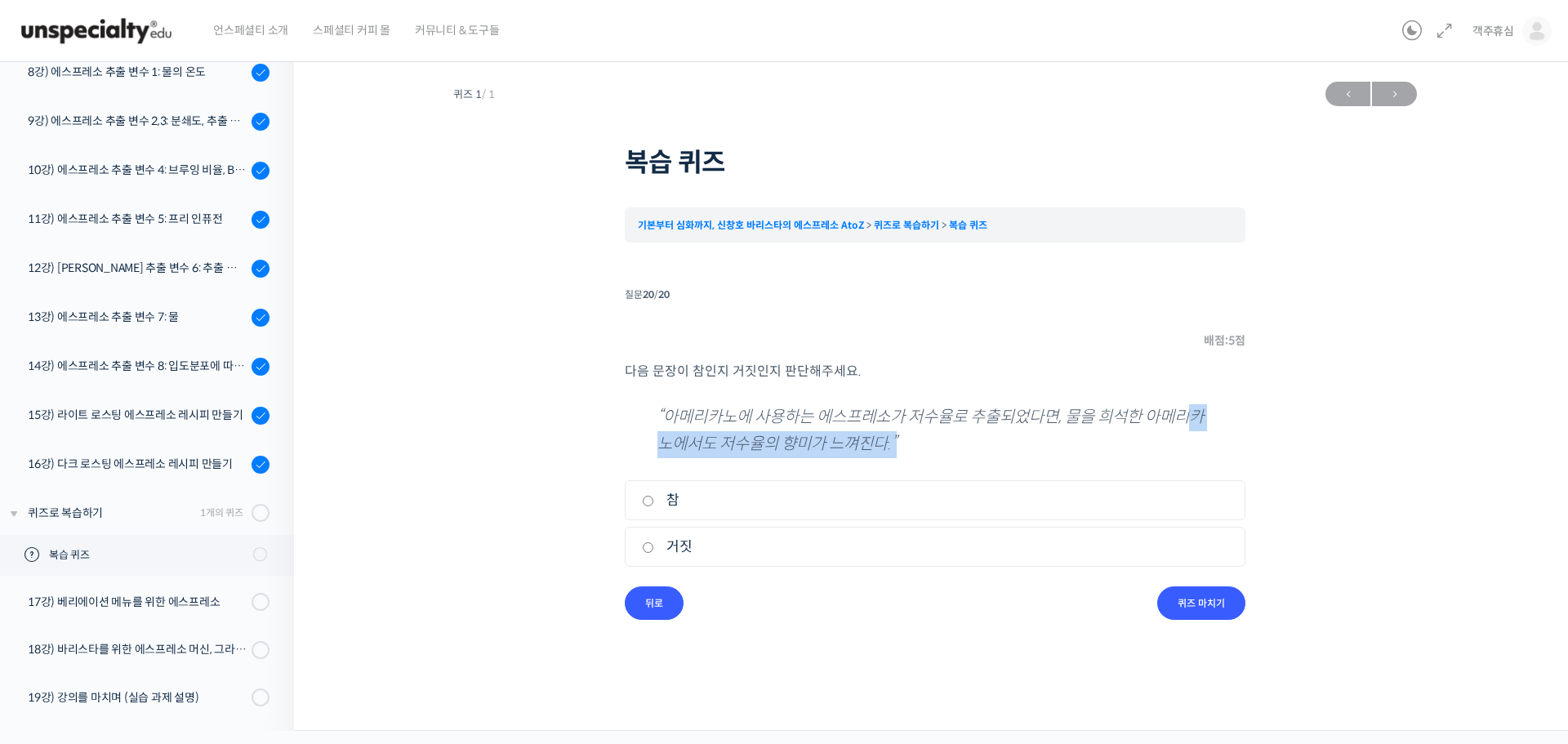
drag, startPoint x: 841, startPoint y: 438, endPoint x: 942, endPoint y: 438, distance: 101.0
click at [942, 438] on p "“아메리카노에 사용하는 에스프레소가 저수율로 추출되었다면, 물을 희석한 아메리카노에서도 저수율의 향미가 느껴진다.”" at bounding box center [935, 431] width 556 height 53
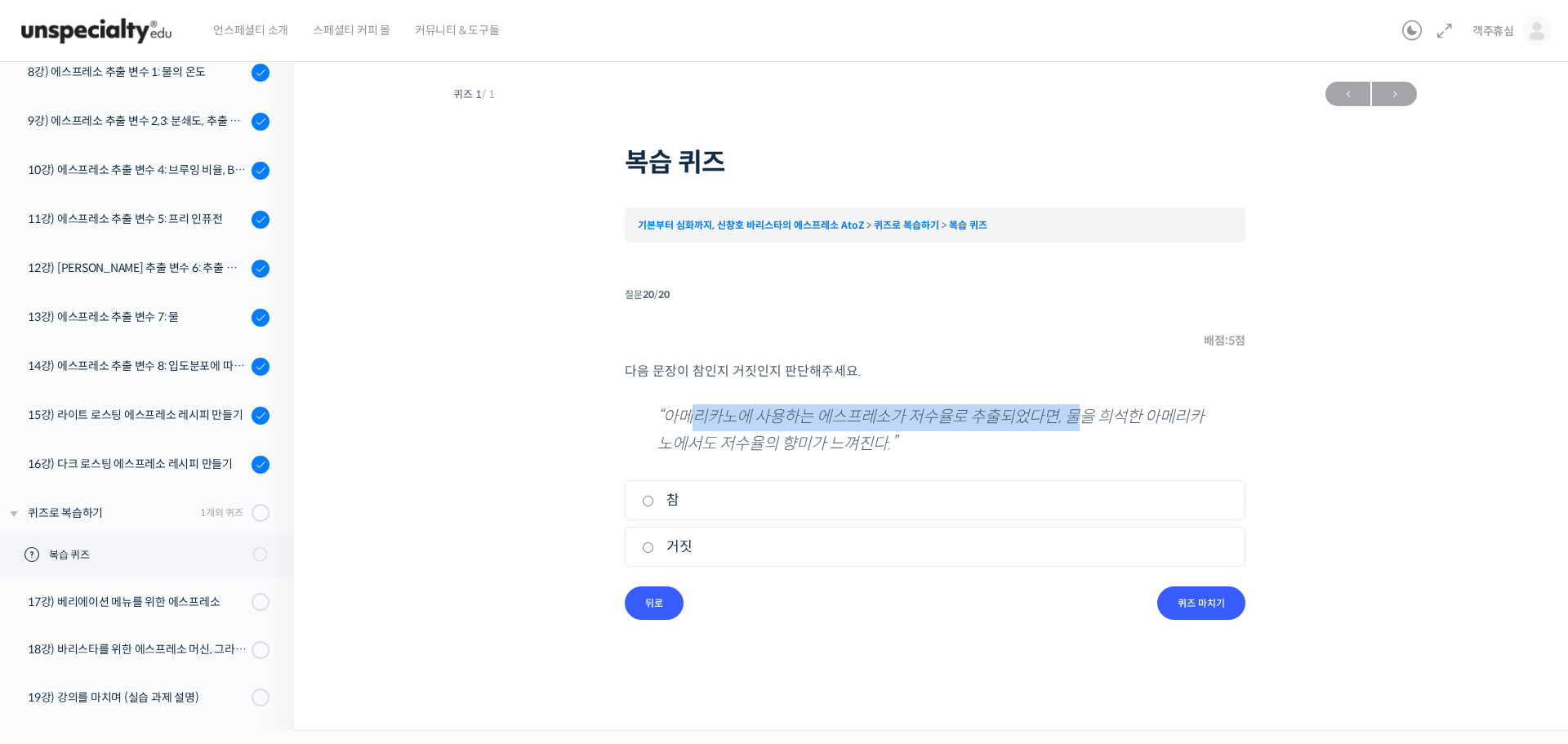
drag, startPoint x: 693, startPoint y: 415, endPoint x: 1093, endPoint y: 415, distance: 400.0
click at [1093, 415] on p "“아메리카노에 사용하는 에스프레소가 저수율로 추출되었다면, 물을 희석한 아메리카노에서도 저수율의 향미가 느껴진다.”" at bounding box center [935, 431] width 556 height 53
click at [1073, 432] on p "“아메리카노에 사용하는 에스프레소가 저수율로 추출되었다면, 물을 희석한 아메리카노에서도 저수율의 향미가 느껴진다.”" at bounding box center [935, 431] width 556 height 53
drag, startPoint x: 740, startPoint y: 418, endPoint x: 1078, endPoint y: 418, distance: 338.0
click at [1078, 418] on p "“아메리카노에 사용하는 에스프레소가 저수율로 추출되었다면, 물을 희석한 아메리카노에서도 저수율의 향미가 느껴진다.”" at bounding box center [935, 431] width 556 height 53
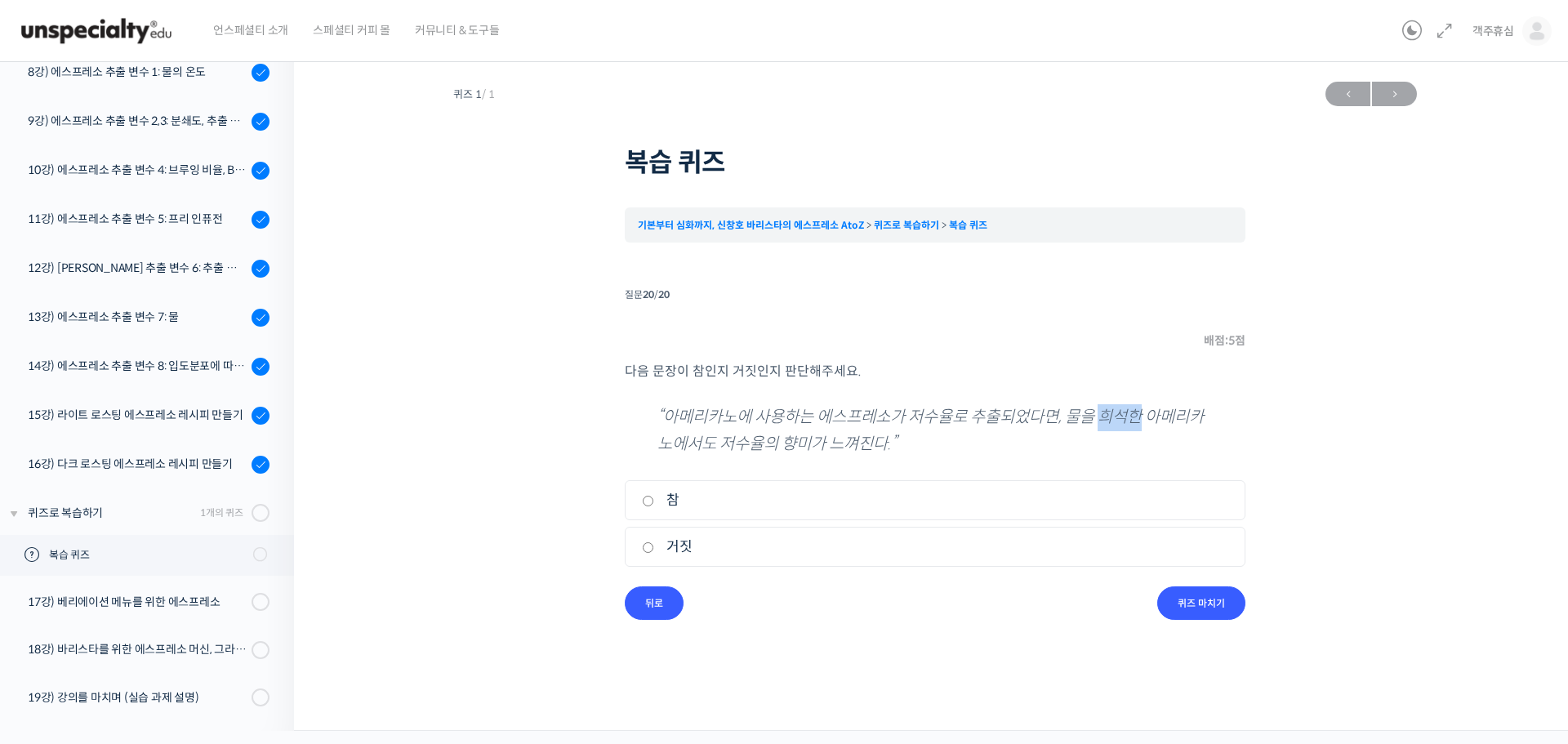
drag, startPoint x: 1109, startPoint y: 425, endPoint x: 1151, endPoint y: 425, distance: 42.0
click at [1151, 425] on p "“아메리카노에 사용하는 에스프레소가 저수율로 추출되었다면, 물을 희석한 아메리카노에서도 저수율의 향미가 느껴진다.”" at bounding box center [935, 431] width 556 height 53
click at [688, 506] on label "참" at bounding box center [935, 499] width 587 height 22
click at [654, 506] on input "참" at bounding box center [648, 501] width 12 height 11
radio input "true"
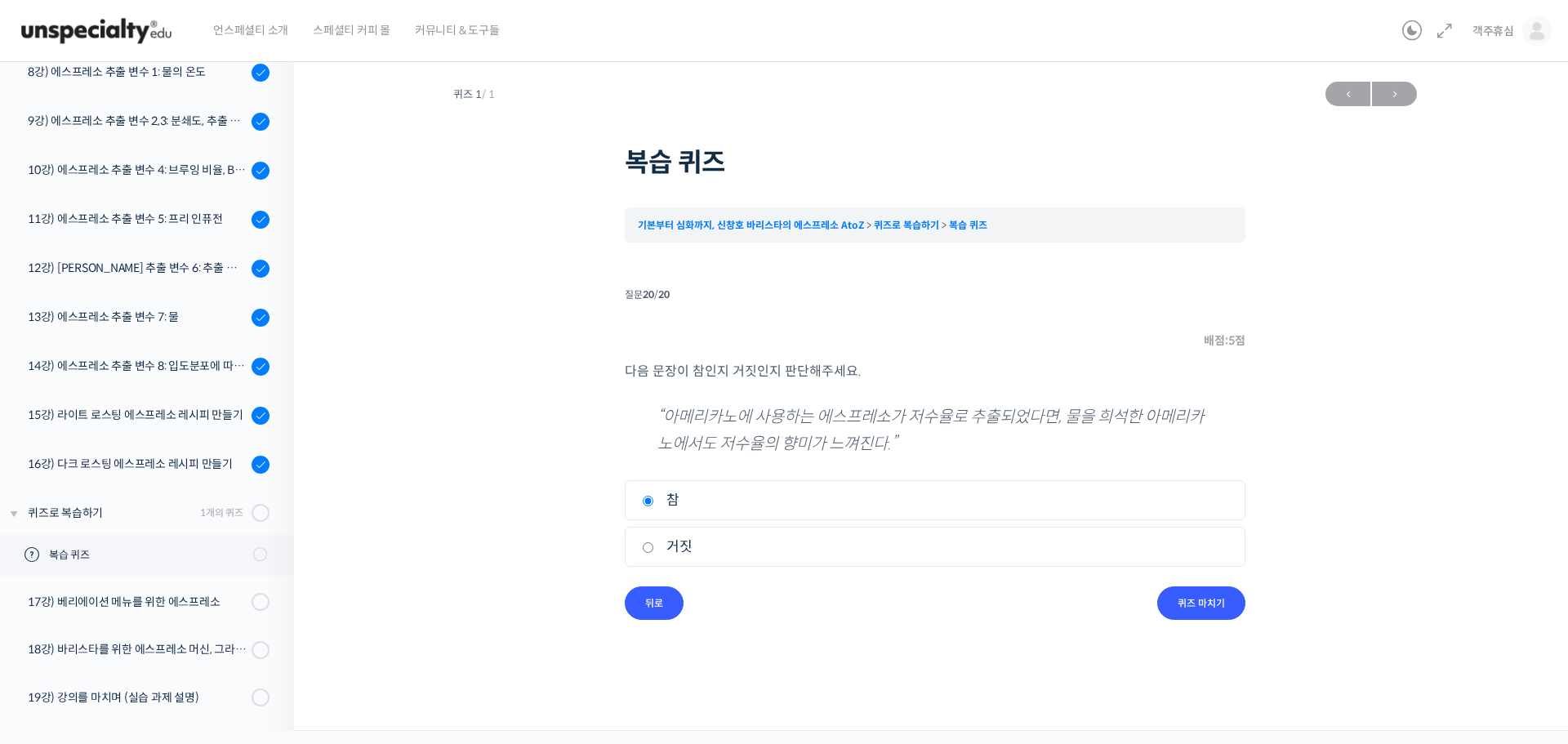
click at [687, 543] on label "거짓" at bounding box center [935, 546] width 587 height 22
click at [654, 543] on input "거짓" at bounding box center [648, 547] width 12 height 11
radio input "true"
click at [1221, 600] on input "퀴즈 마치기" at bounding box center [1201, 603] width 88 height 34
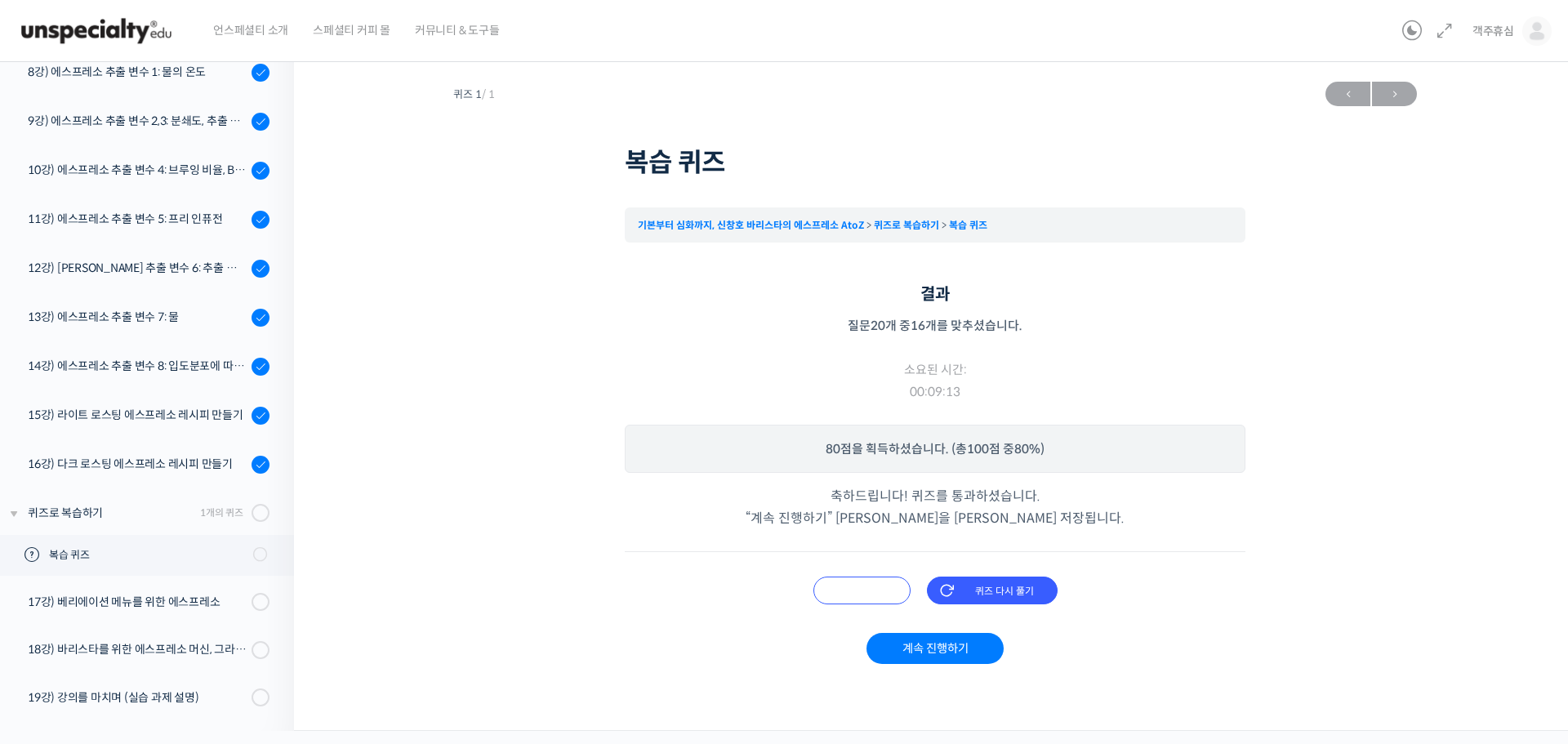
click at [888, 586] on input "오답 확인하기" at bounding box center [861, 590] width 97 height 28
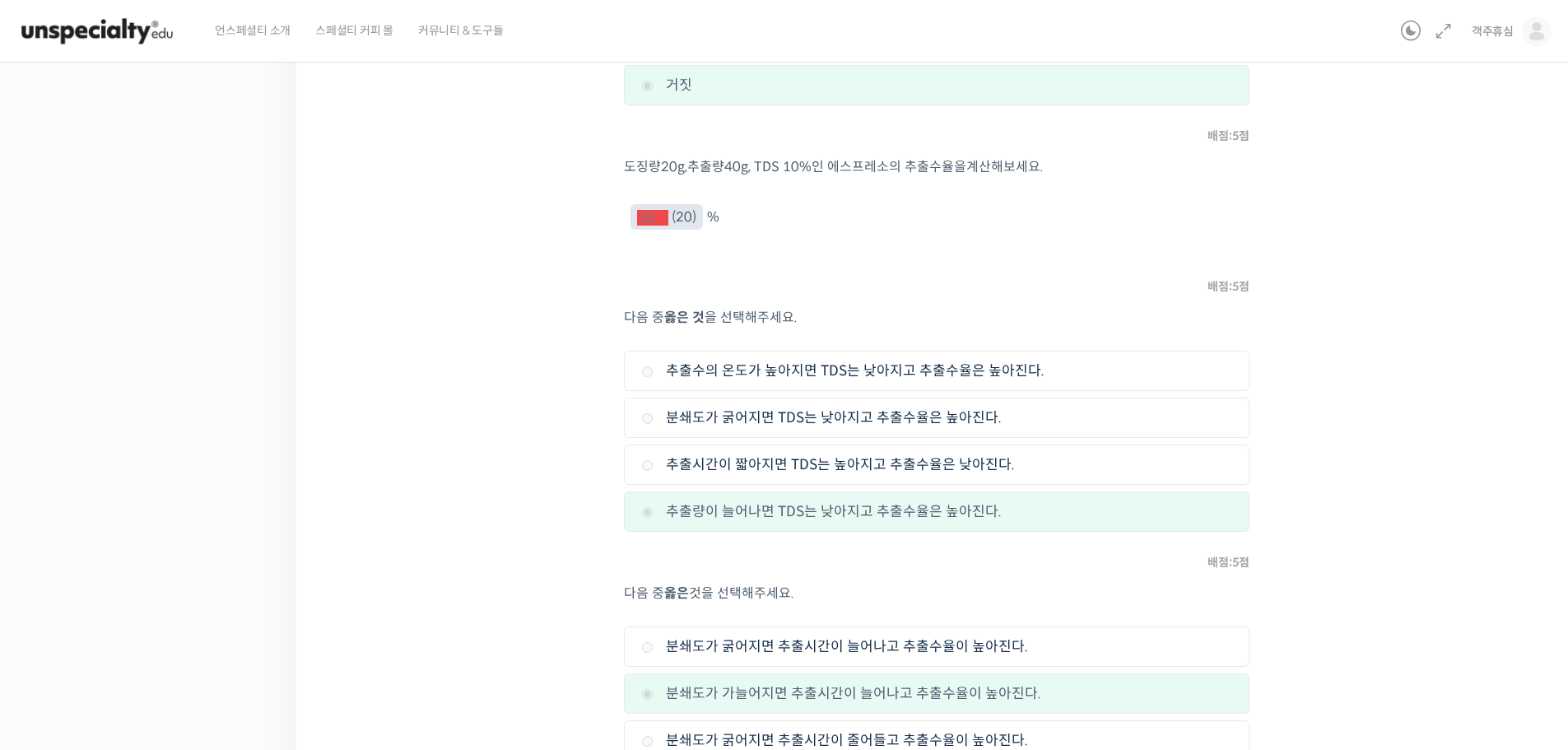
scroll to position [0, 0]
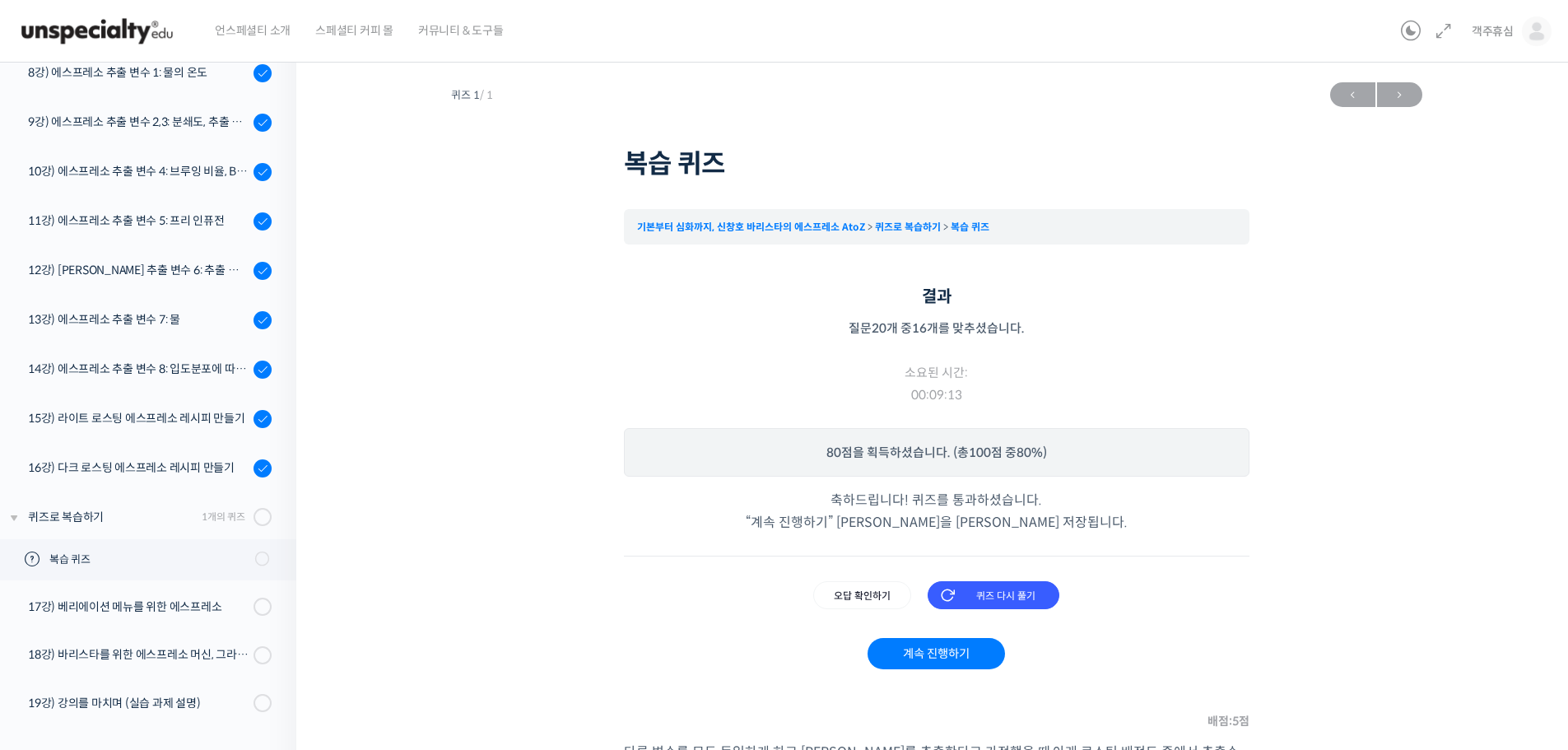
drag, startPoint x: 1302, startPoint y: 592, endPoint x: 985, endPoint y: 170, distance: 527.8
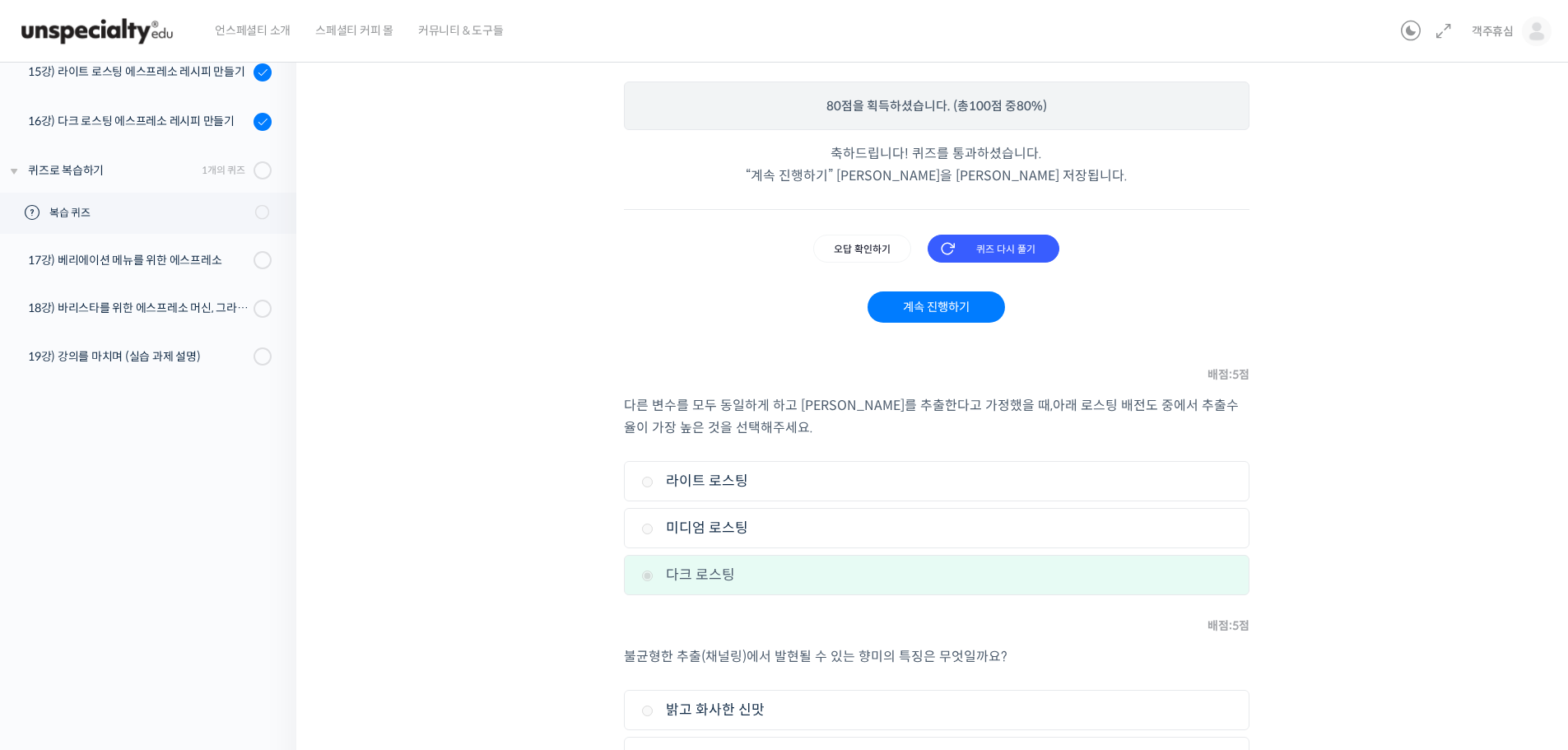
scroll to position [412, 0]
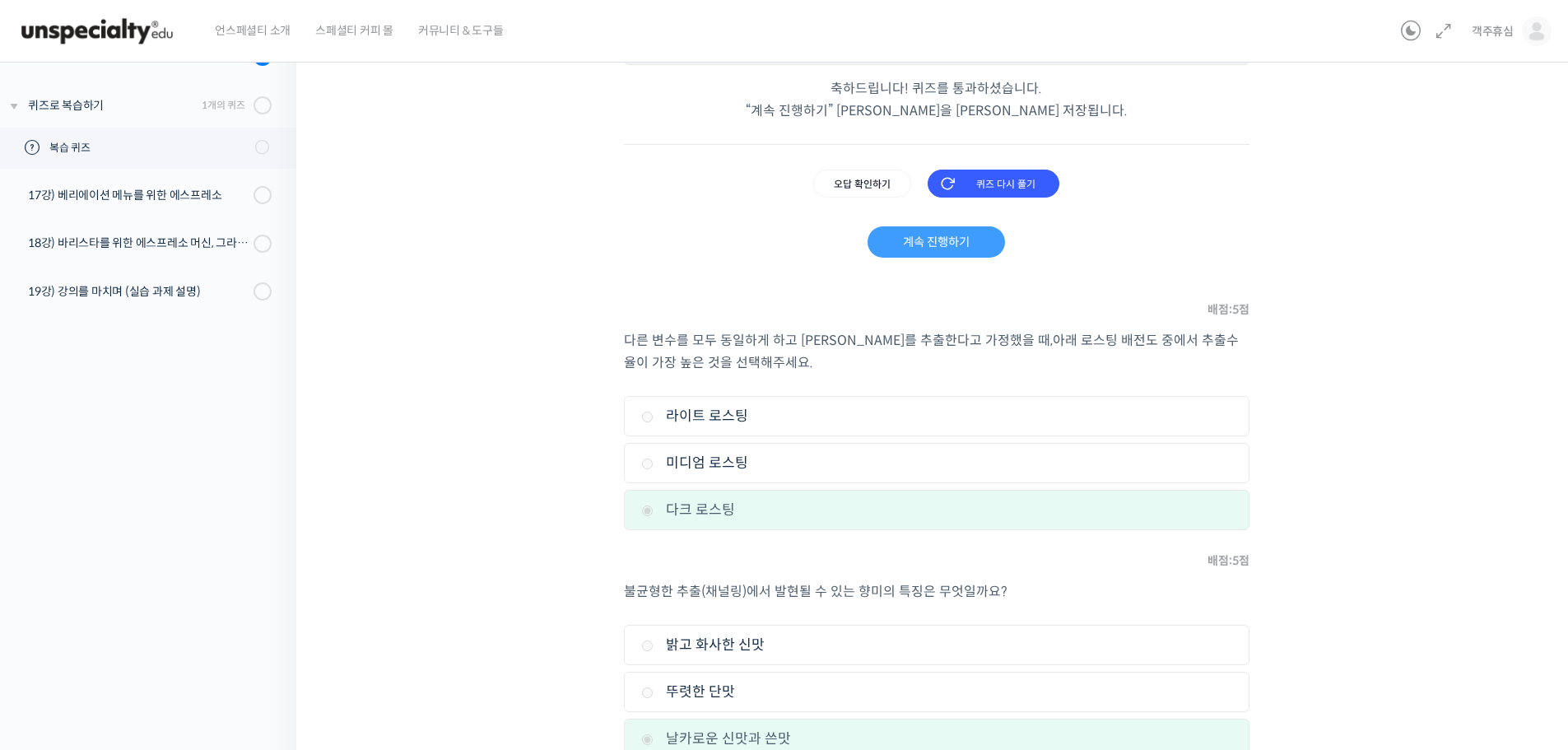
click at [976, 247] on link "계속 진행하기" at bounding box center [936, 241] width 137 height 31
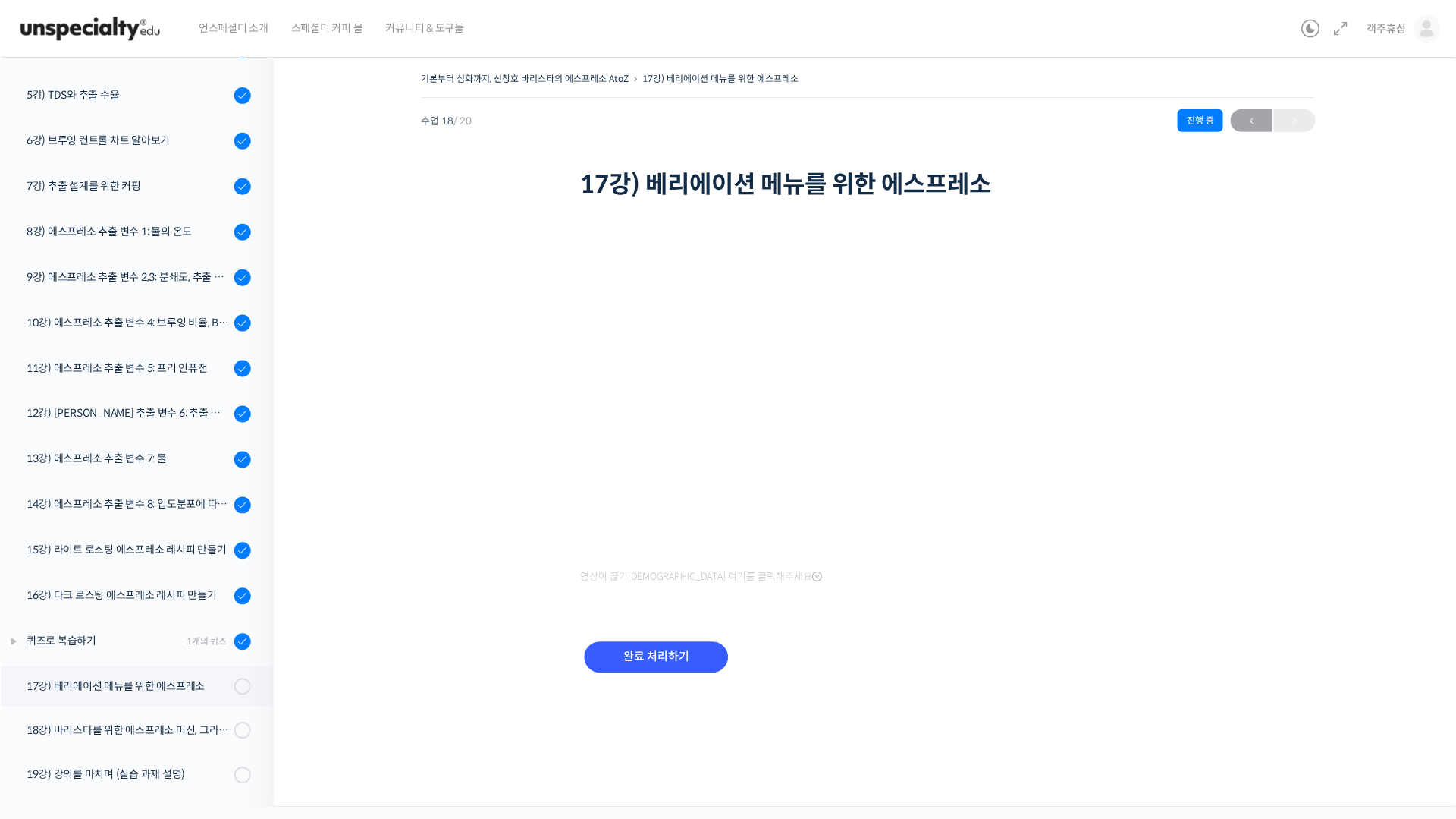
scroll to position [358, 0]
